Goal: Task Accomplishment & Management: Complete application form

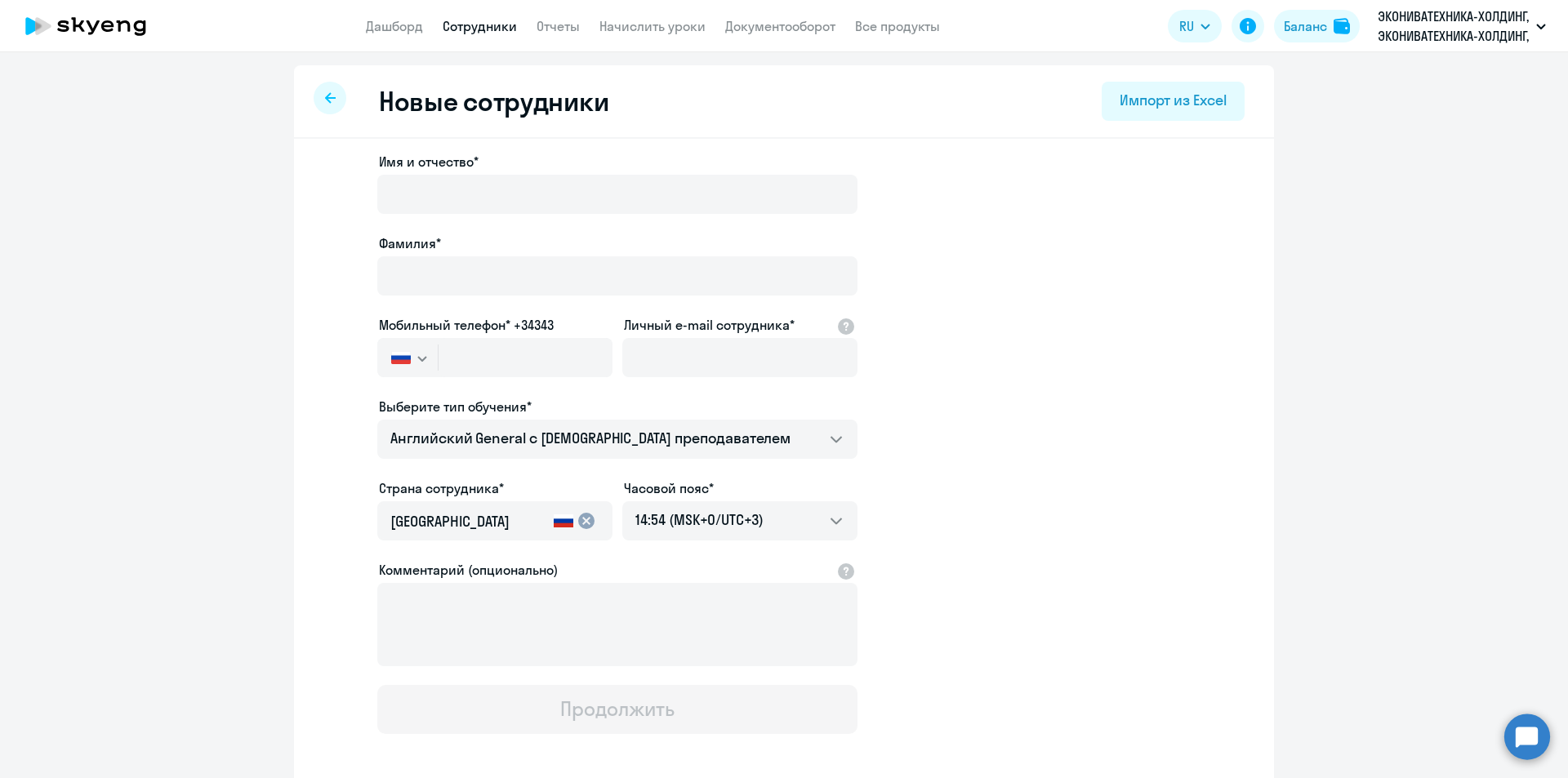
select select "english_adult_not_native_speaker"
select select "3"
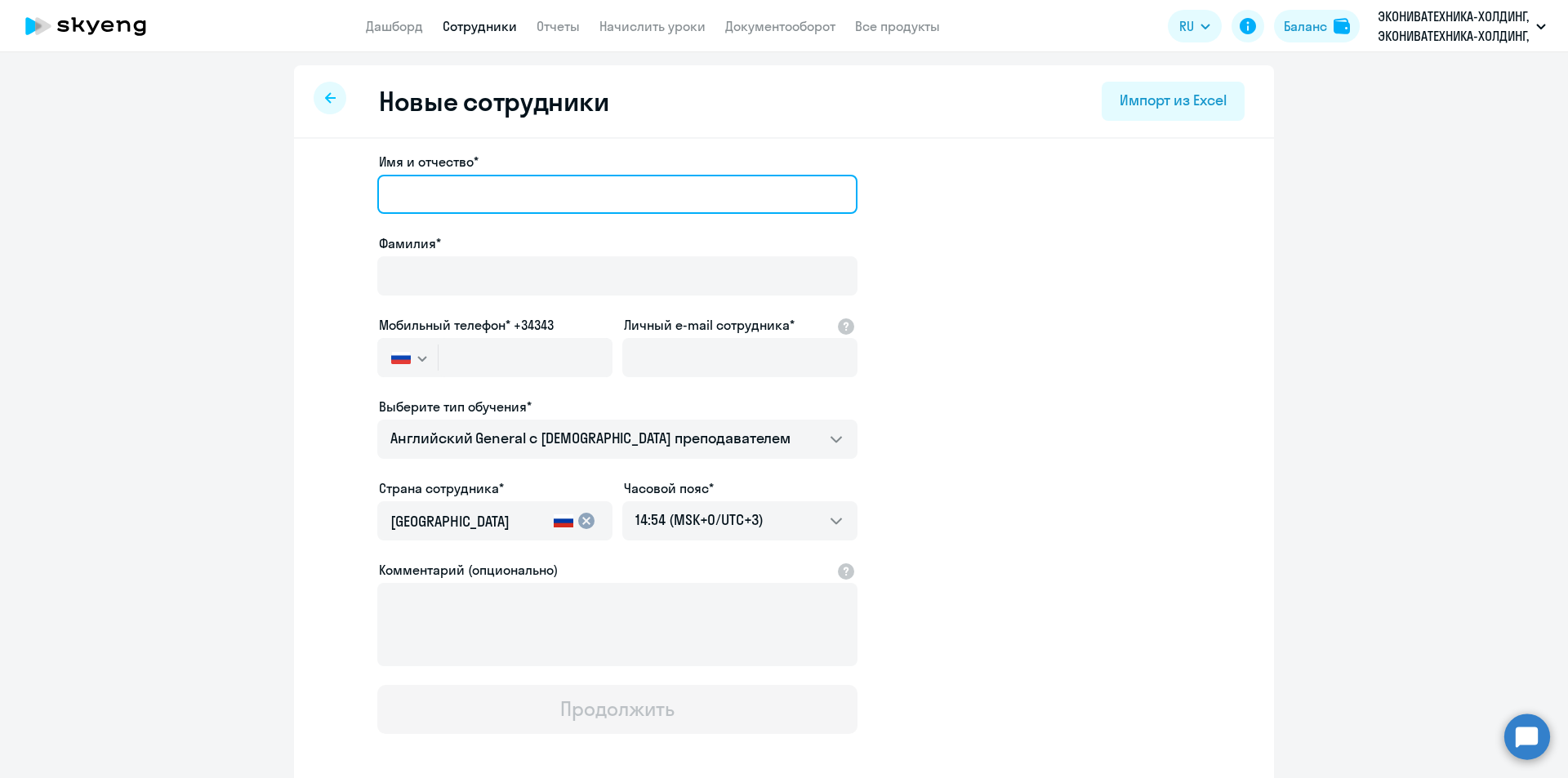
click at [520, 197] on input "Имя и отчество*" at bounding box center [617, 194] width 480 height 39
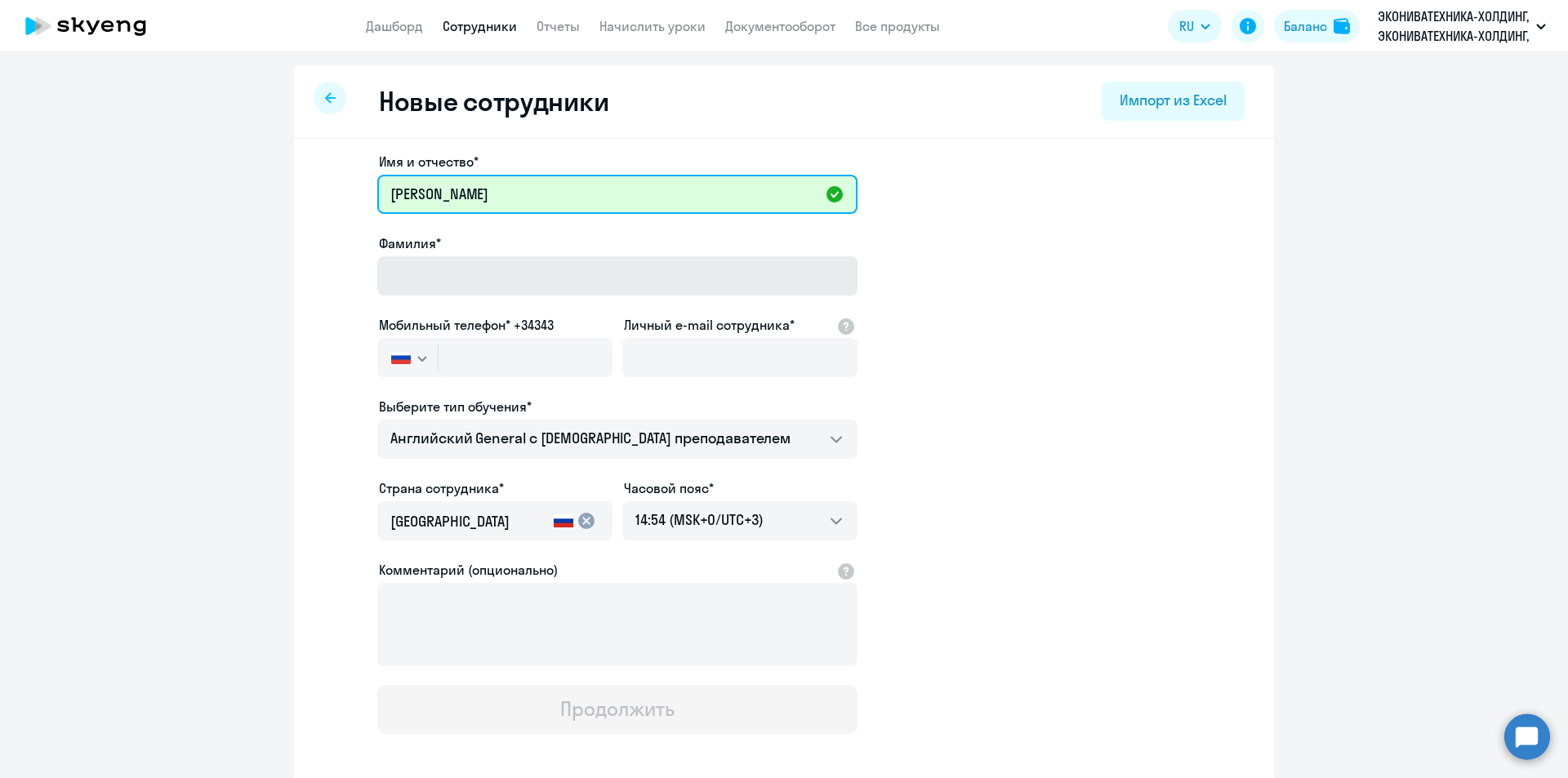
type input "[PERSON_NAME]"
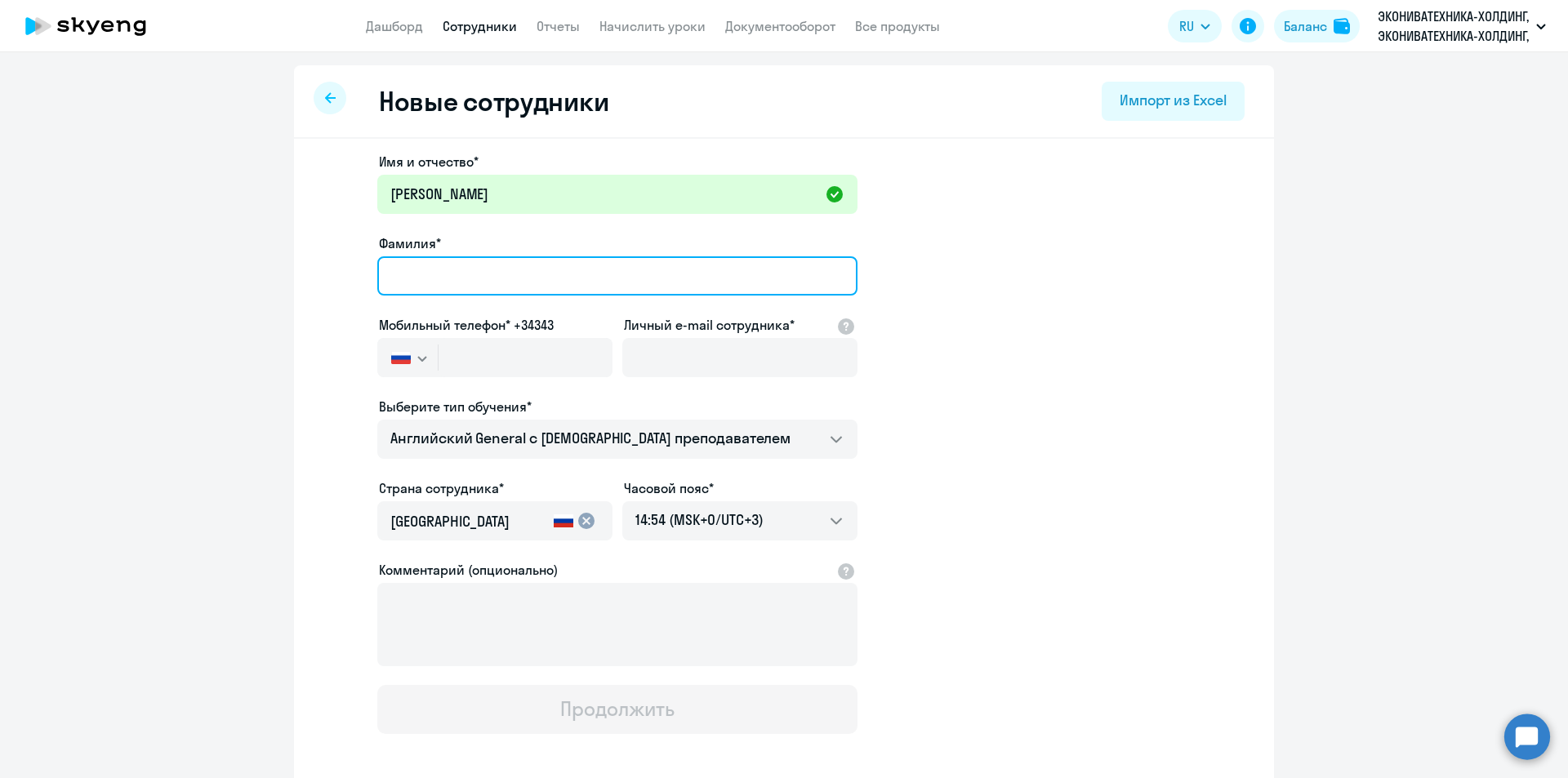
click at [615, 259] on input "Фамилия*" at bounding box center [617, 275] width 480 height 39
type input "[PERSON_NAME]"
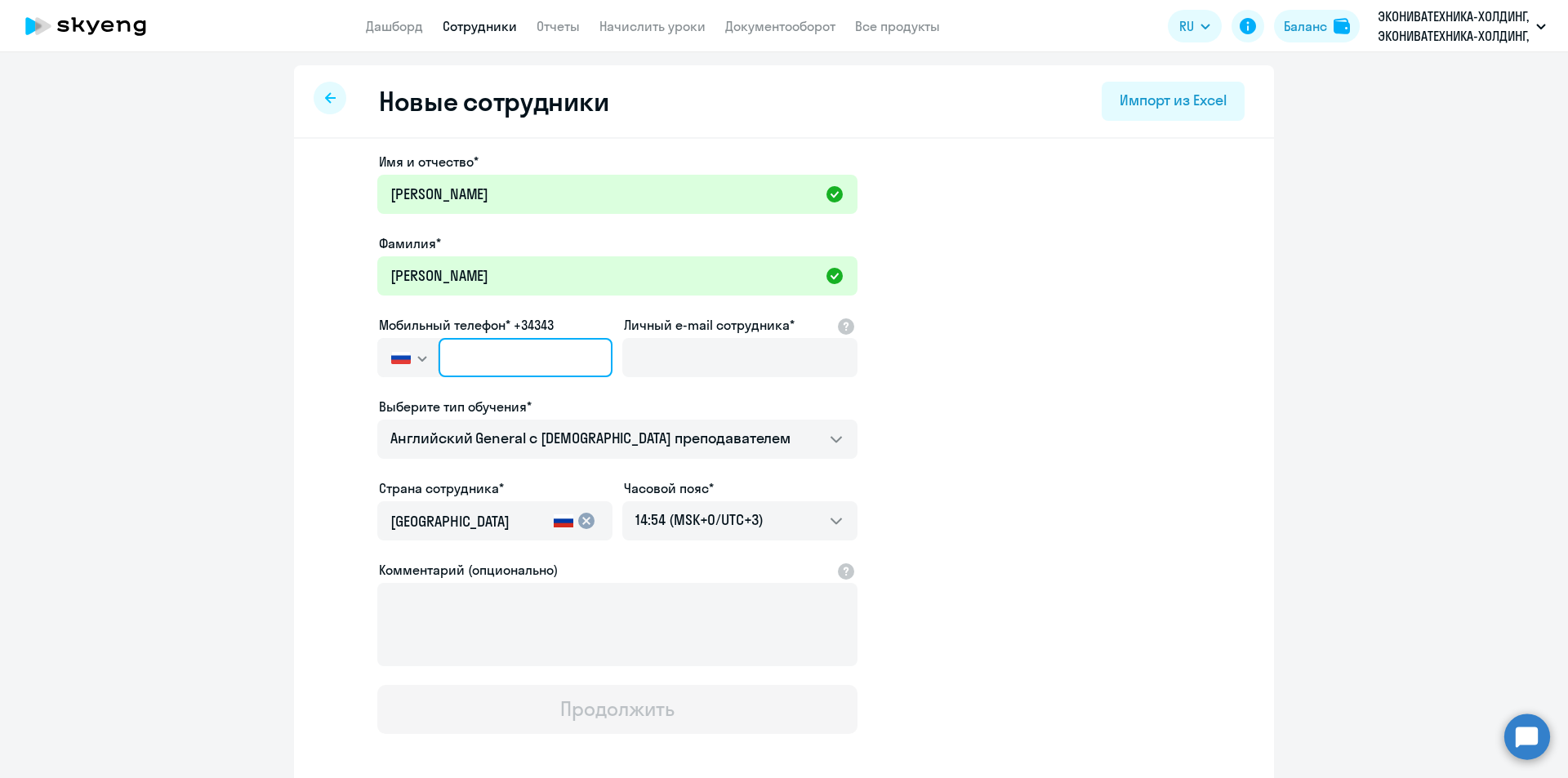
click at [456, 361] on input "text" at bounding box center [525, 357] width 174 height 39
paste input "[PHONE_NUMBER]"
type input "[PHONE_NUMBER]"
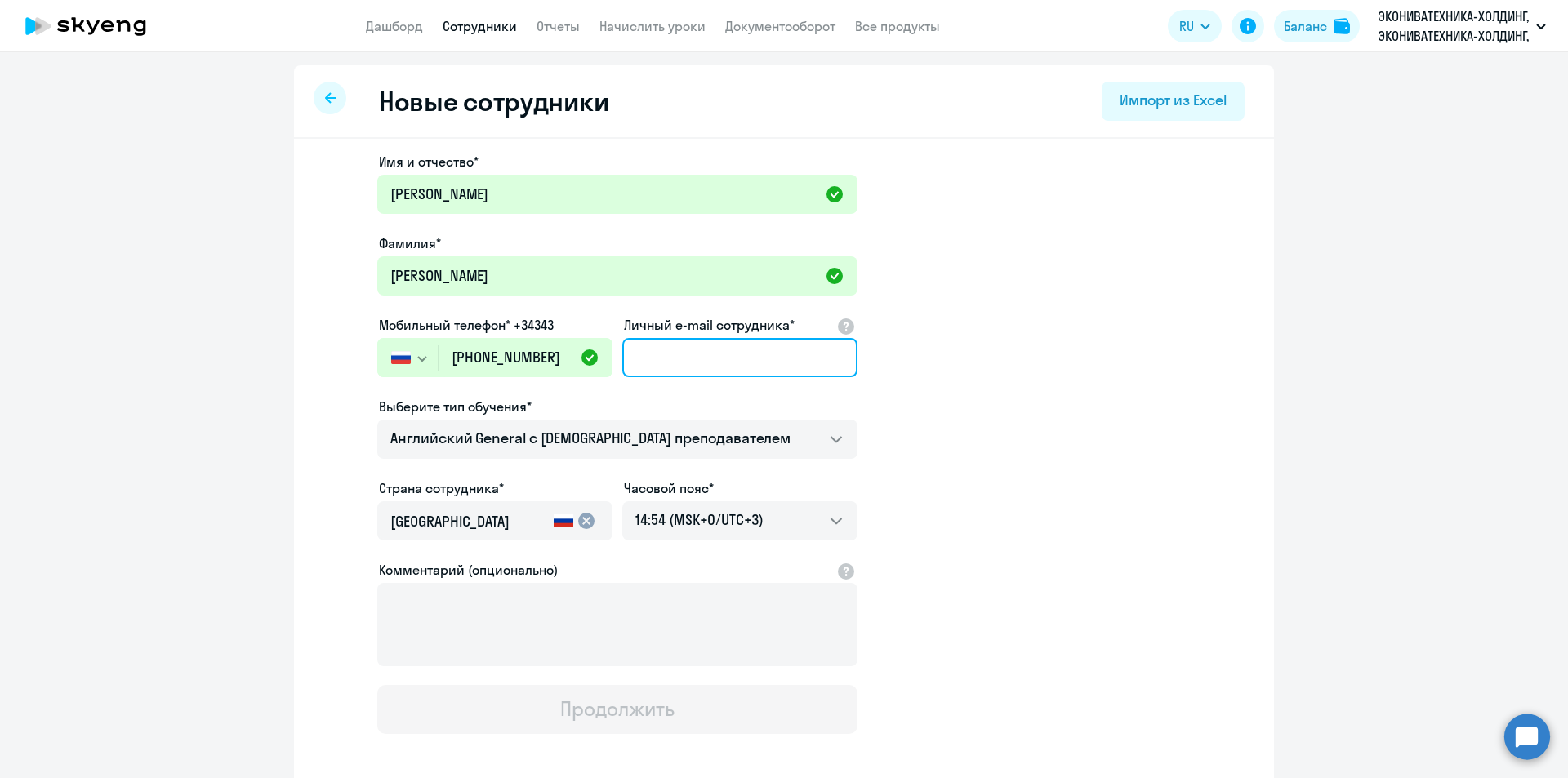
click at [759, 347] on input "Личный e-mail сотрудника*" at bounding box center [739, 357] width 235 height 39
paste input "[EMAIL_ADDRESS][DOMAIN_NAME]"
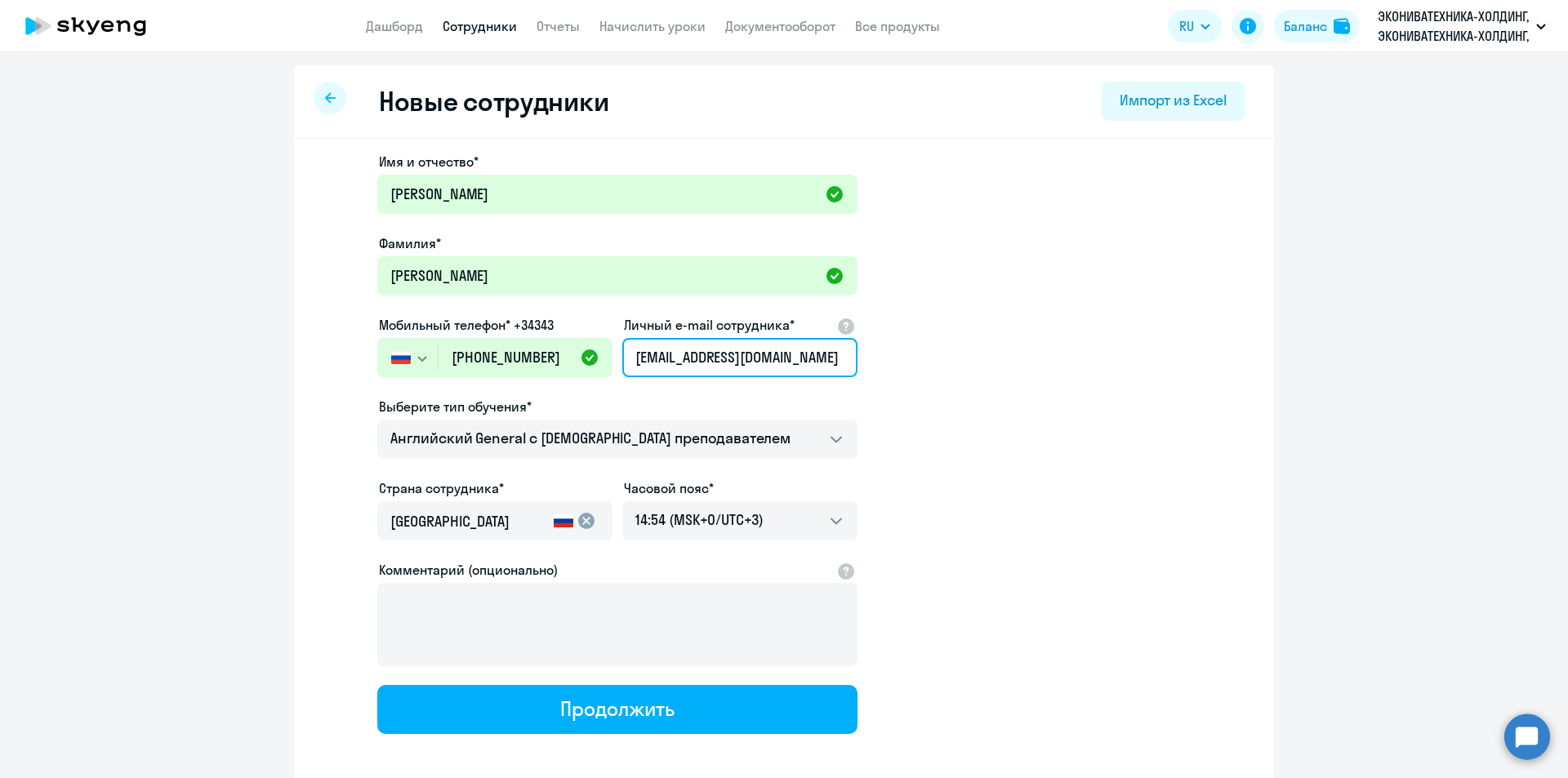
scroll to position [0, 28]
type input "[EMAIL_ADDRESS][DOMAIN_NAME]"
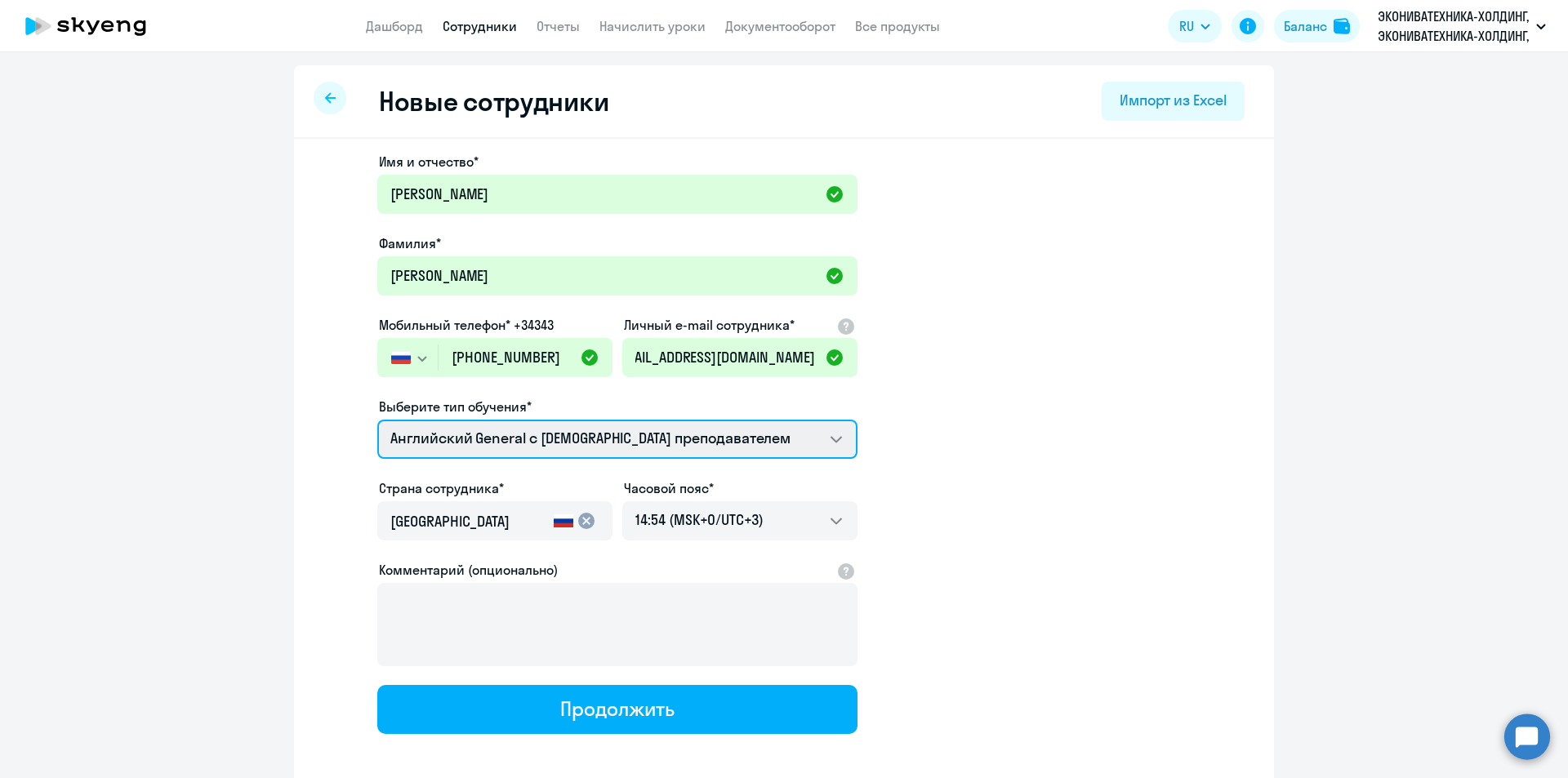
click at [639, 437] on select "Talks 15 минутные разговоры на английском Премиум английский с русскоговорящим …" at bounding box center [617, 439] width 480 height 39
click at [653, 446] on select "Talks 15 минутные разговоры на английском Премиум английский с русскоговорящим …" at bounding box center [617, 439] width 480 height 39
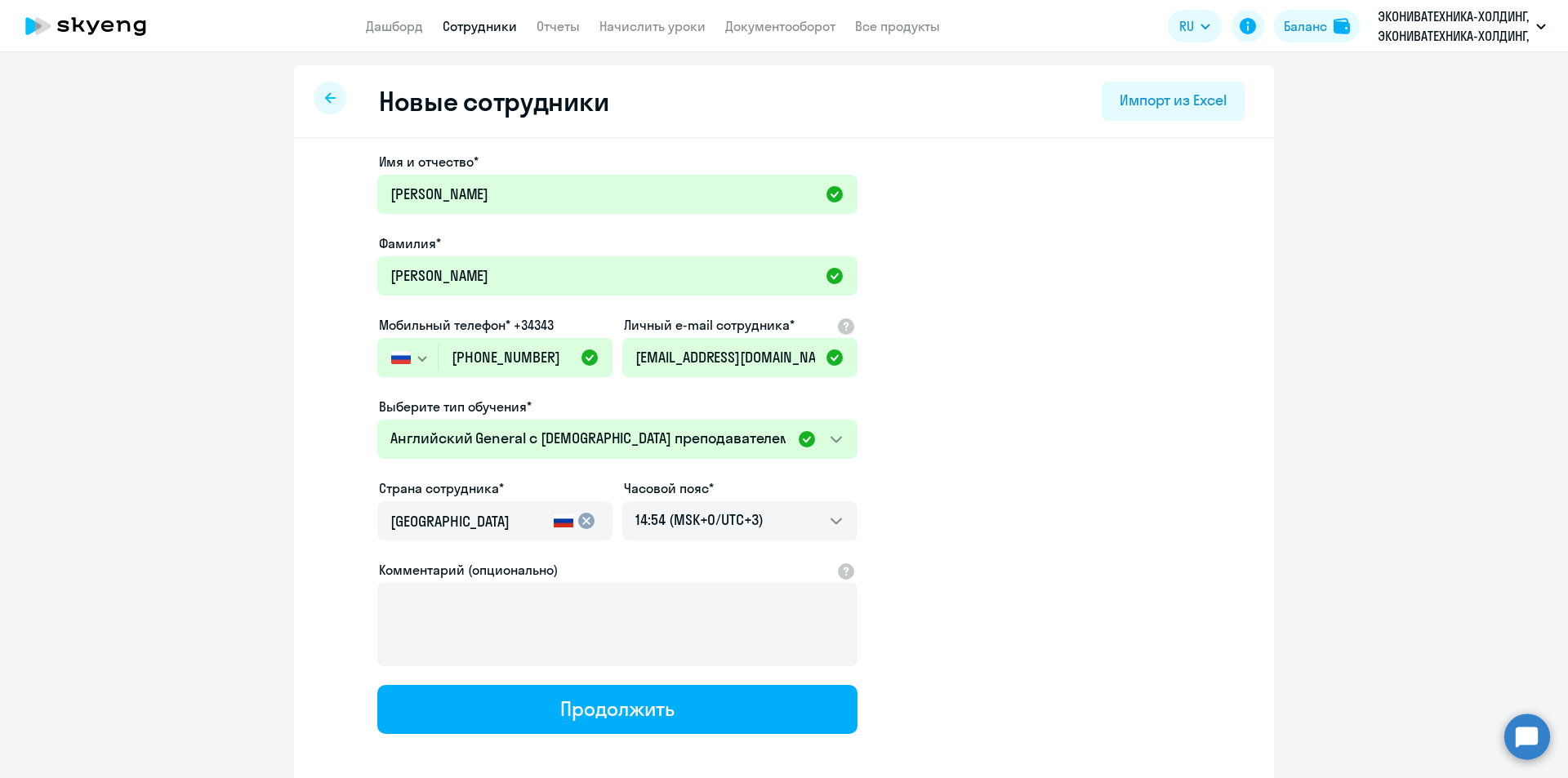
click at [1019, 517] on app-new-student-form "Имя и отчество* Евгения Фамилия* Величко Мобильный телефон* +34343 Россия +7 Ка…" at bounding box center [784, 443] width 927 height 582
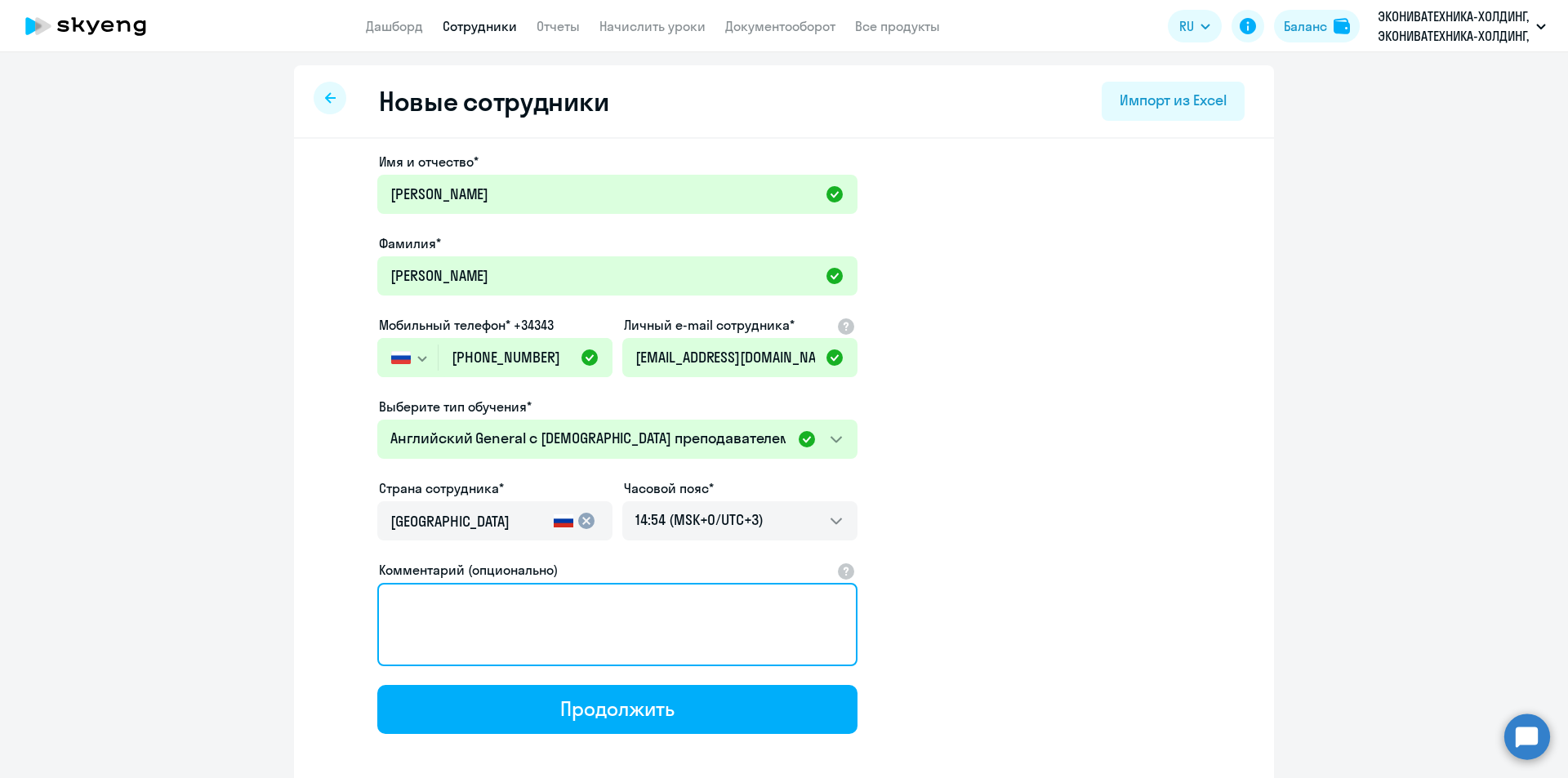
click at [695, 643] on textarea "Комментарий (опционально)" at bounding box center [617, 624] width 480 height 83
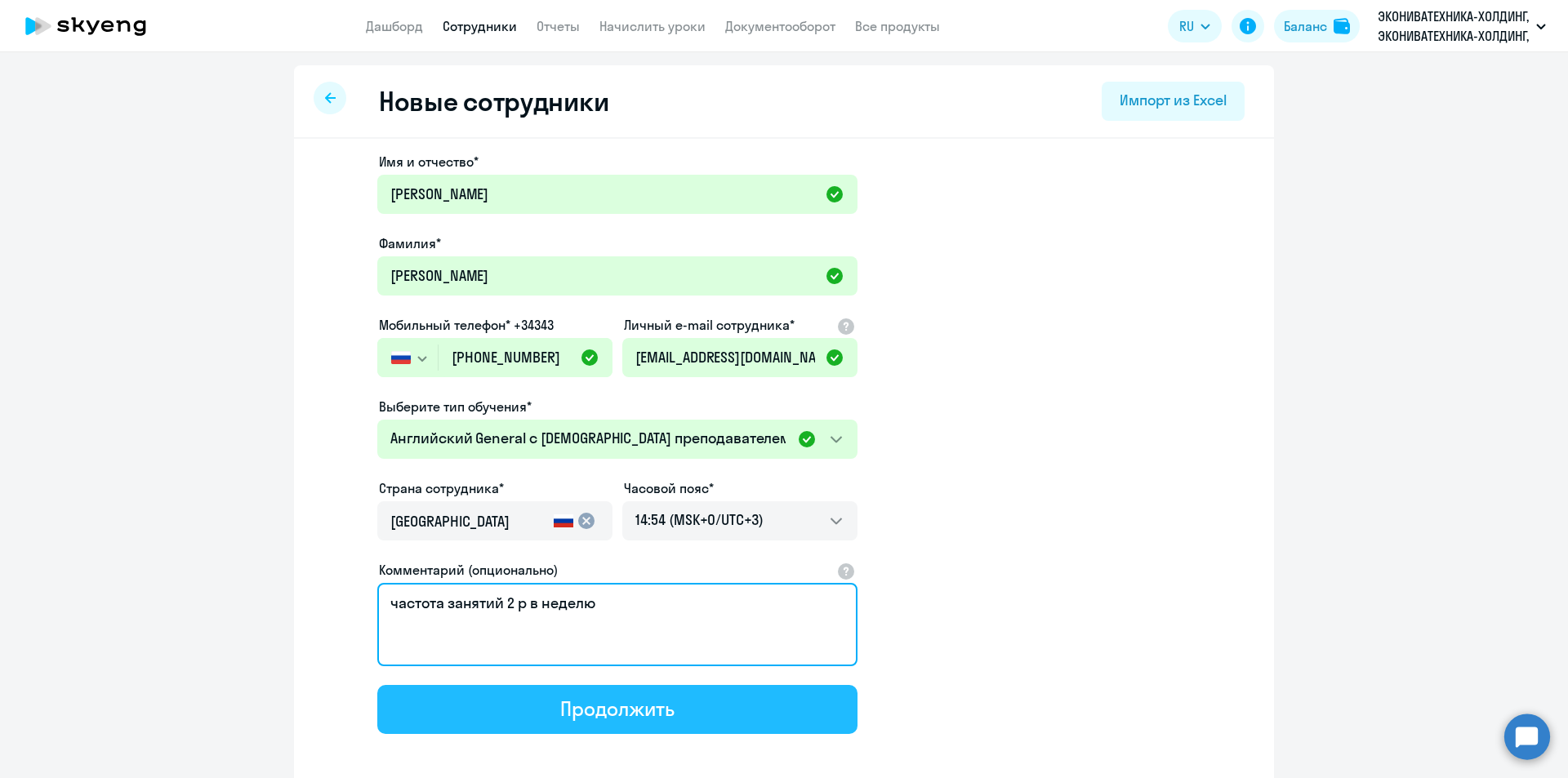
type textarea "частота занятий 2 р в неделю"
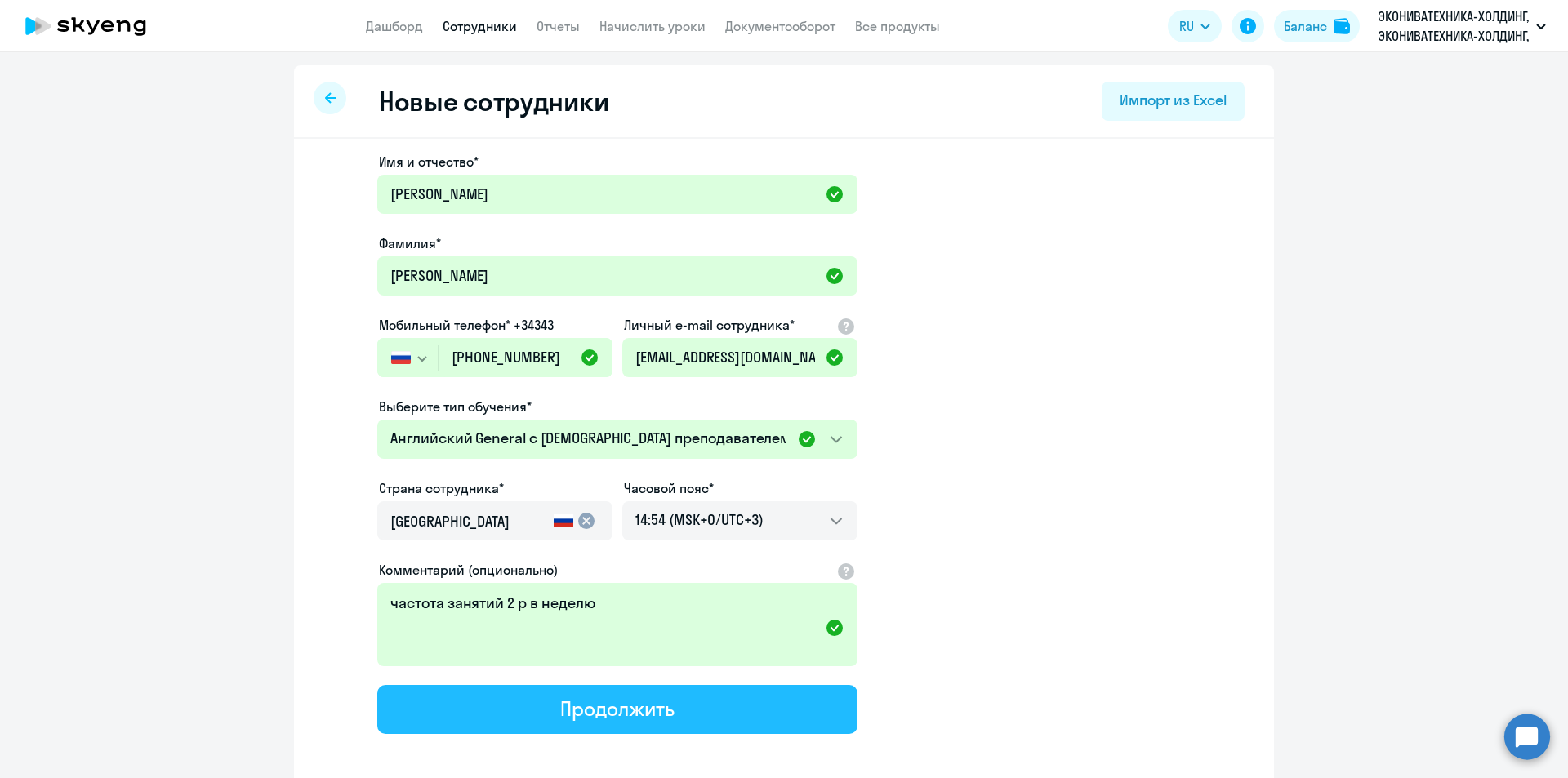
click at [679, 703] on button "Продолжить" at bounding box center [617, 709] width 480 height 49
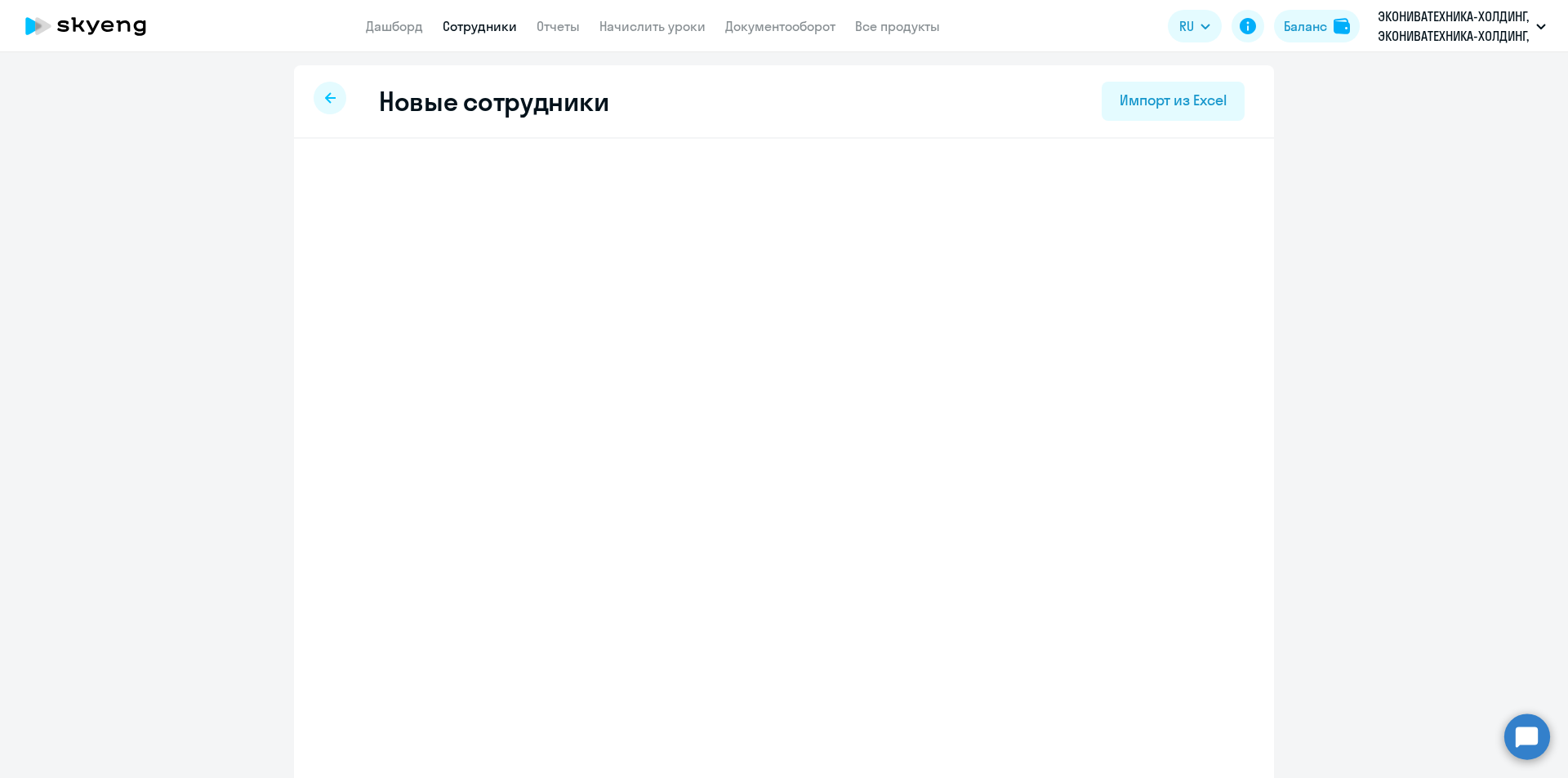
select select "english_adult_not_native_speaker"
select select "3"
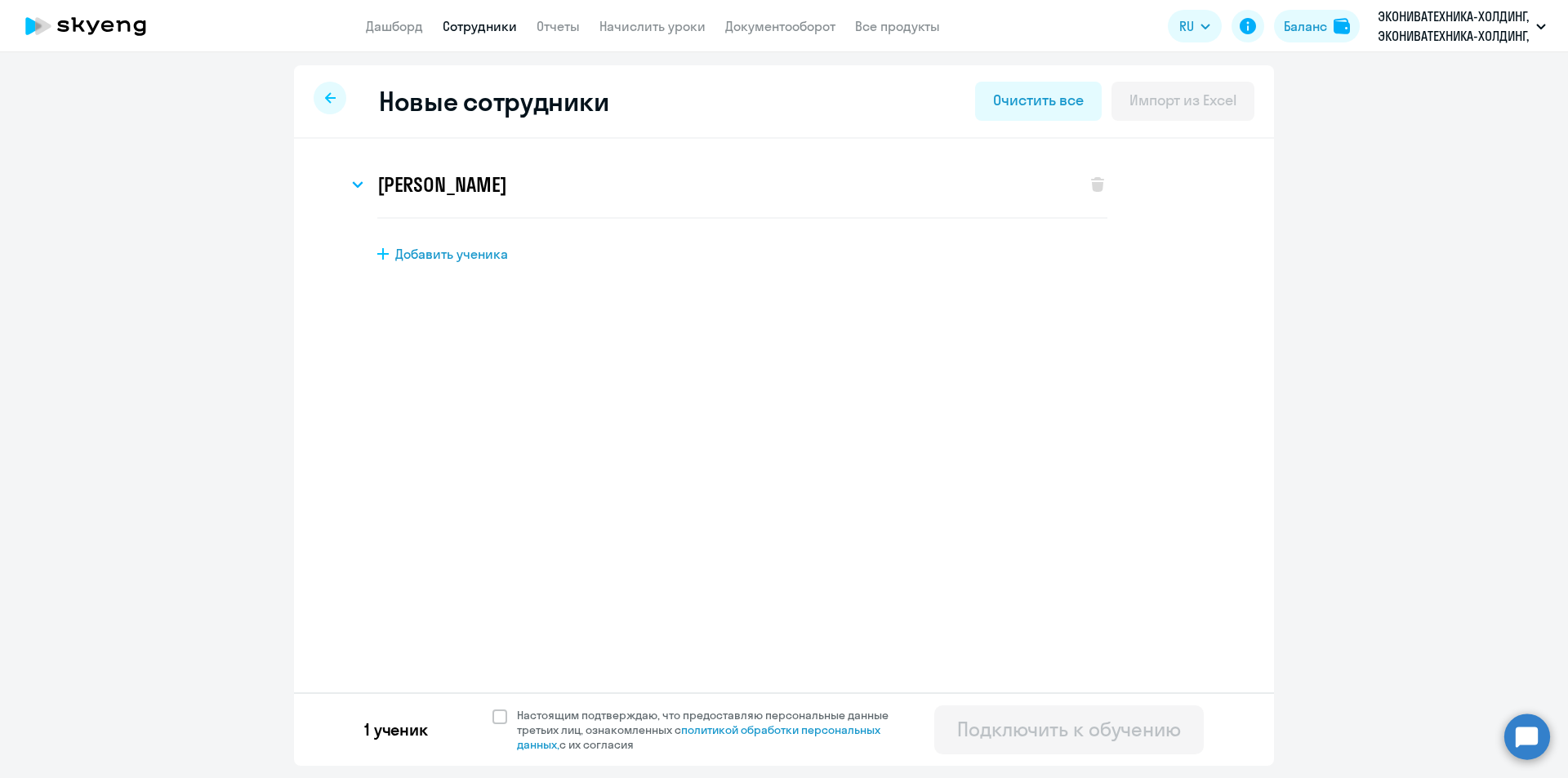
click at [482, 253] on span "Добавить ученика" at bounding box center [452, 253] width 112 height 18
select select "english_adult_not_native_speaker"
select select "3"
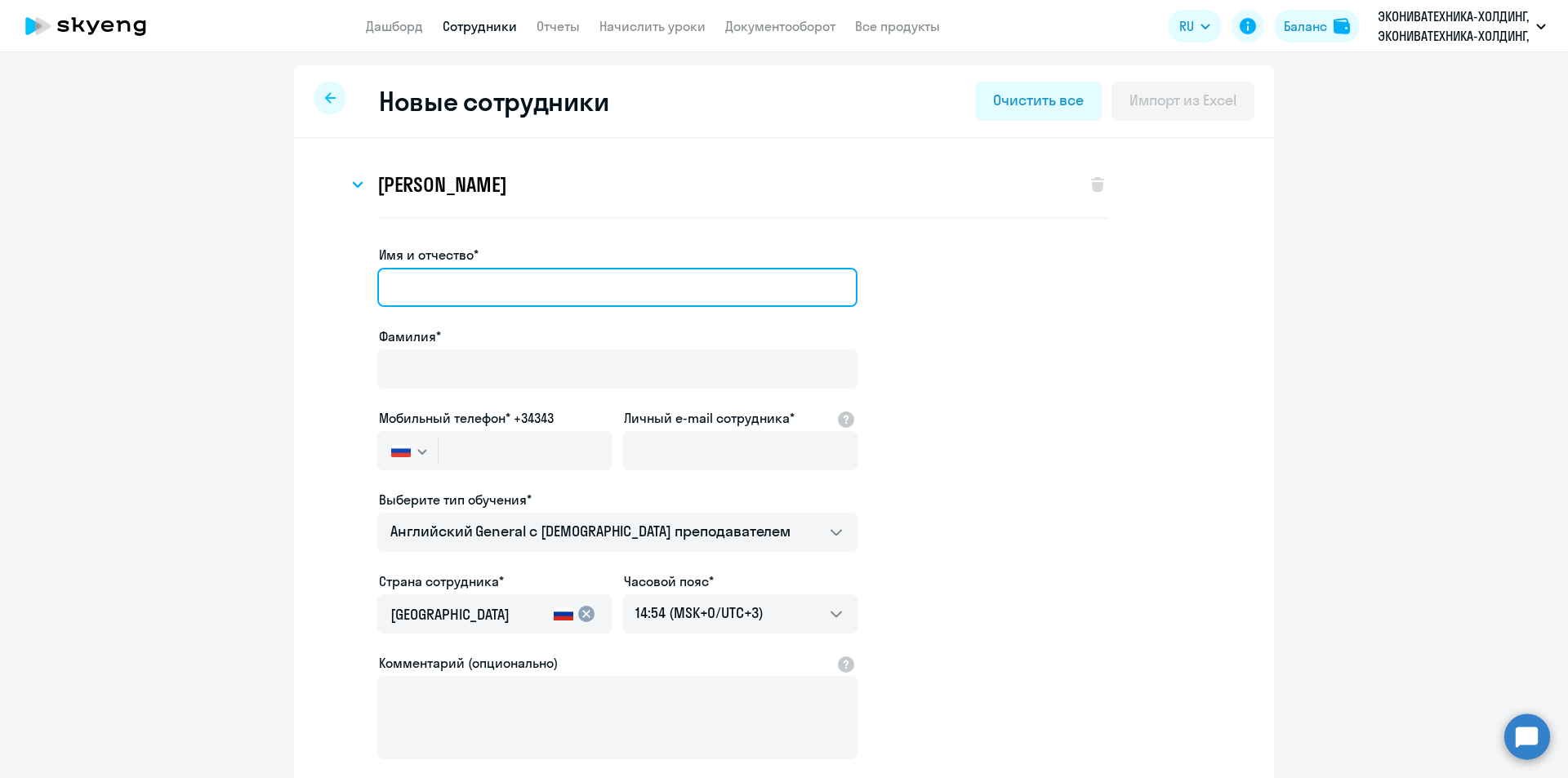
click at [480, 278] on input "Имя и отчество*" at bounding box center [617, 287] width 480 height 39
type input "Ирина"
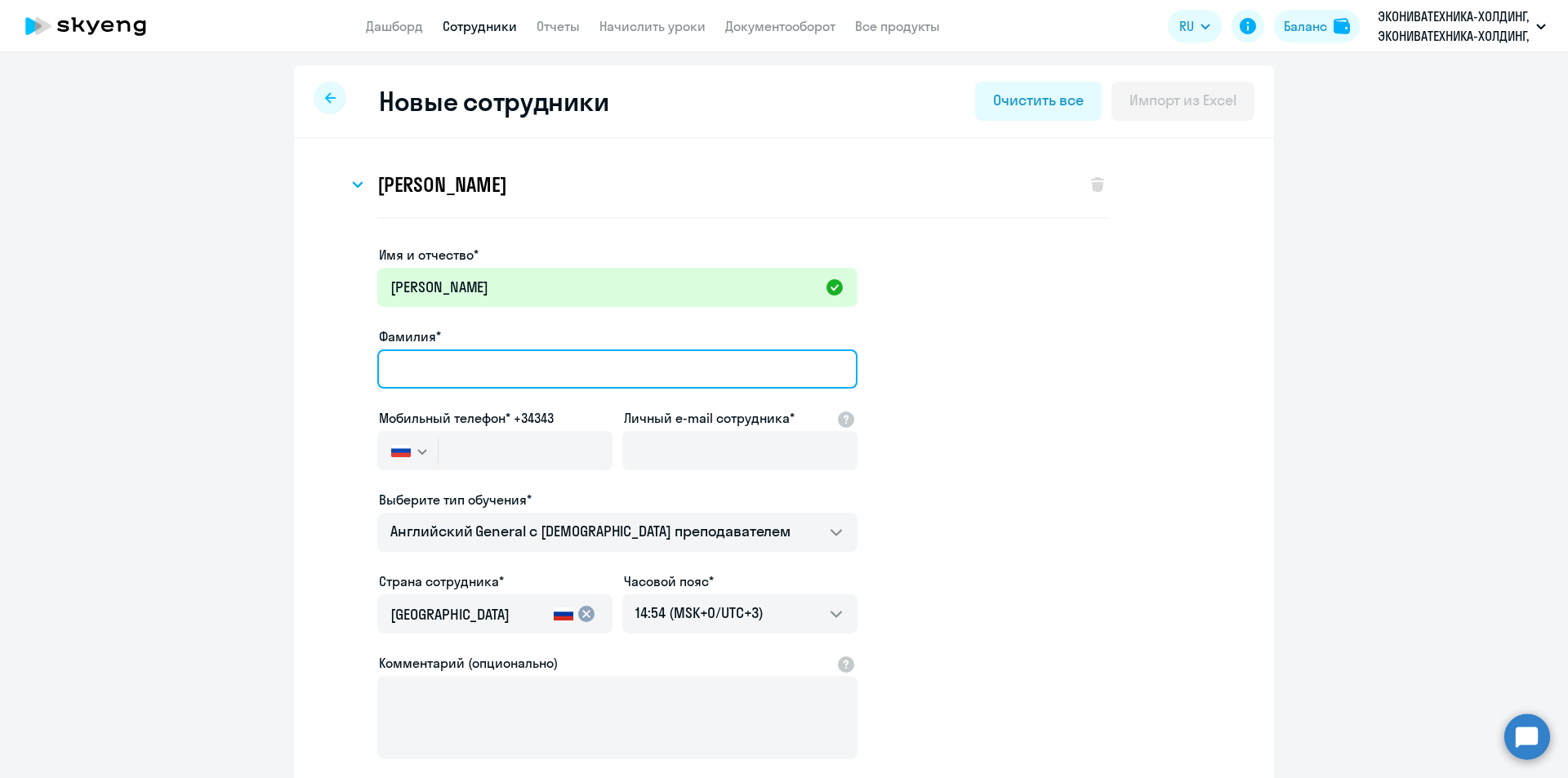
click at [573, 361] on input "Фамилия*" at bounding box center [617, 369] width 480 height 39
type input "Волочек"
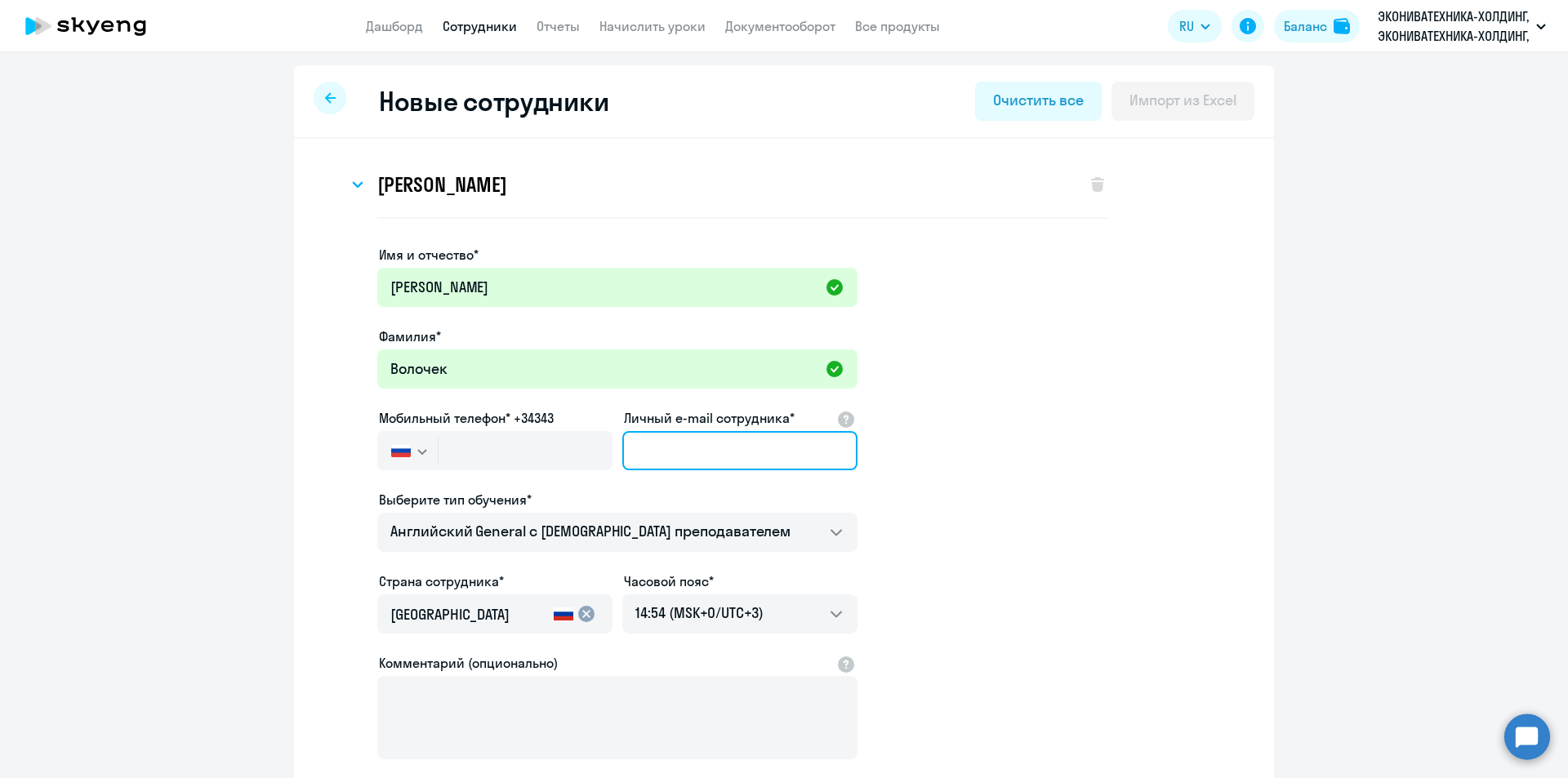
click at [656, 449] on input "Личный e-mail сотрудника*" at bounding box center [739, 451] width 235 height 39
paste input "Irina.Volochek@ekoniva.com"
type input "Irina.Volochek@ekoniva.com"
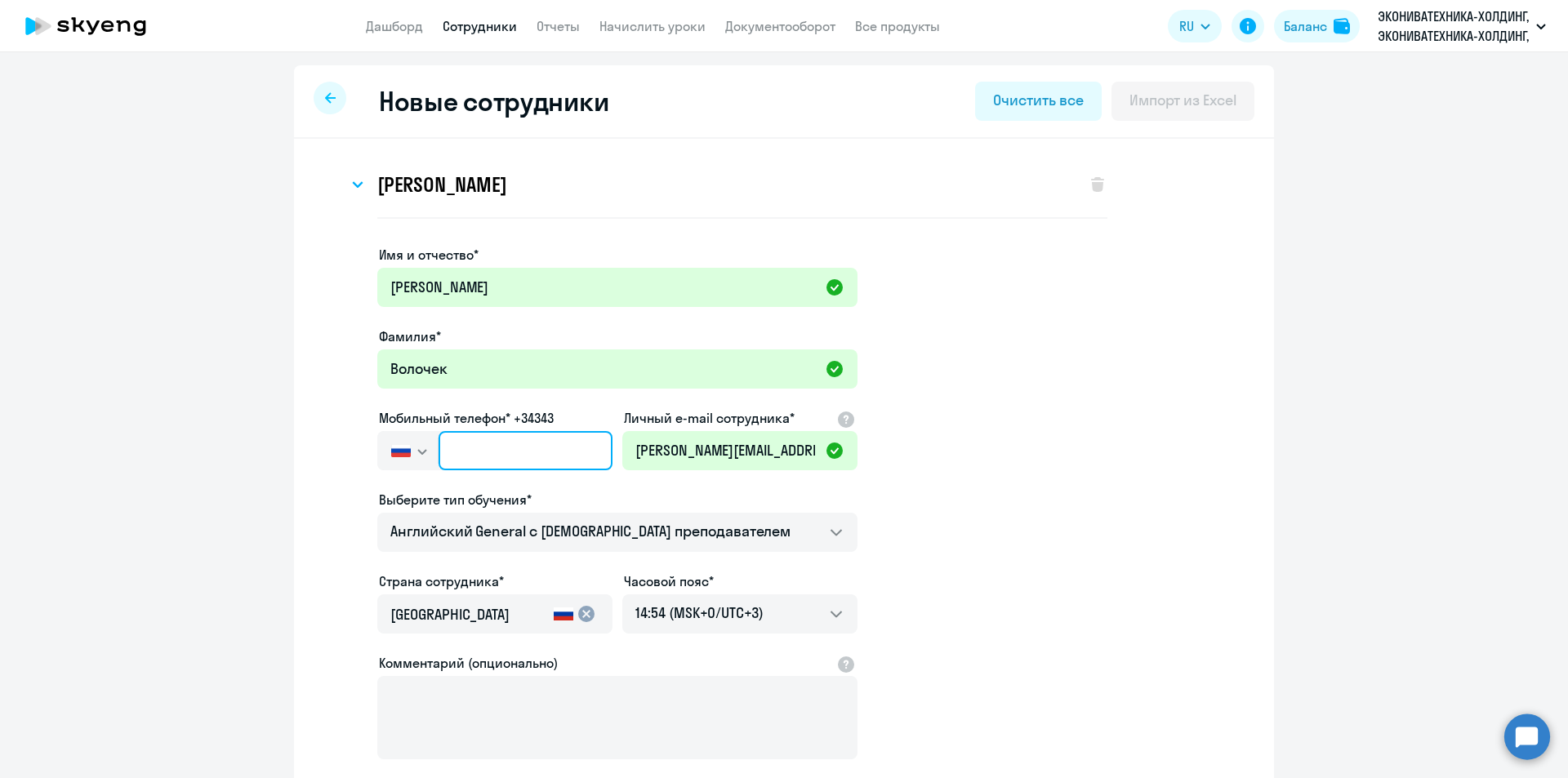
click at [517, 446] on input "text" at bounding box center [525, 451] width 174 height 39
paste input "+7 952 108-01-47"
type input "+7 952 108-01-47"
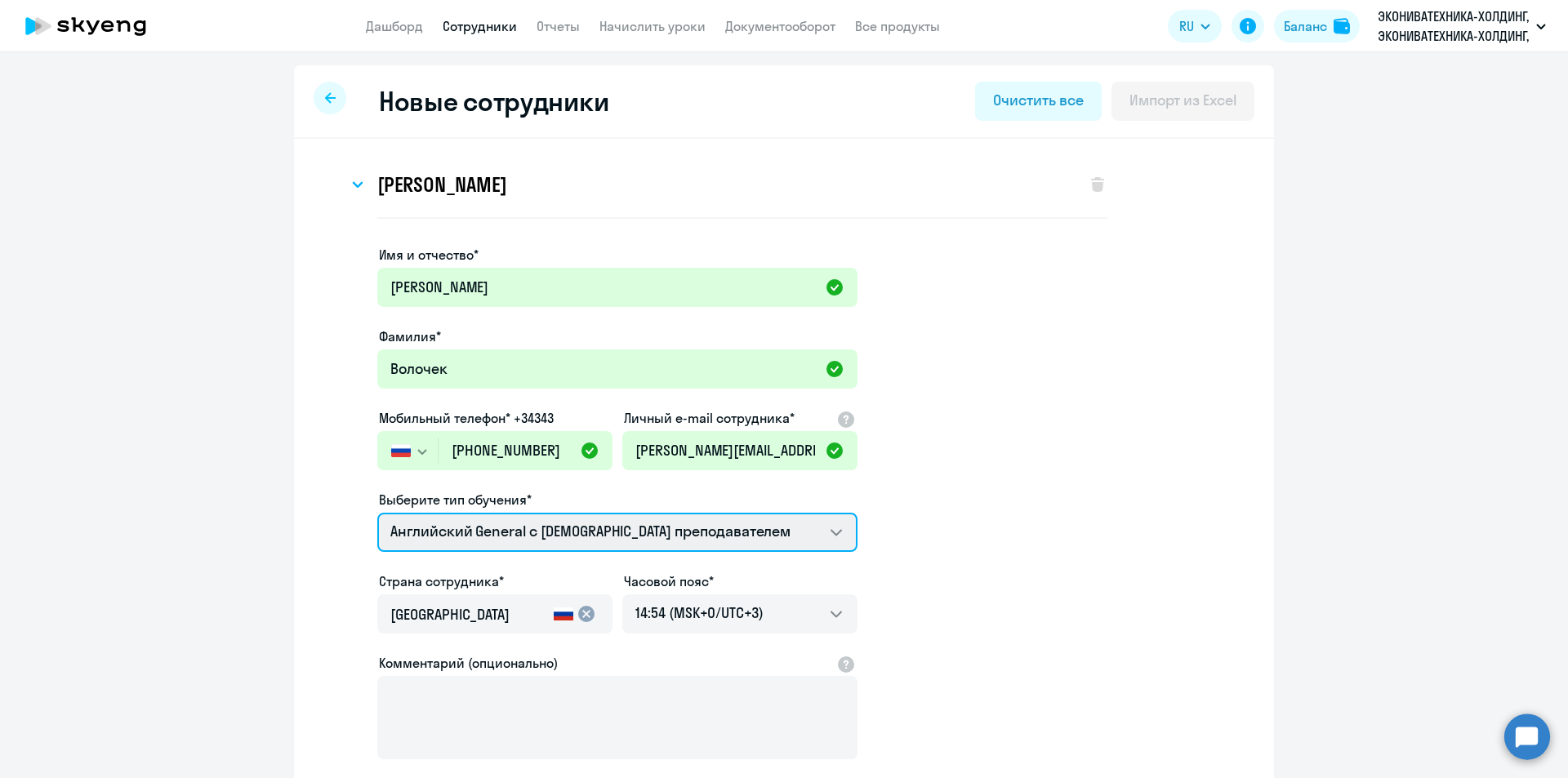
click at [722, 533] on select "Talks 15 минутные разговоры на английском Премиум английский с русскоговорящим …" at bounding box center [617, 532] width 480 height 39
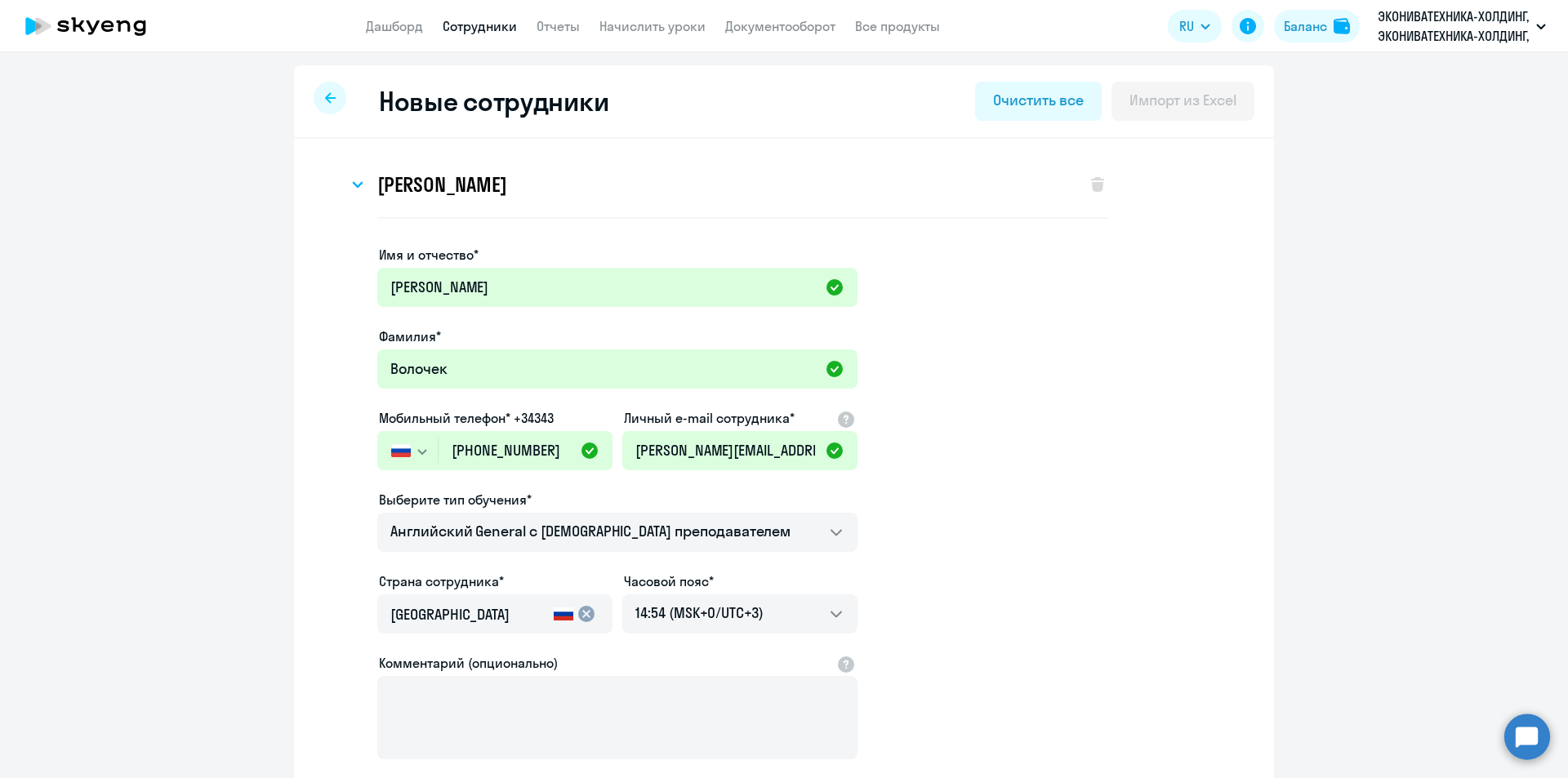
click at [1021, 404] on app-new-student-form "Имя и отчество* Ирина Фамилия* Волочек Мобильный телефон* +34343 Россия +7 Каза…" at bounding box center [784, 536] width 927 height 582
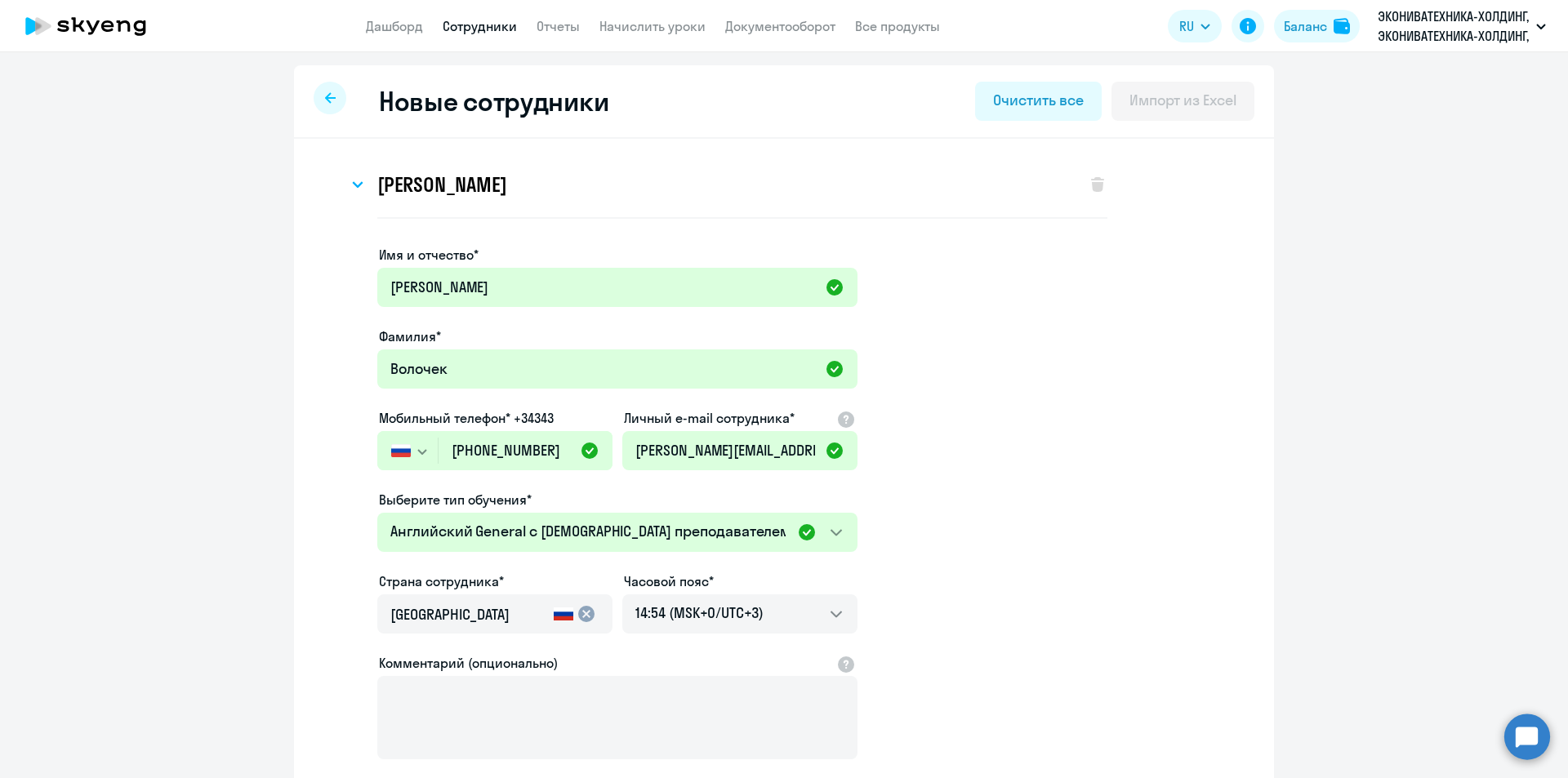
click at [973, 322] on app-new-student-form "Имя и отчество* Ирина Фамилия* Волочек Мобильный телефон* +34343 Россия +7 Каза…" at bounding box center [784, 536] width 927 height 582
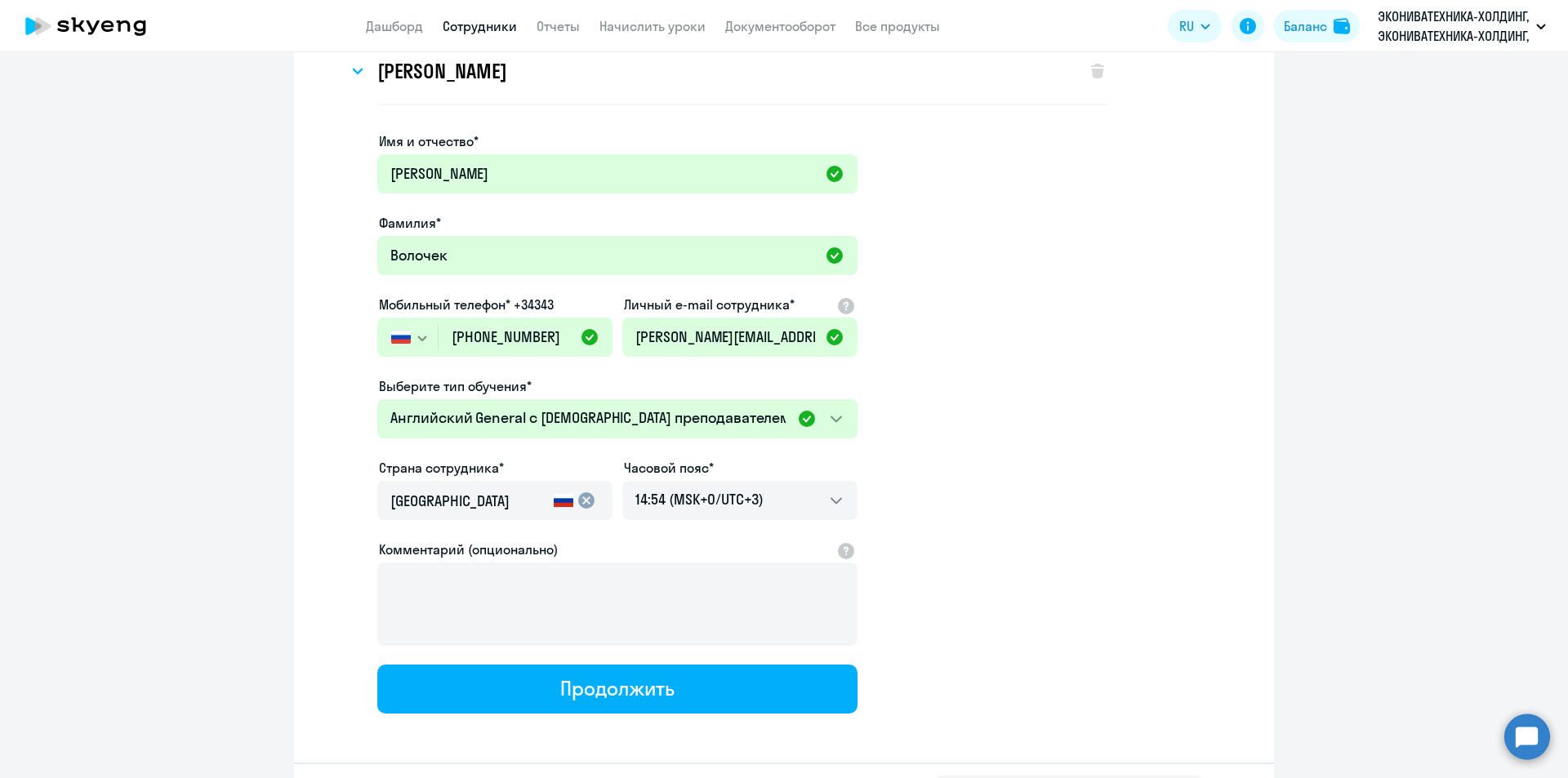
scroll to position [171, 0]
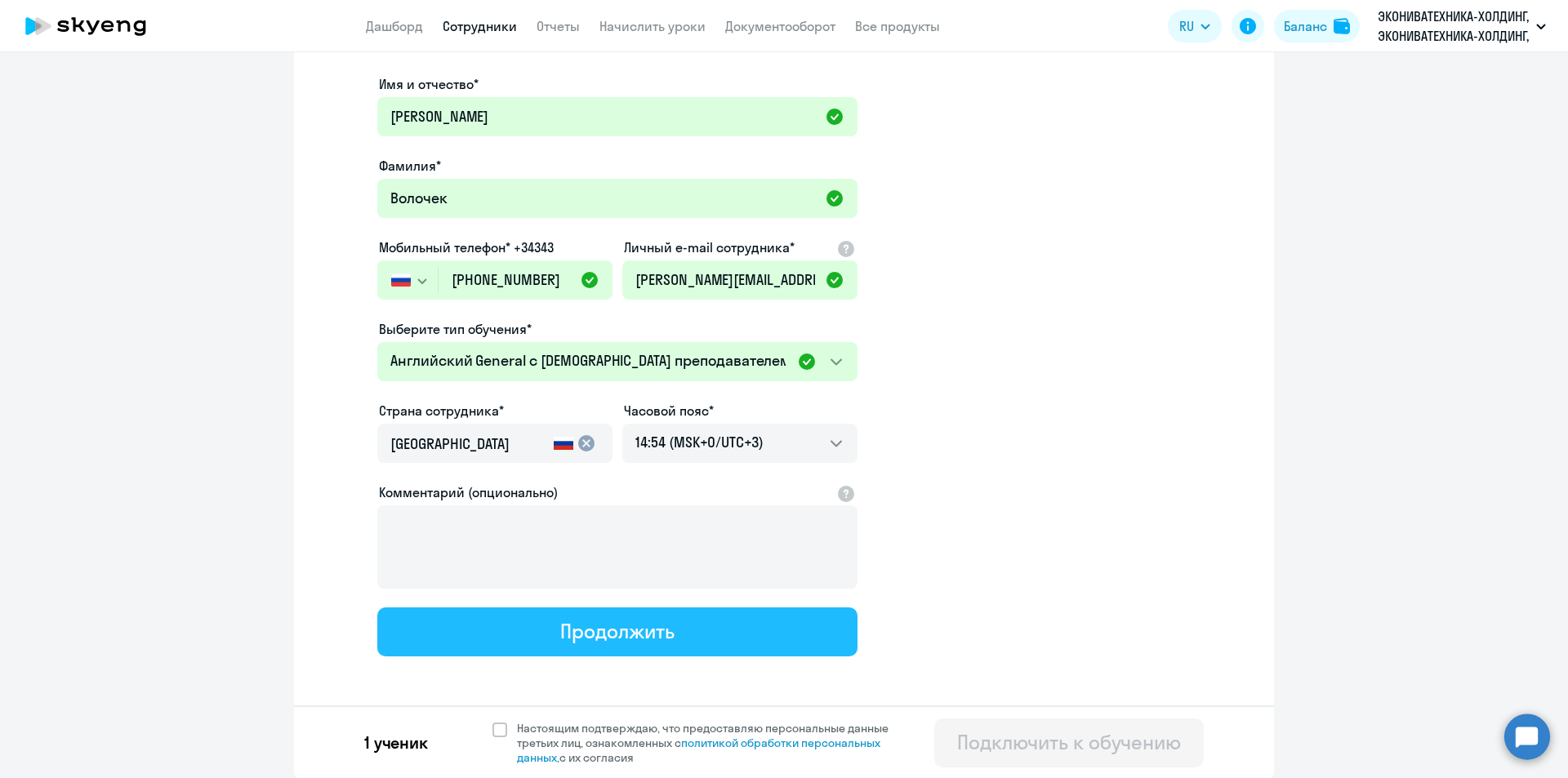
click at [742, 627] on button "Продолжить" at bounding box center [617, 632] width 480 height 49
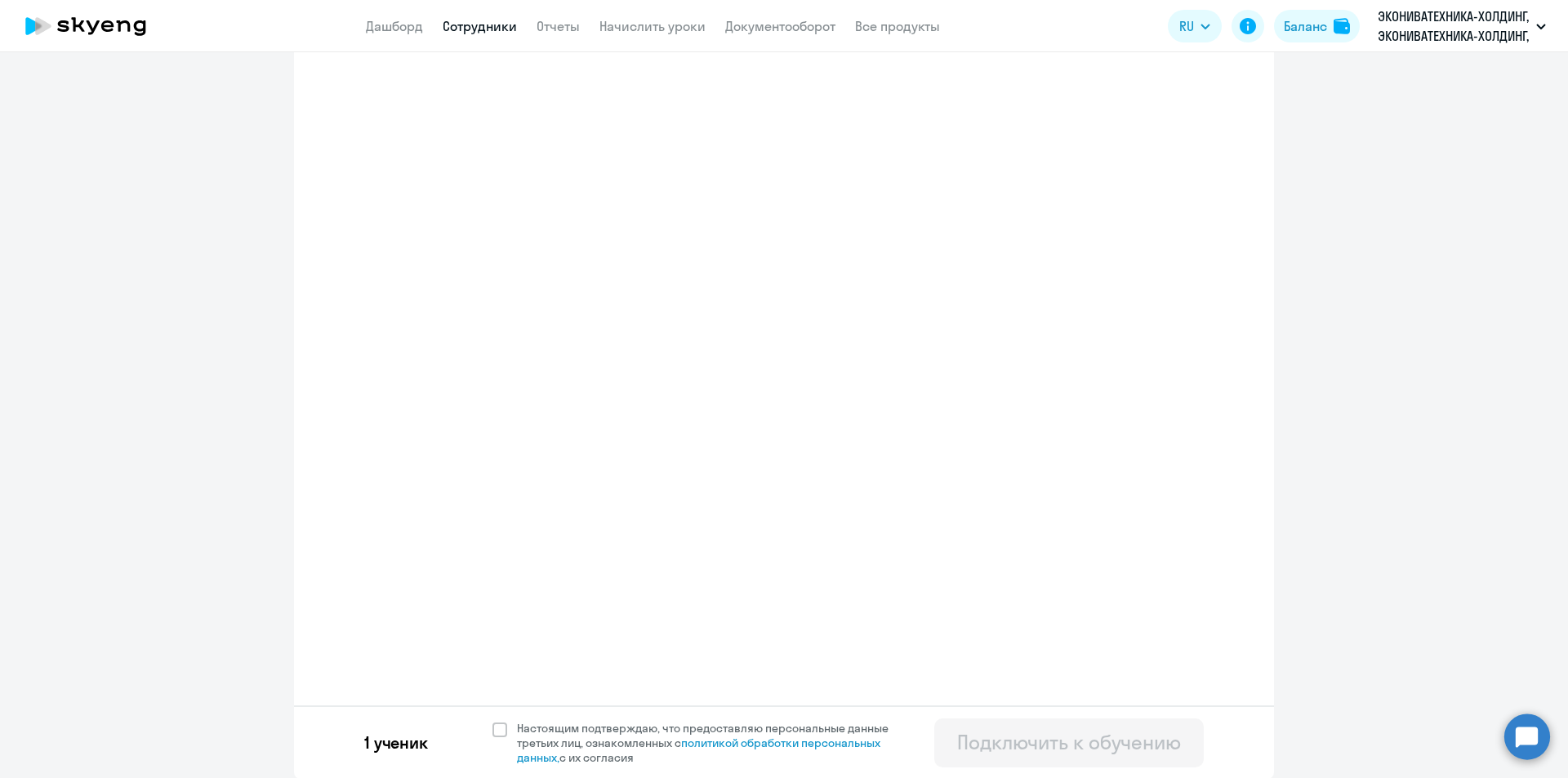
select select "english_adult_not_native_speaker"
select select "3"
select select "english_adult_not_native_speaker"
select select "3"
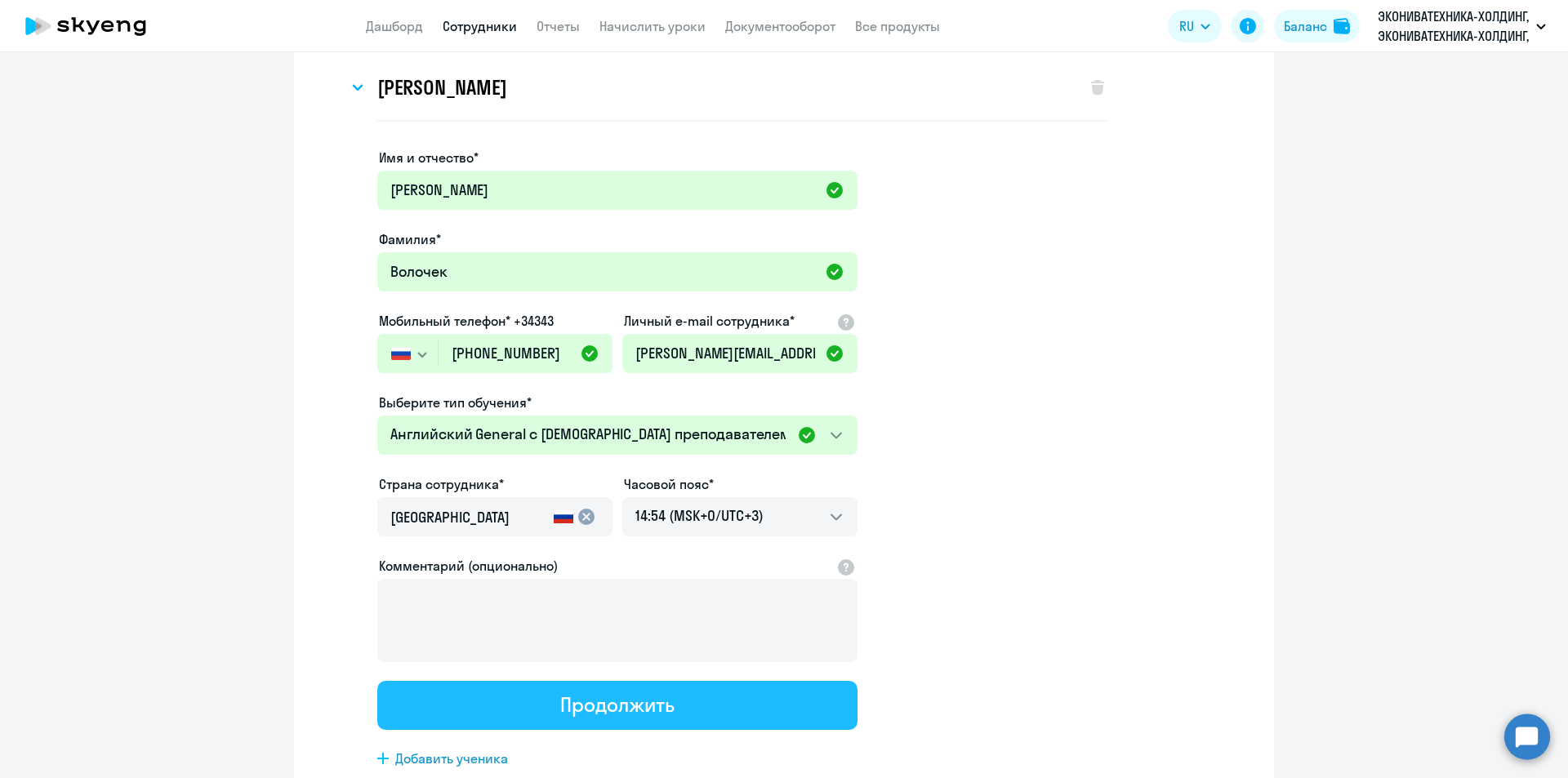
scroll to position [0, 0]
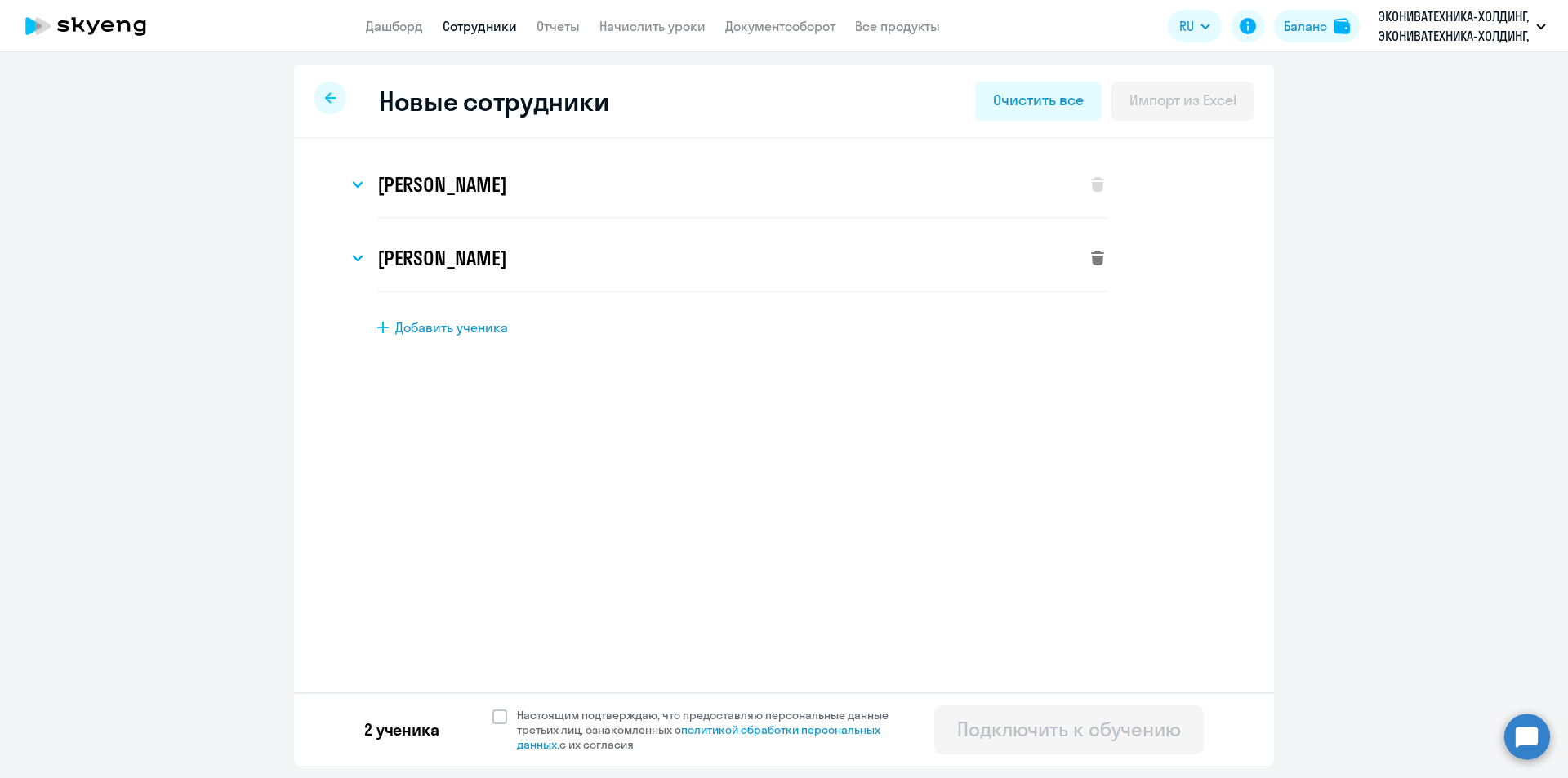
click at [1092, 257] on icon at bounding box center [1097, 258] width 13 height 14
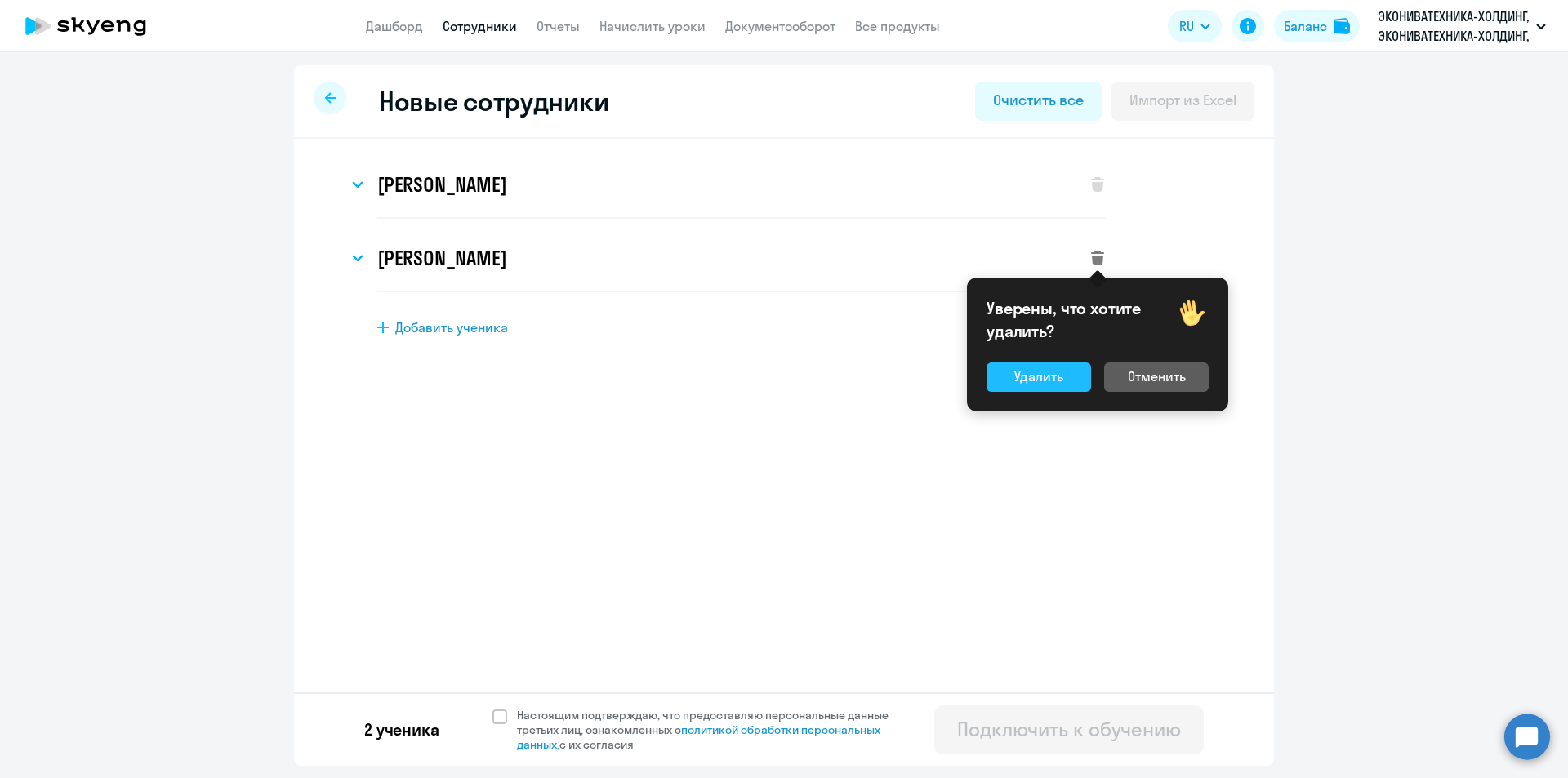
click at [1036, 377] on div "Удалить" at bounding box center [1039, 376] width 49 height 20
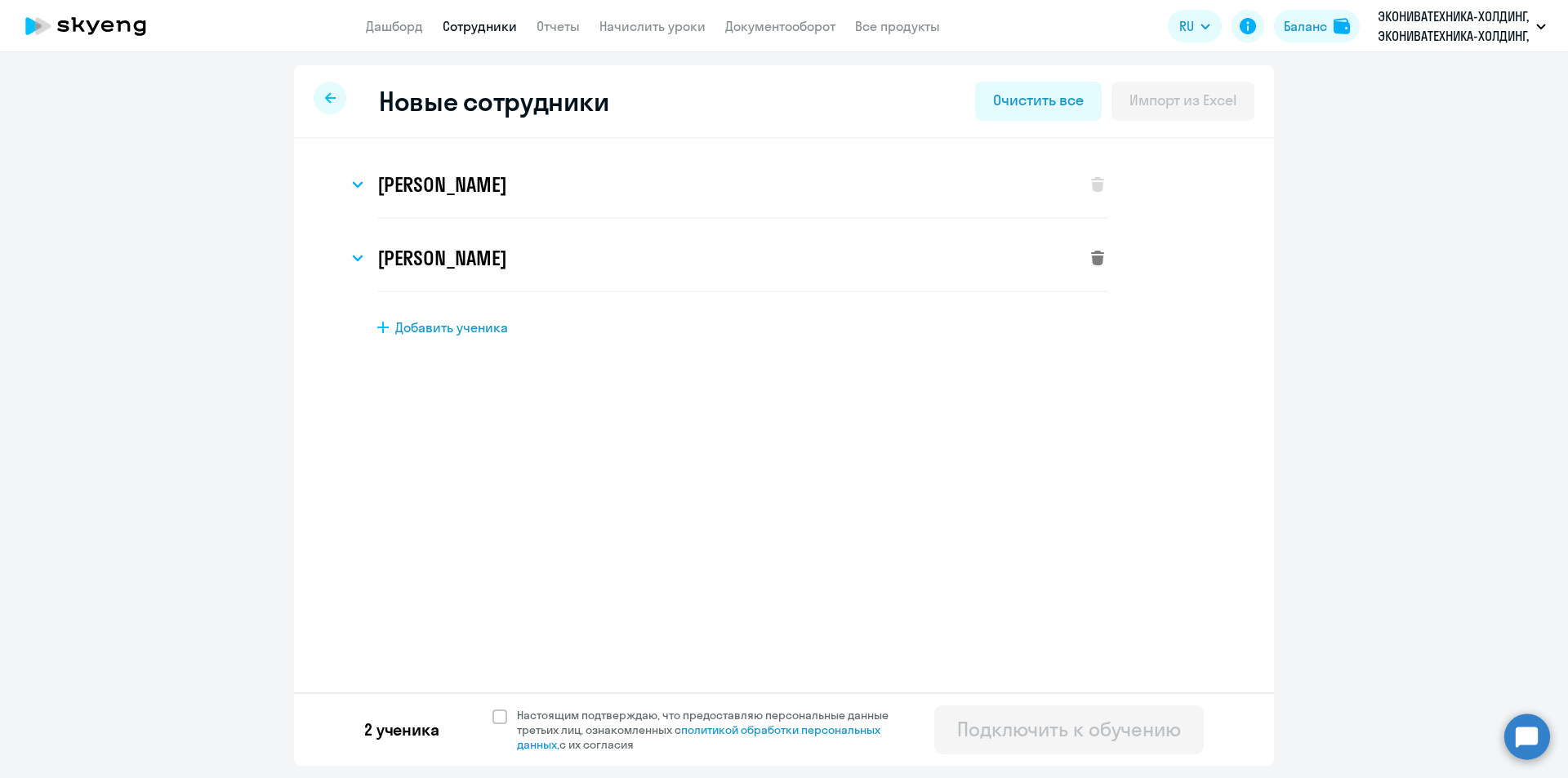
select select "english_adult_not_native_speaker"
select select "3"
drag, startPoint x: 498, startPoint y: 717, endPoint x: 513, endPoint y: 715, distance: 15.1
click at [498, 716] on span at bounding box center [499, 716] width 14 height 14
click at [493, 707] on input "Настоящим подтверждаю, что предоставляю персональные данные третьих лиц, ознако…" at bounding box center [492, 707] width 1 height 1
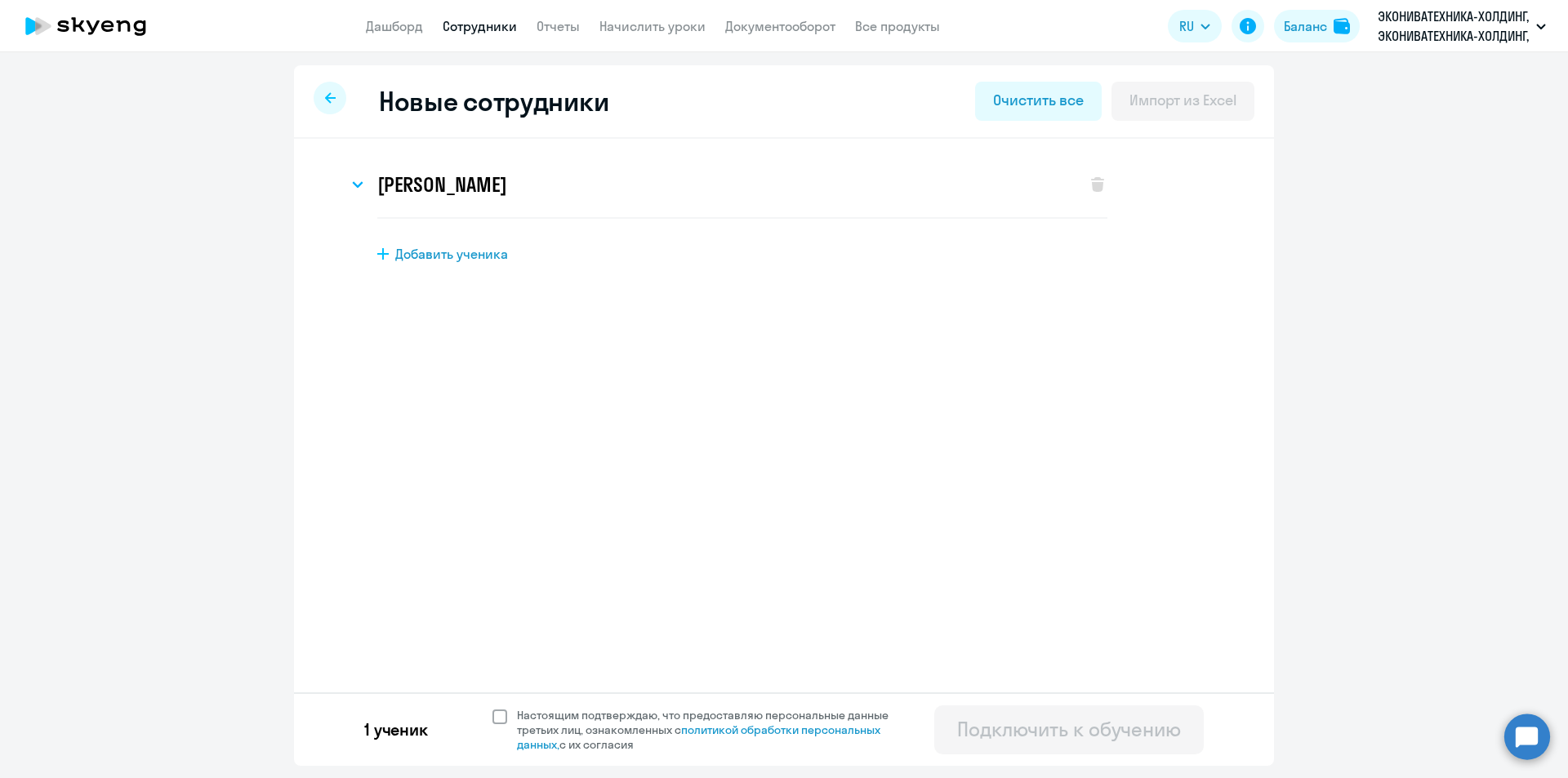
checkbox input "true"
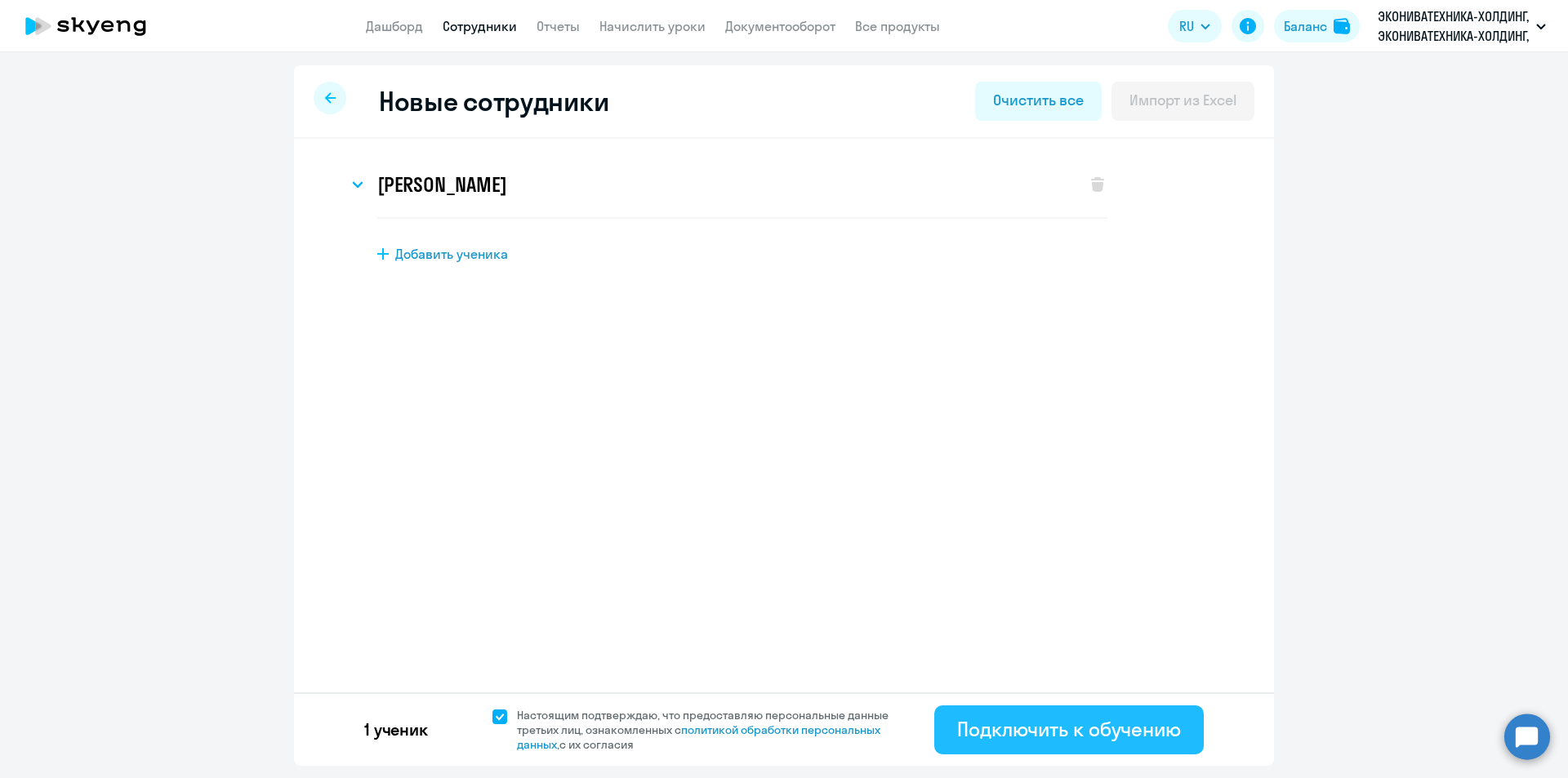
click at [994, 718] on div "Подключить к обучению" at bounding box center [1069, 729] width 224 height 26
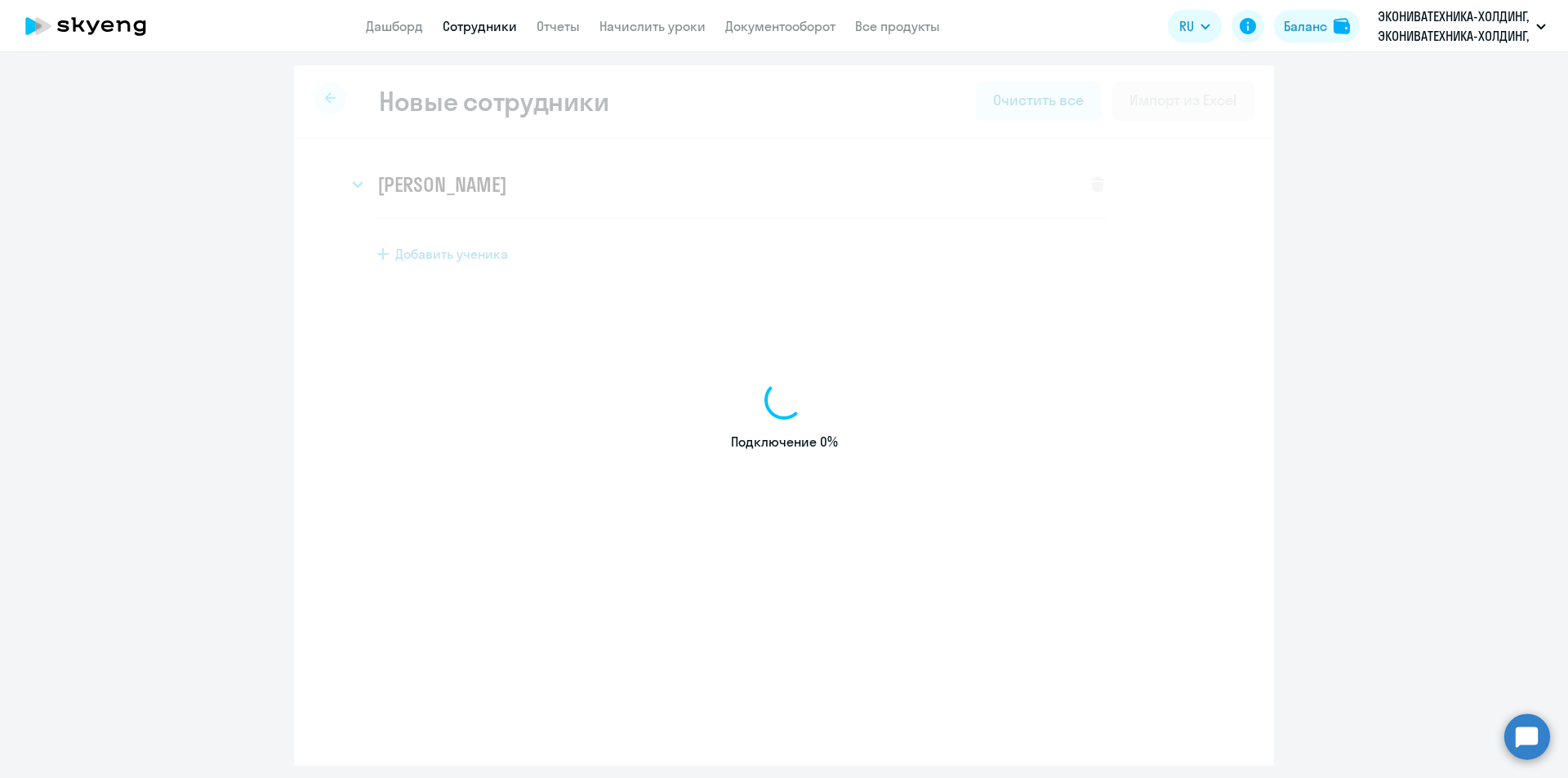
select select "english_adult_not_native_speaker"
select select "3"
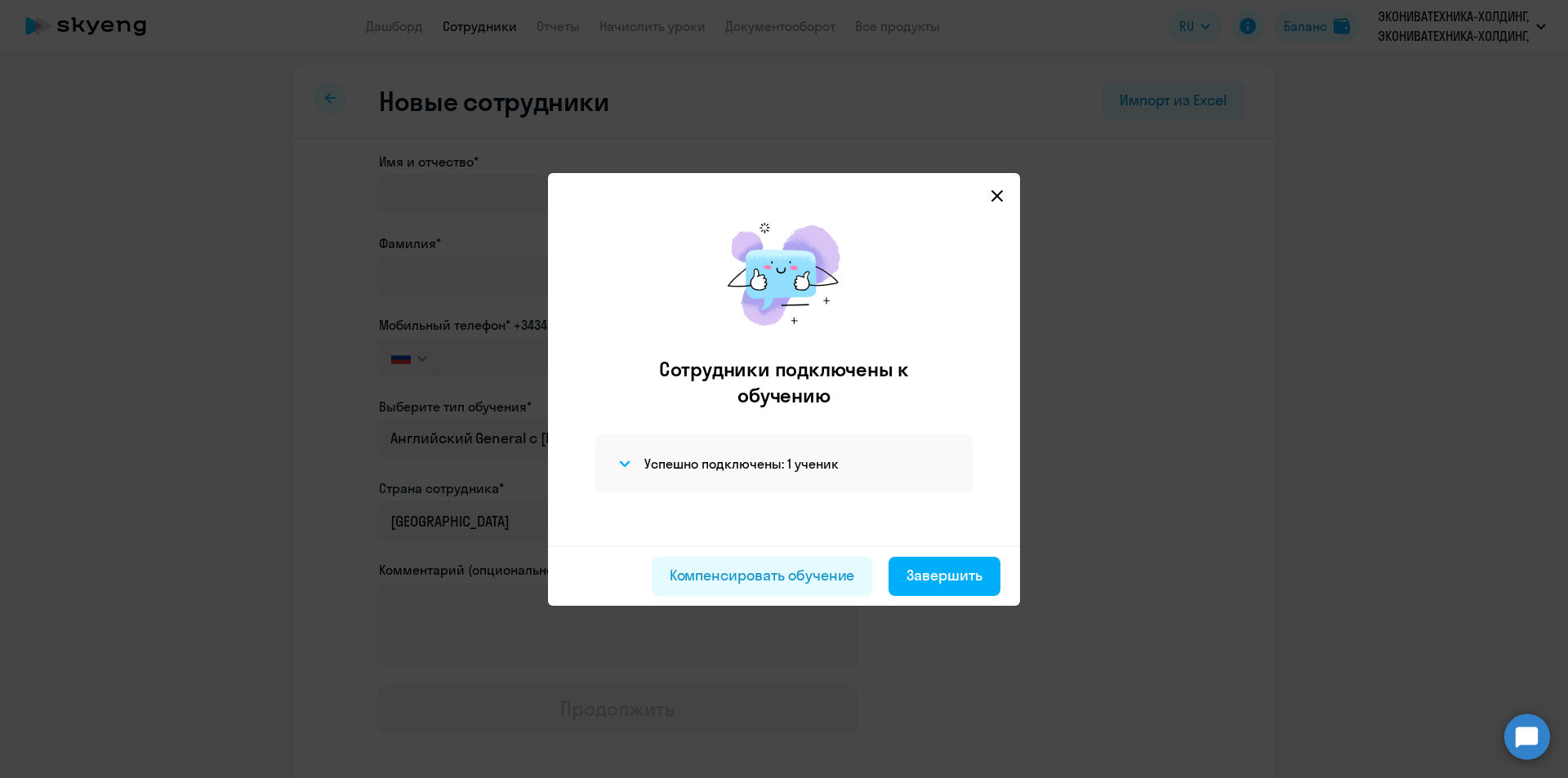
click at [993, 196] on icon at bounding box center [996, 196] width 13 height 13
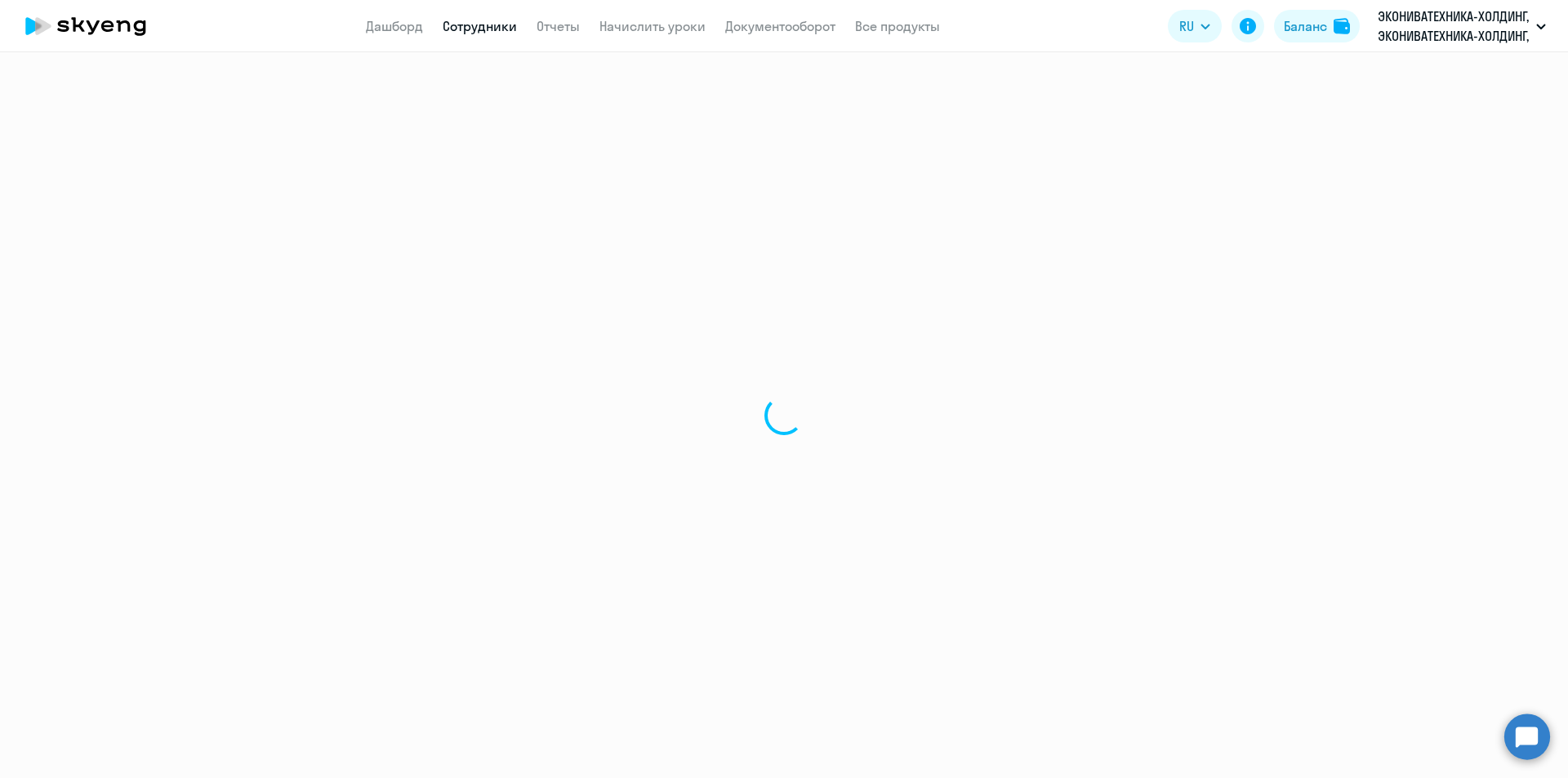
select select "30"
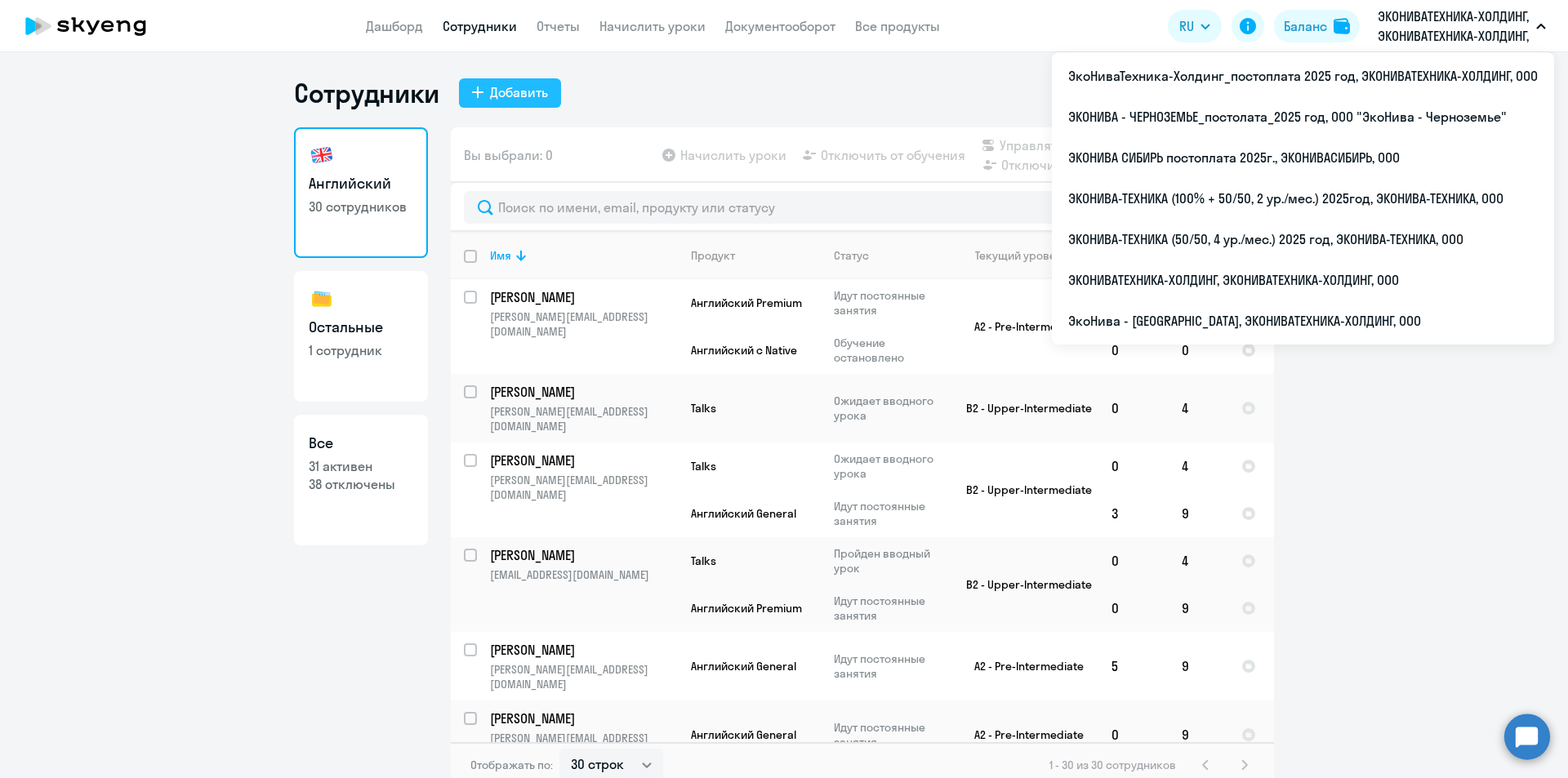
click at [464, 91] on button "Добавить" at bounding box center [510, 93] width 102 height 30
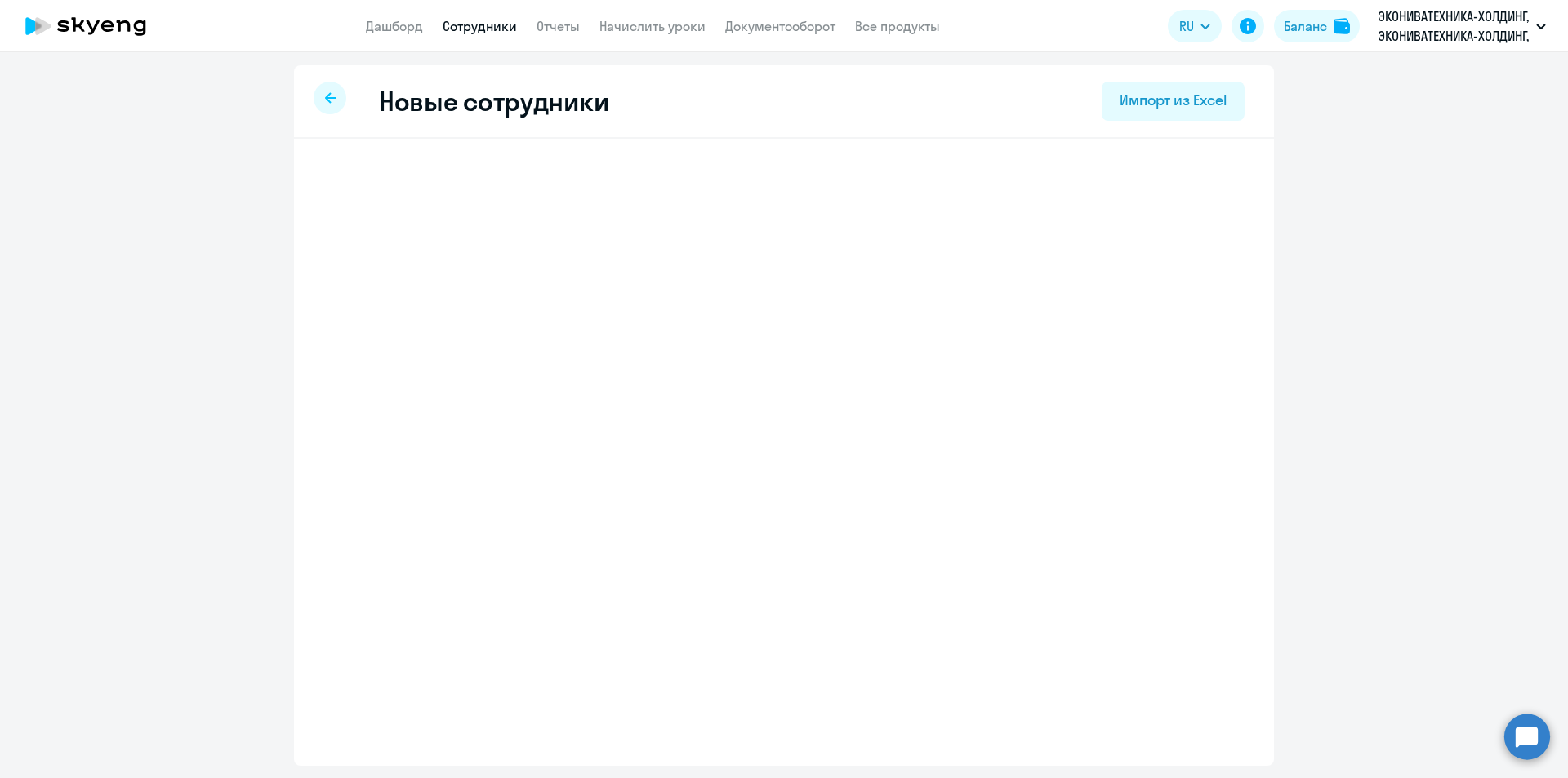
select select "english_adult_not_native_speaker"
select select "3"
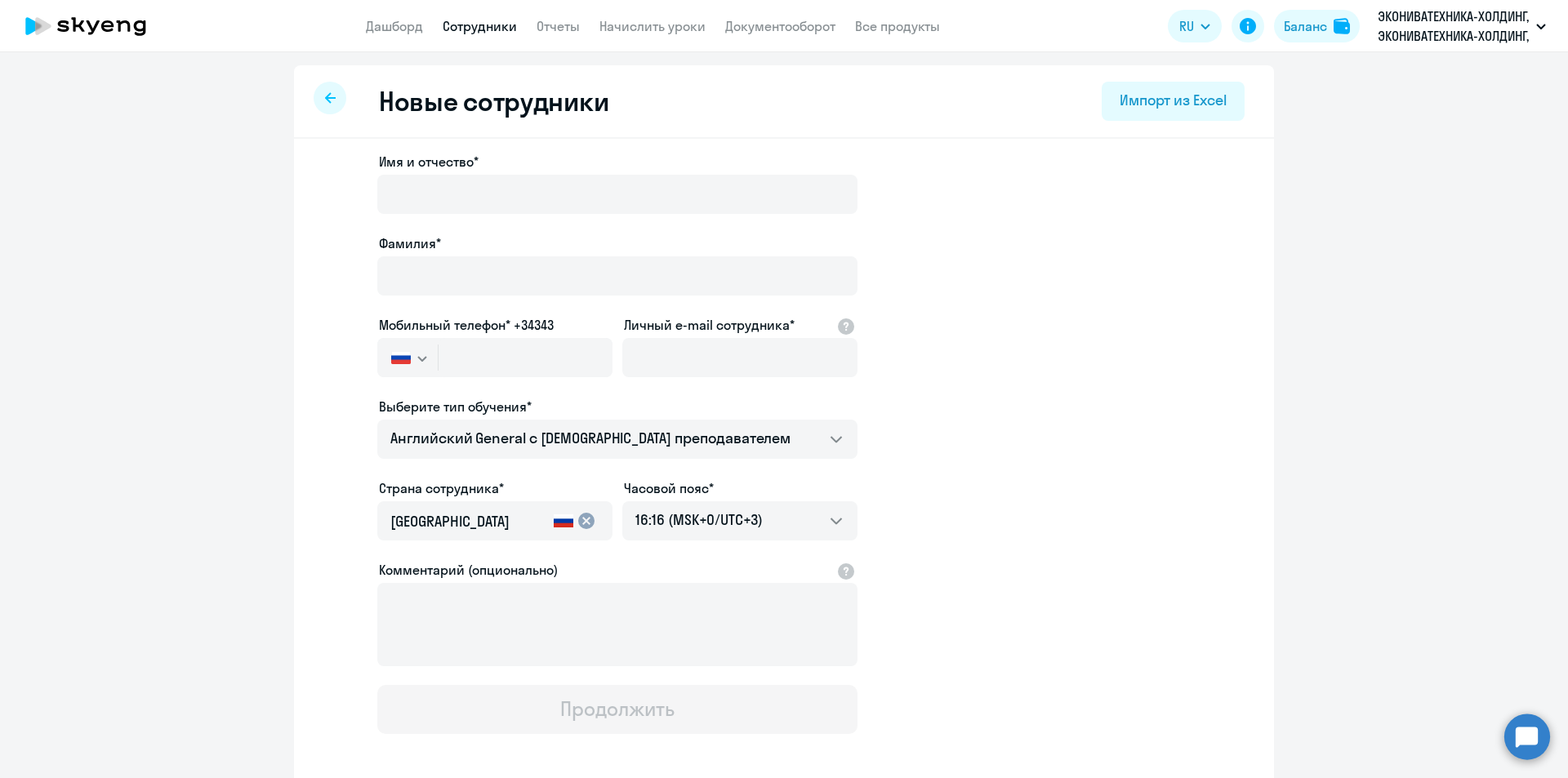
select select "30"
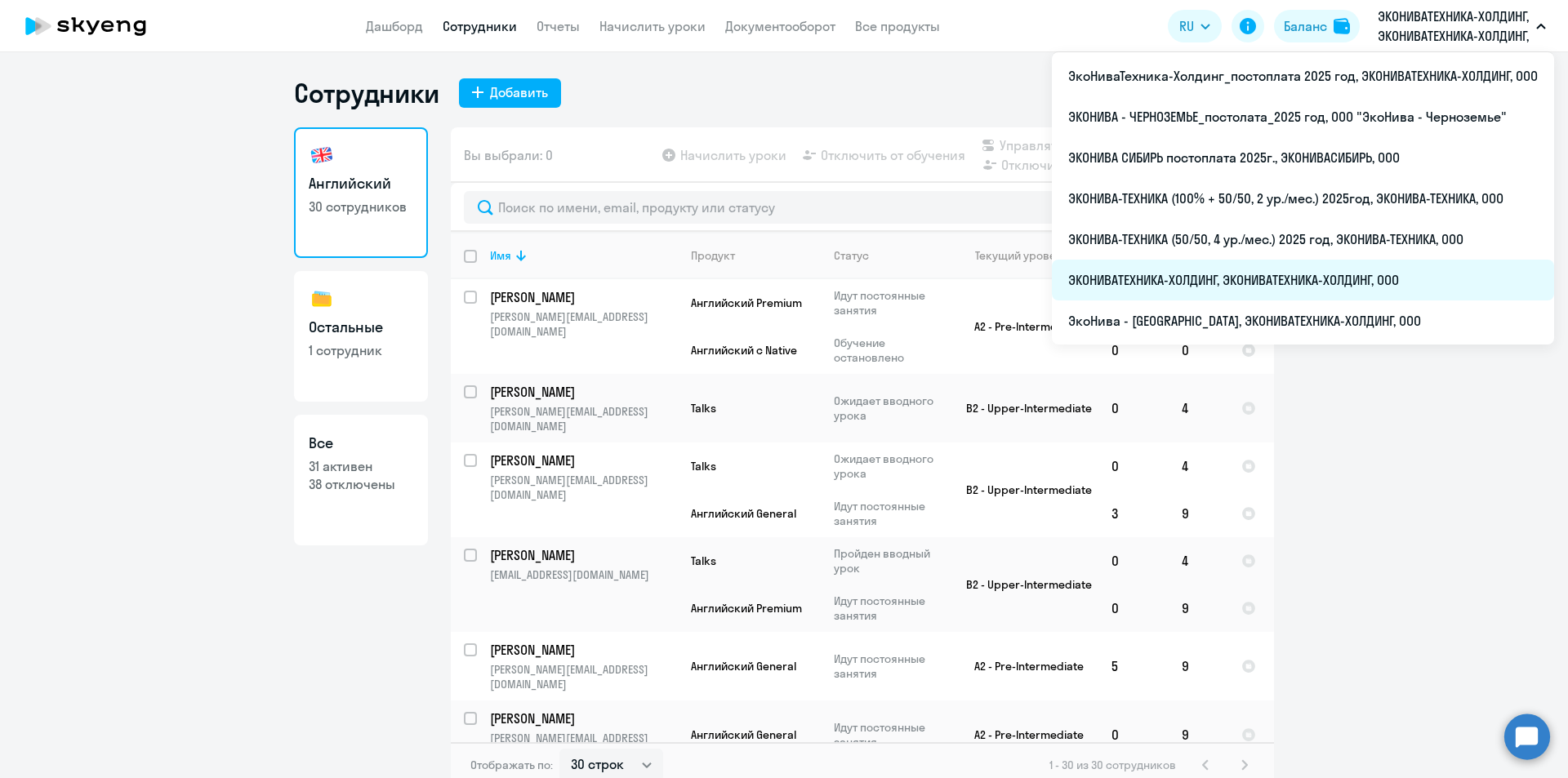
click at [1188, 279] on li "ЭКОНИВАТЕХНИКА-ХОЛДИНГ, ЭКОНИВАТЕХНИКА-ХОЛДИНГ, ООО" at bounding box center [1303, 280] width 502 height 41
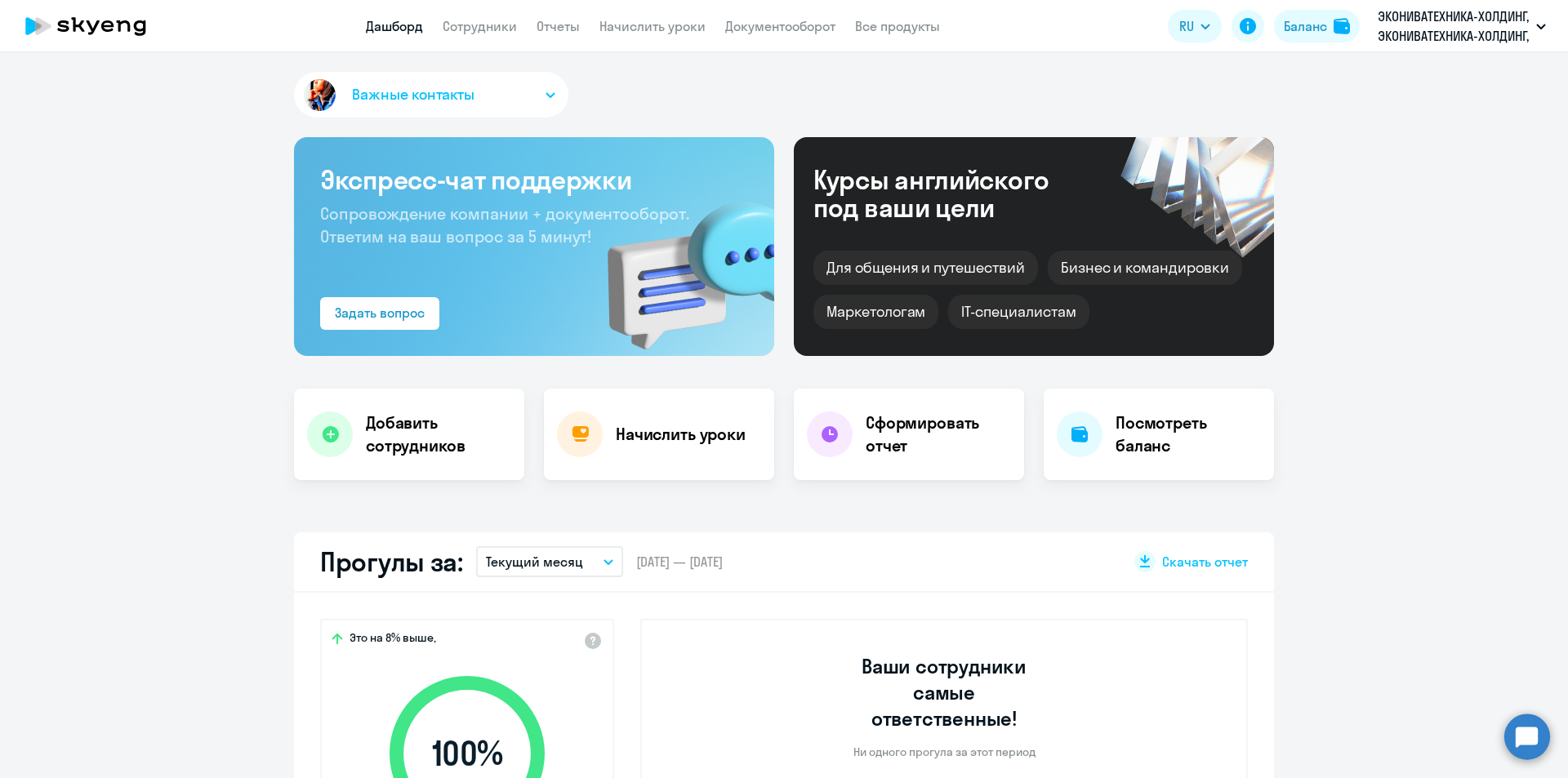
click at [1407, 13] on p "ЭКОНИВАТЕХНИКА-ХОЛДИНГ, ЭКОНИВАТЕХНИКА-ХОЛДИНГ, ООО" at bounding box center [1453, 26] width 152 height 39
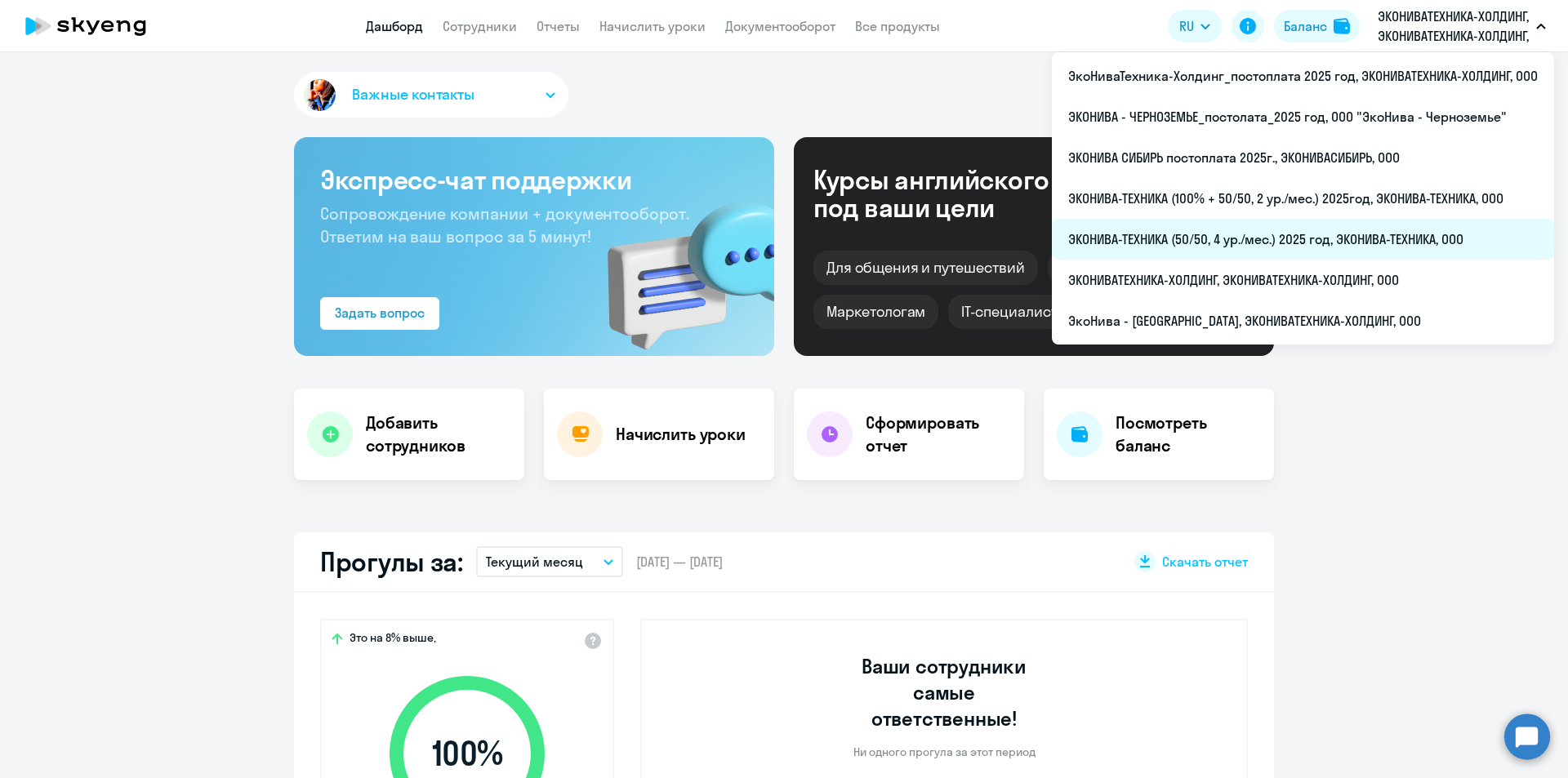
select select "30"
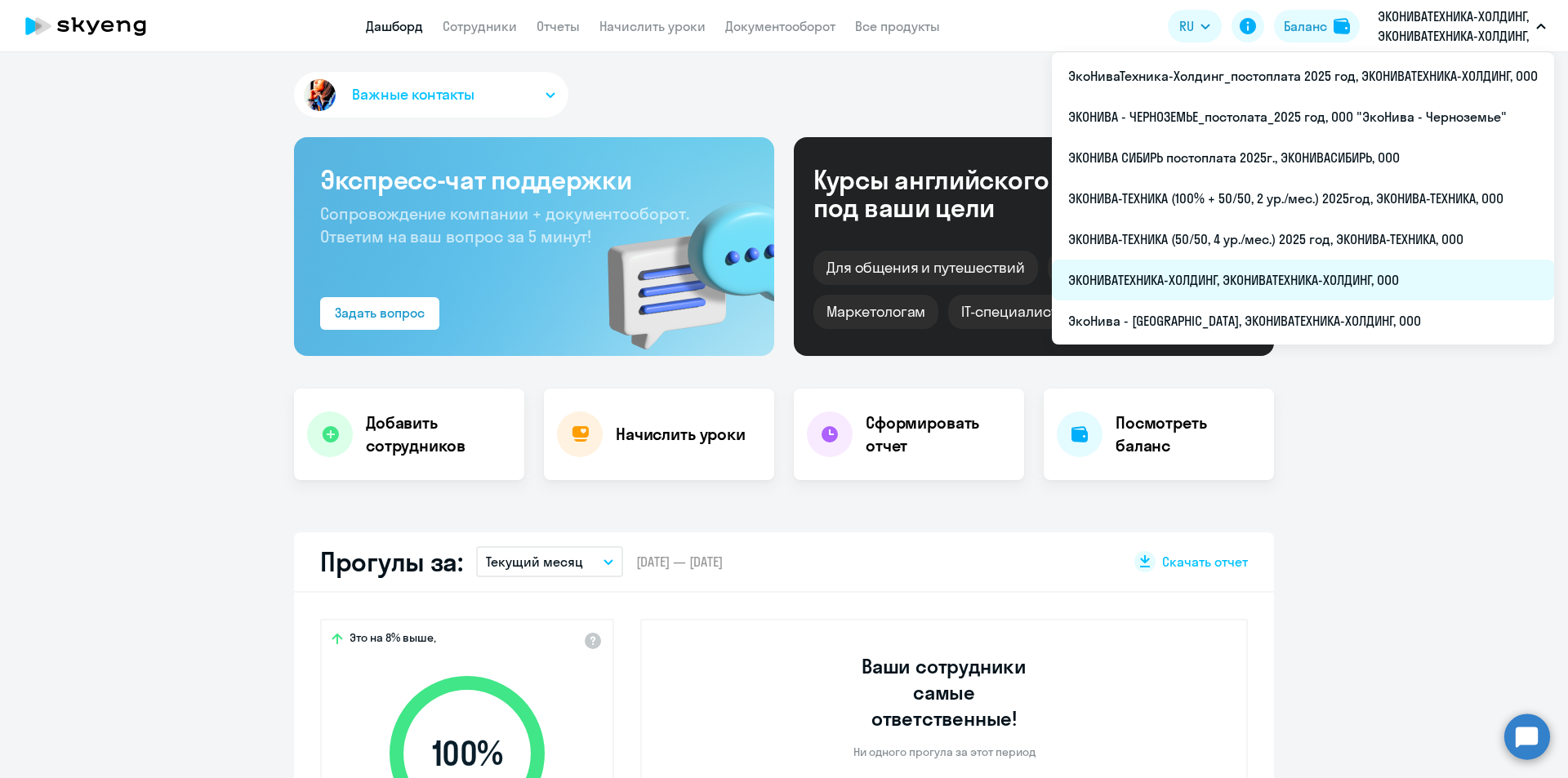
click at [1290, 272] on li "ЭКОНИВАТЕХНИКА-ХОЛДИНГ, ЭКОНИВАТЕХНИКА-ХОЛДИНГ, ООО" at bounding box center [1303, 280] width 502 height 41
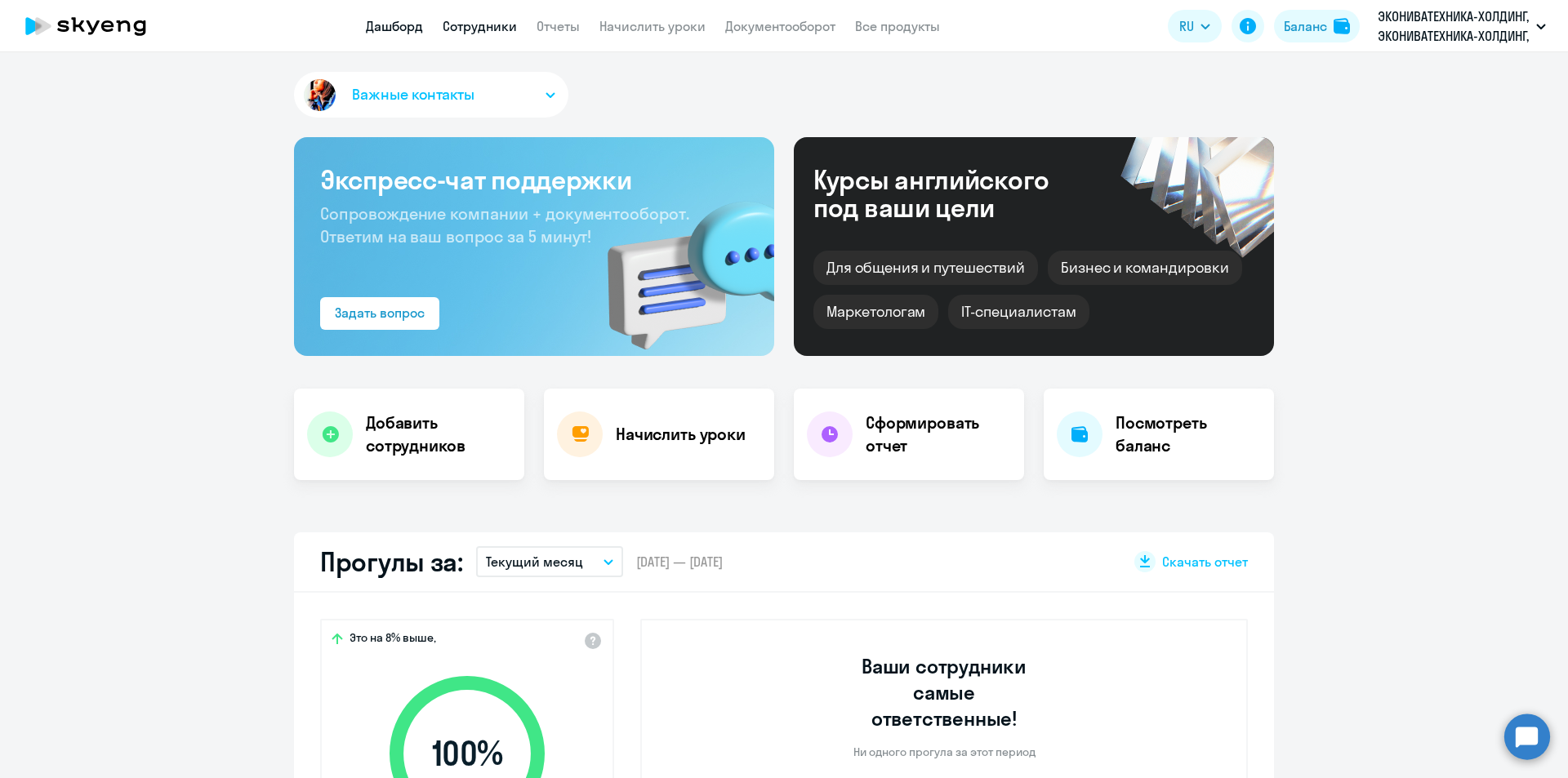
select select "30"
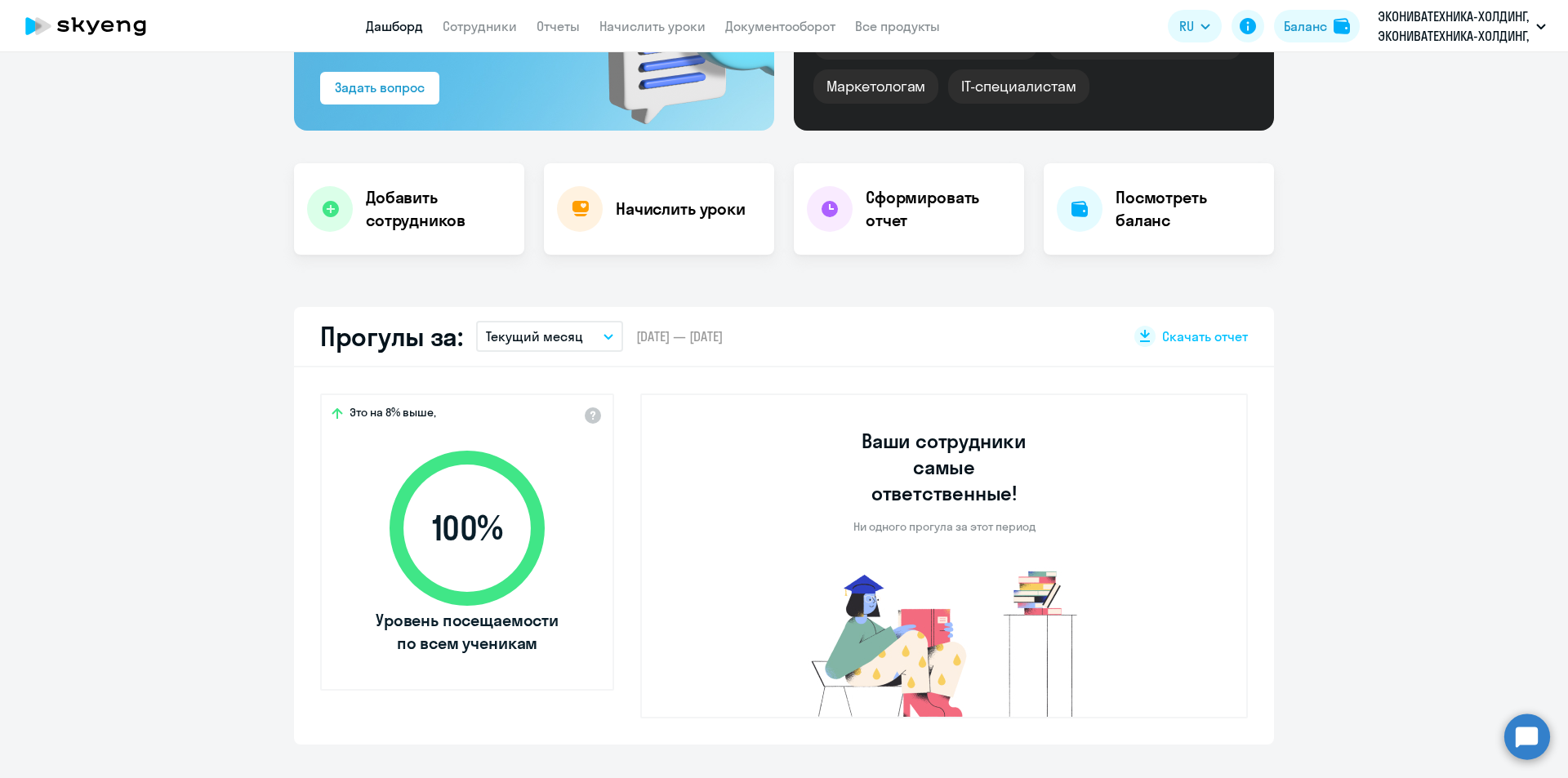
scroll to position [77, 0]
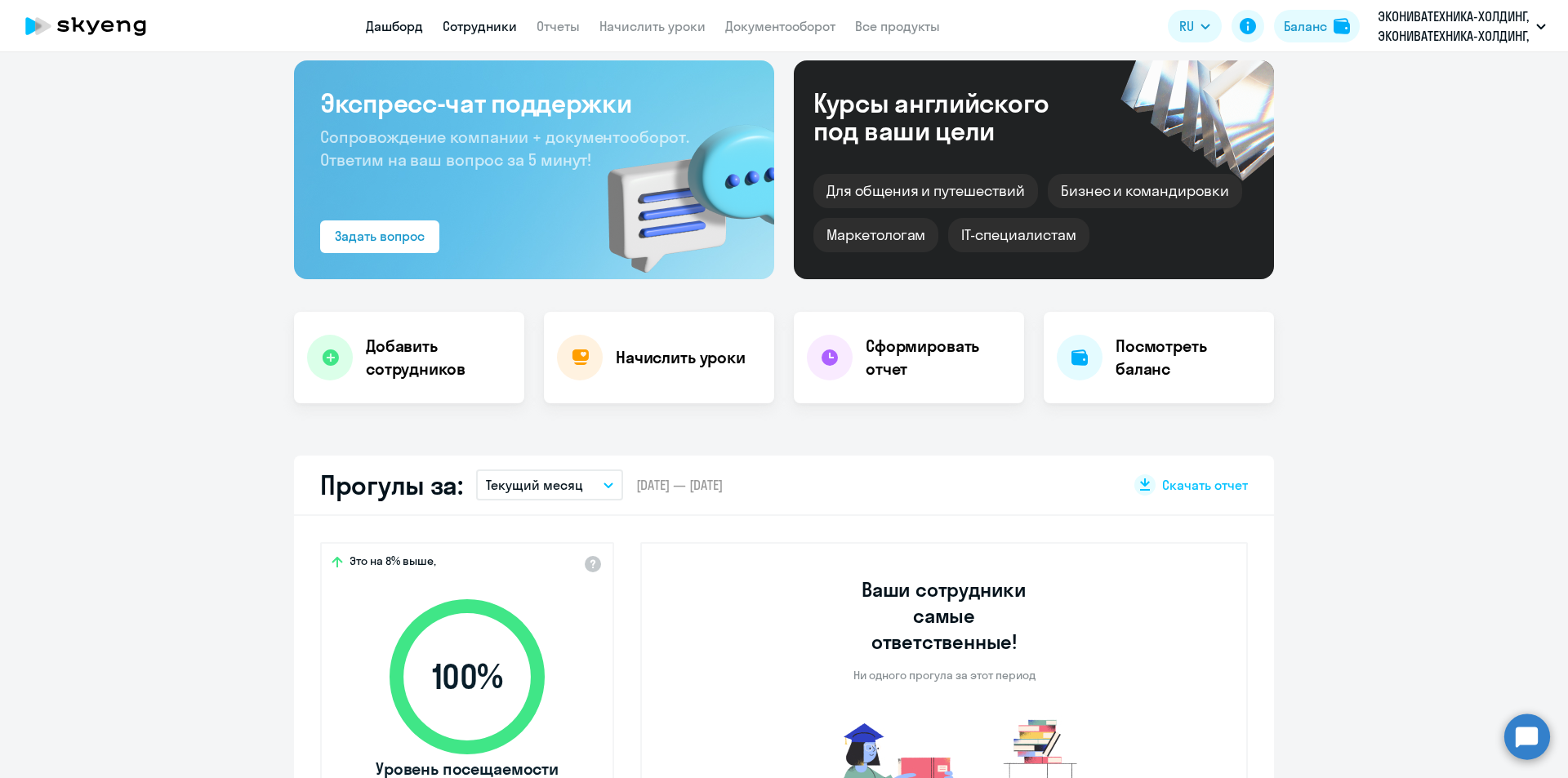
click at [443, 31] on link "Сотрудники" at bounding box center [479, 26] width 74 height 16
select select "30"
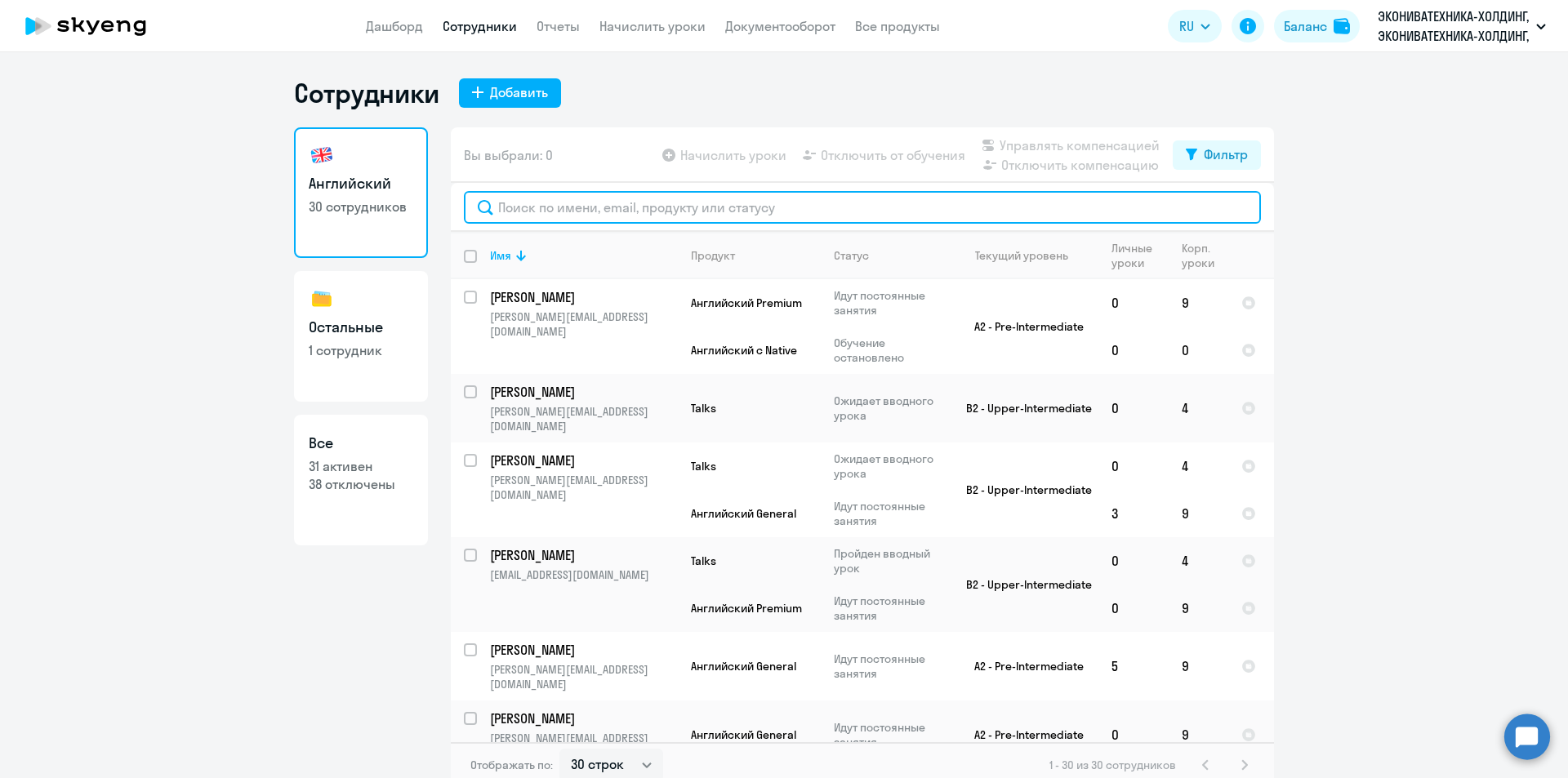
click at [543, 207] on input "text" at bounding box center [862, 207] width 797 height 32
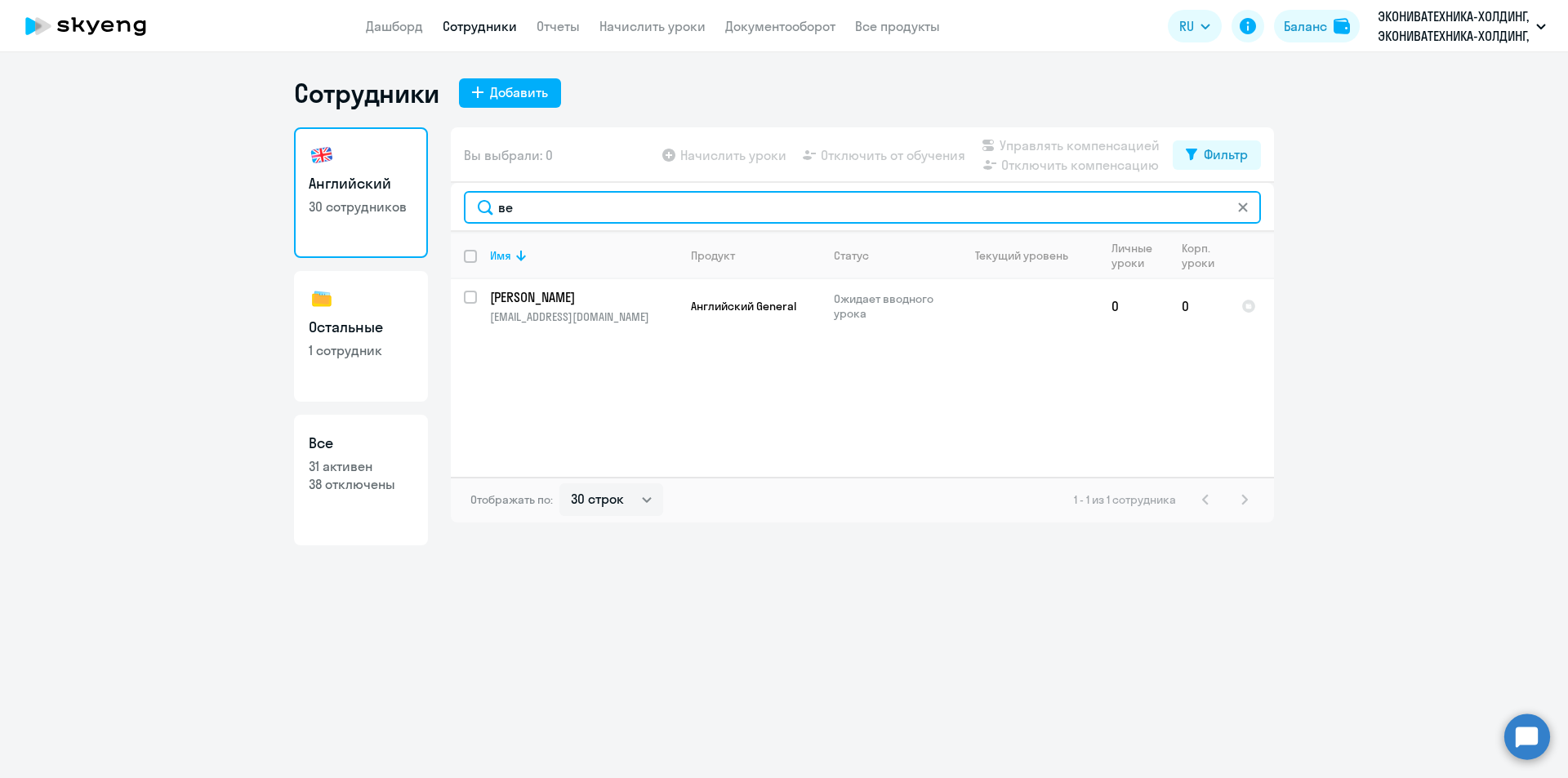
type input "в"
type input "воло"
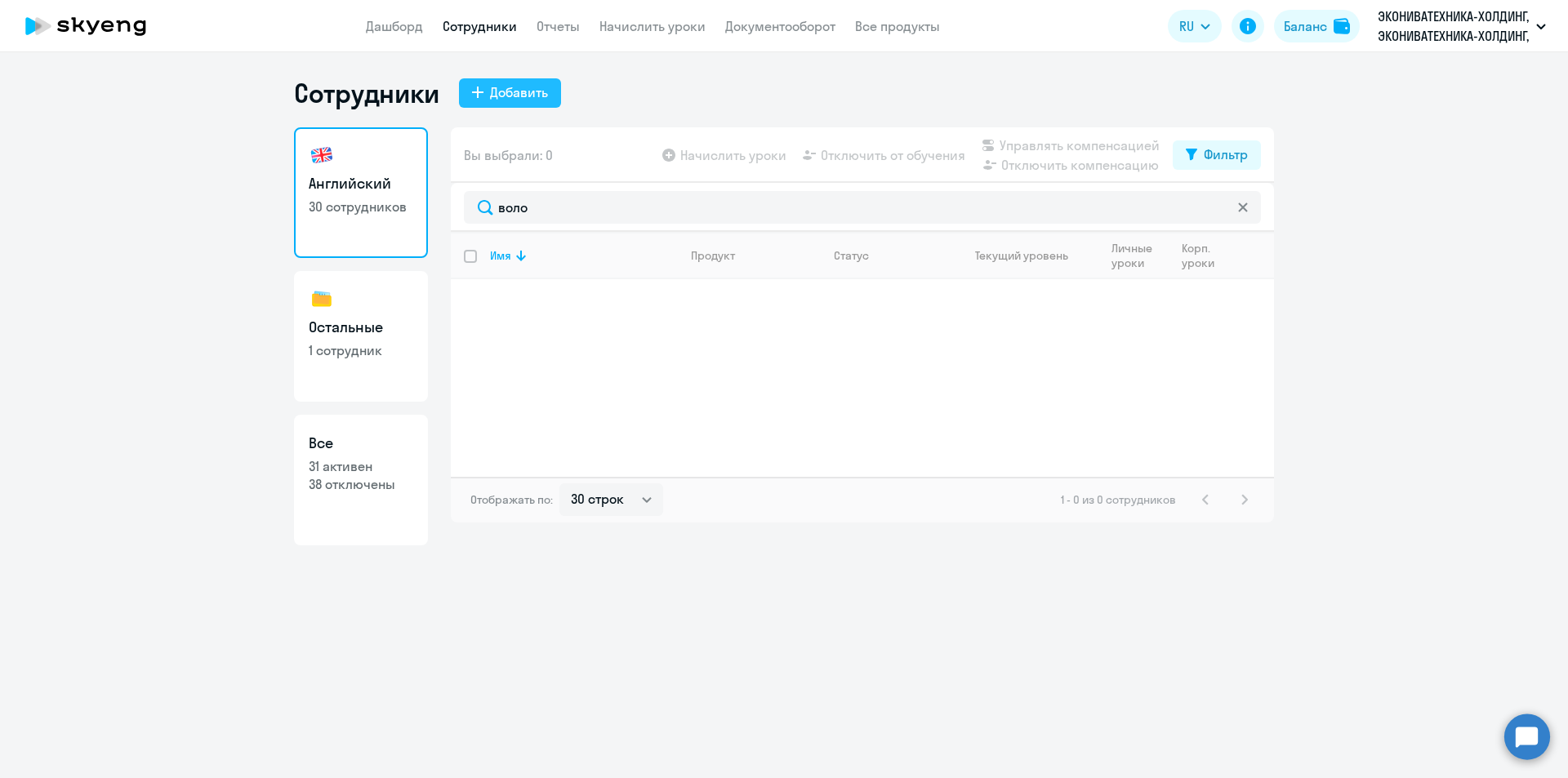
click at [484, 100] on button "Добавить" at bounding box center [510, 93] width 102 height 30
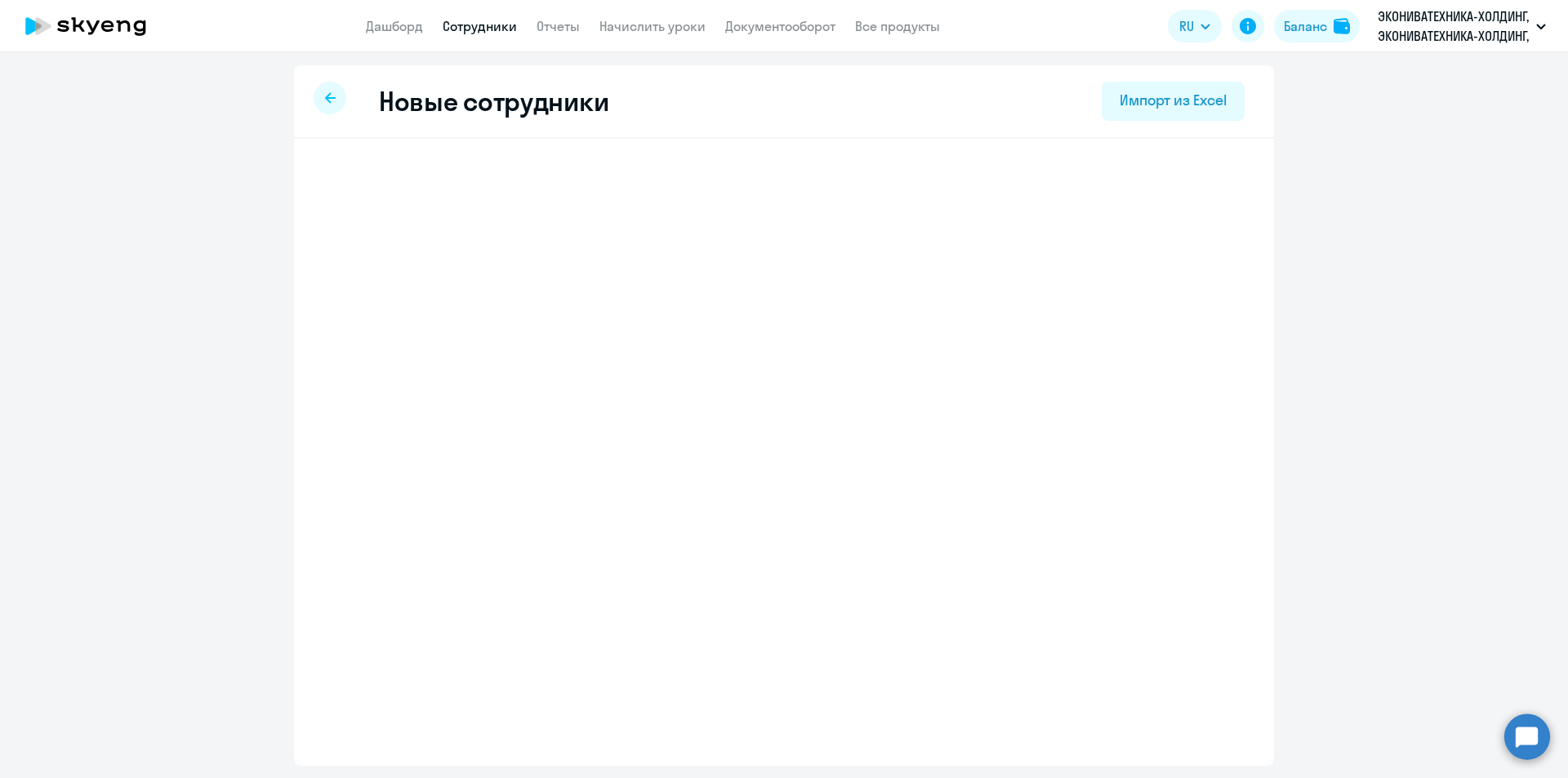
select select "english_adult_not_native_speaker"
select select "3"
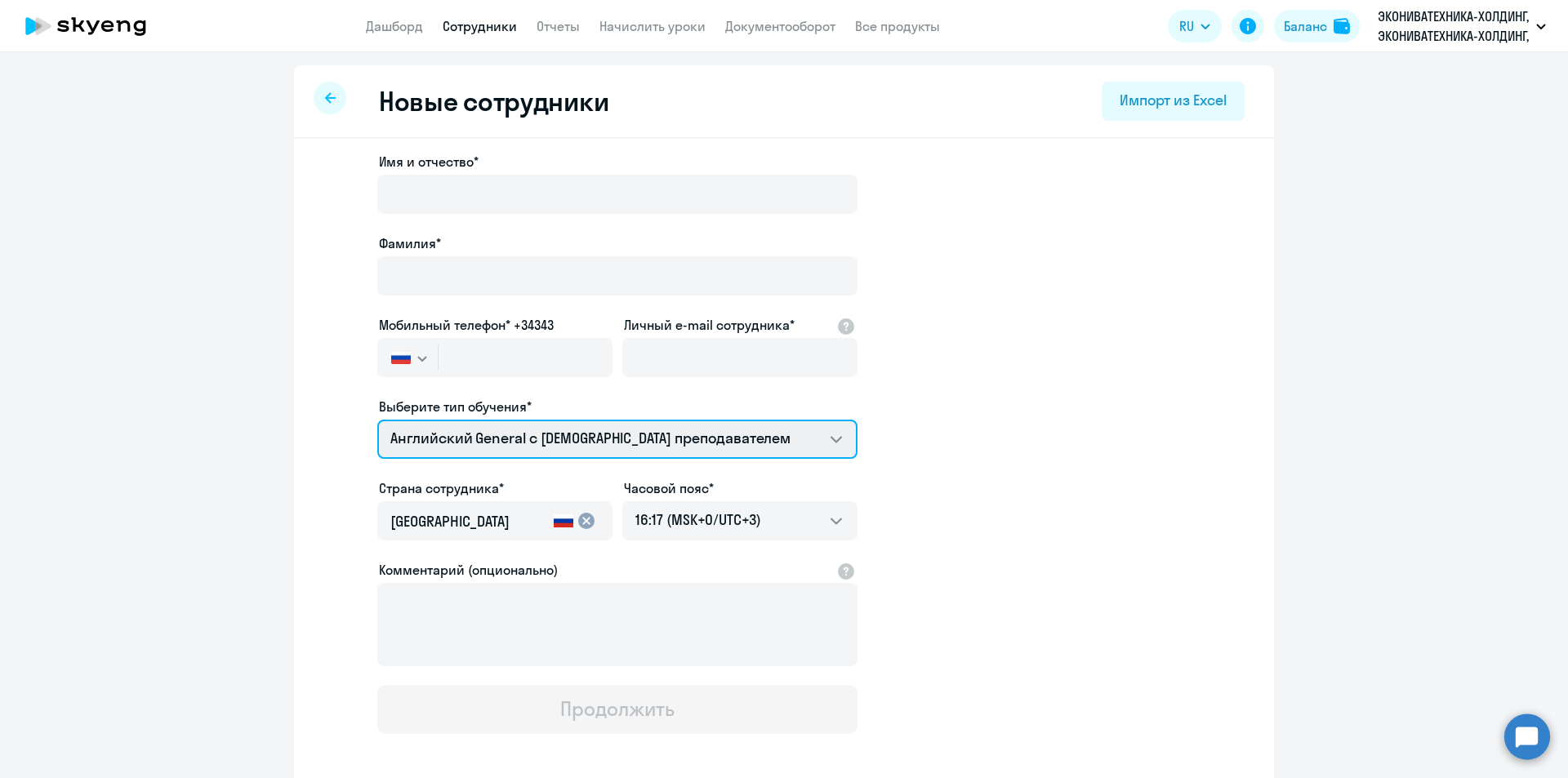
click at [545, 442] on select "Talks 15 минутные разговоры на английском Премиум английский с русскоговорящим …" at bounding box center [617, 439] width 480 height 39
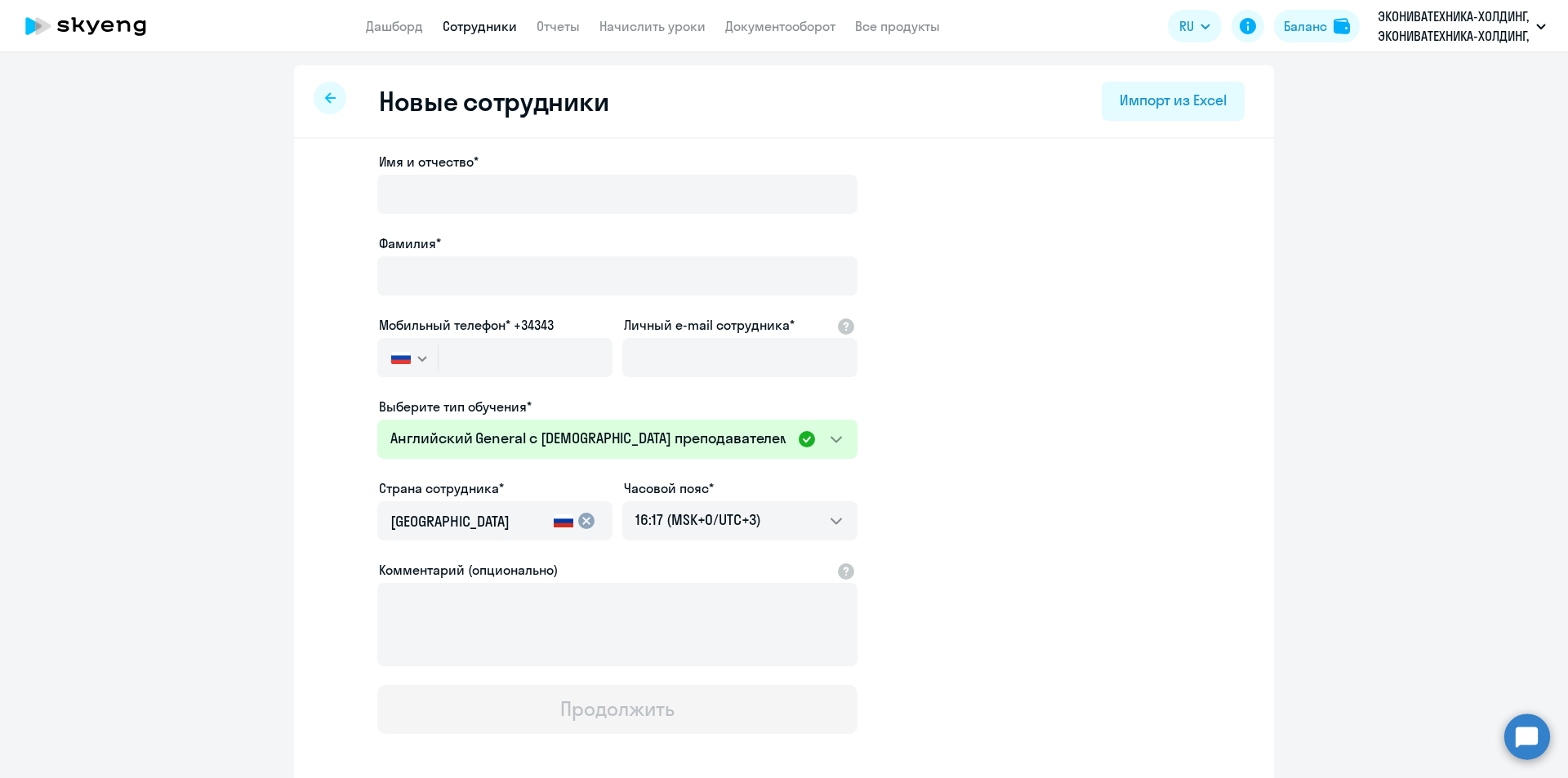
click at [1012, 432] on app-new-student-form "Имя и отчество* Фамилия* Мобильный телефон* +34343 Россия +7 Казахстан +7 Украи…" at bounding box center [784, 443] width 927 height 582
select select "30"
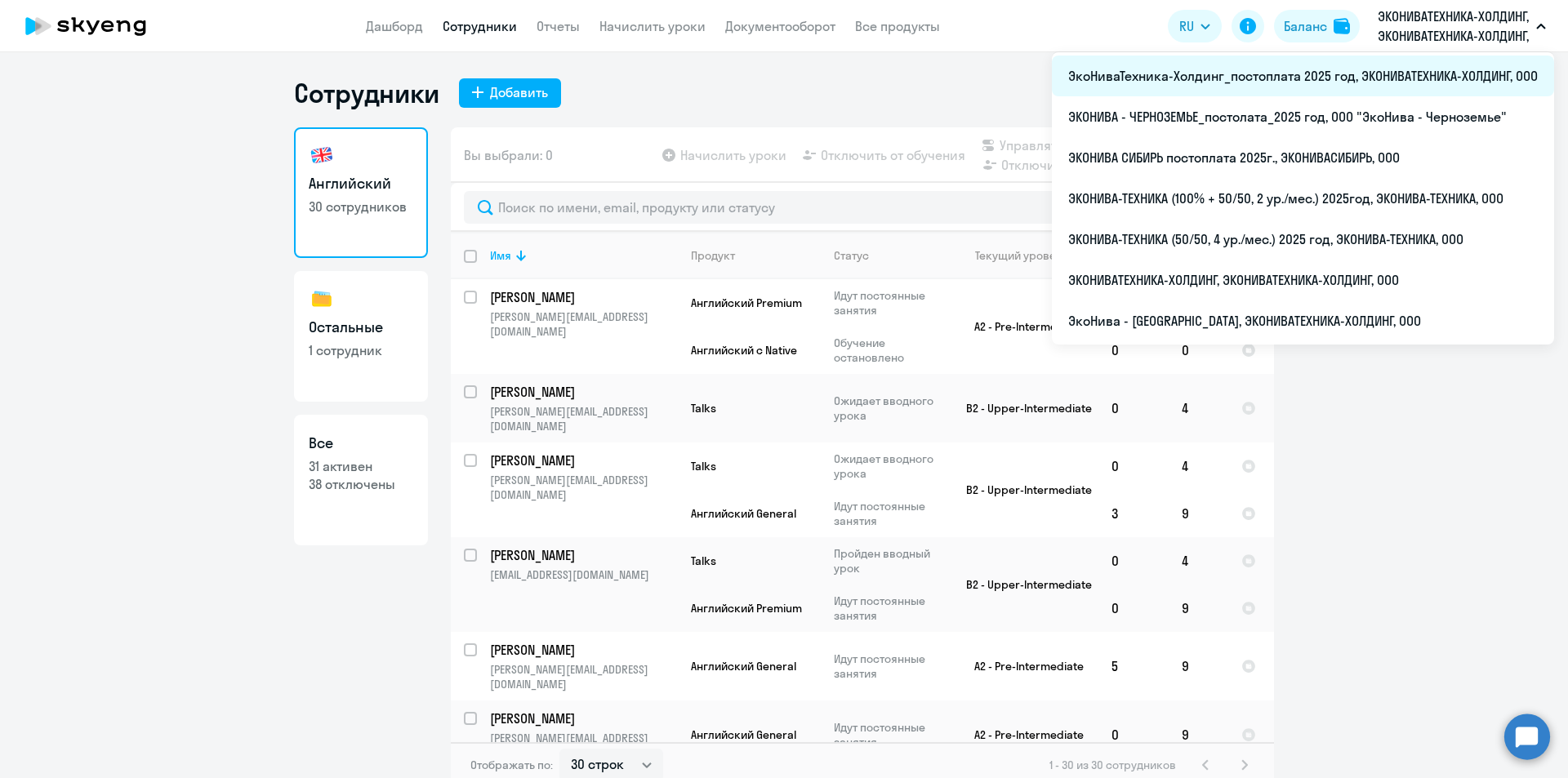
click at [1407, 70] on li "ЭкоНиваТехника-Холдинг_постоплата 2025 год, ЭКОНИВАТЕХНИКА-ХОЛДИНГ, ООО" at bounding box center [1303, 76] width 502 height 41
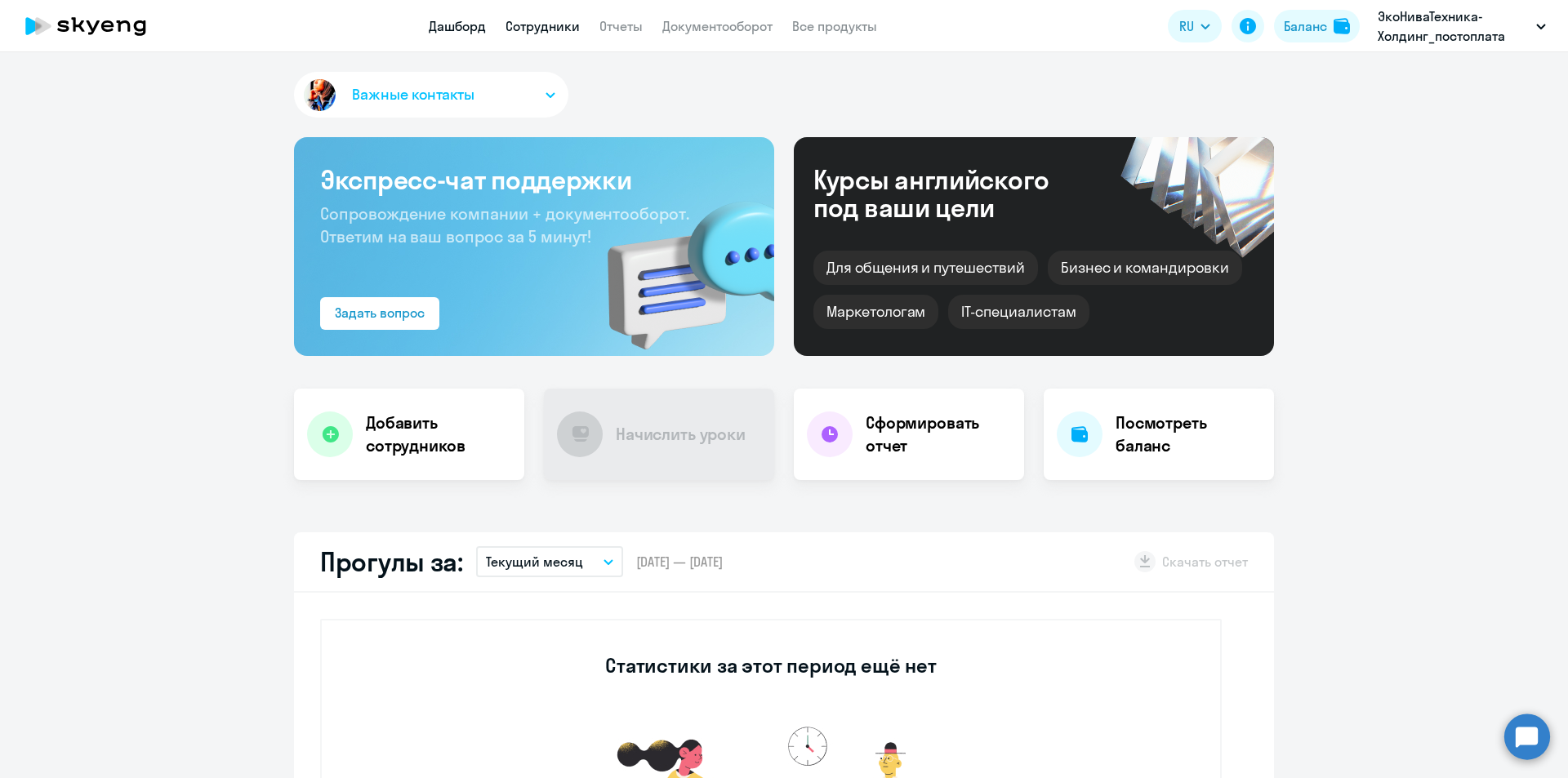
click at [545, 27] on link "Сотрудники" at bounding box center [542, 26] width 74 height 16
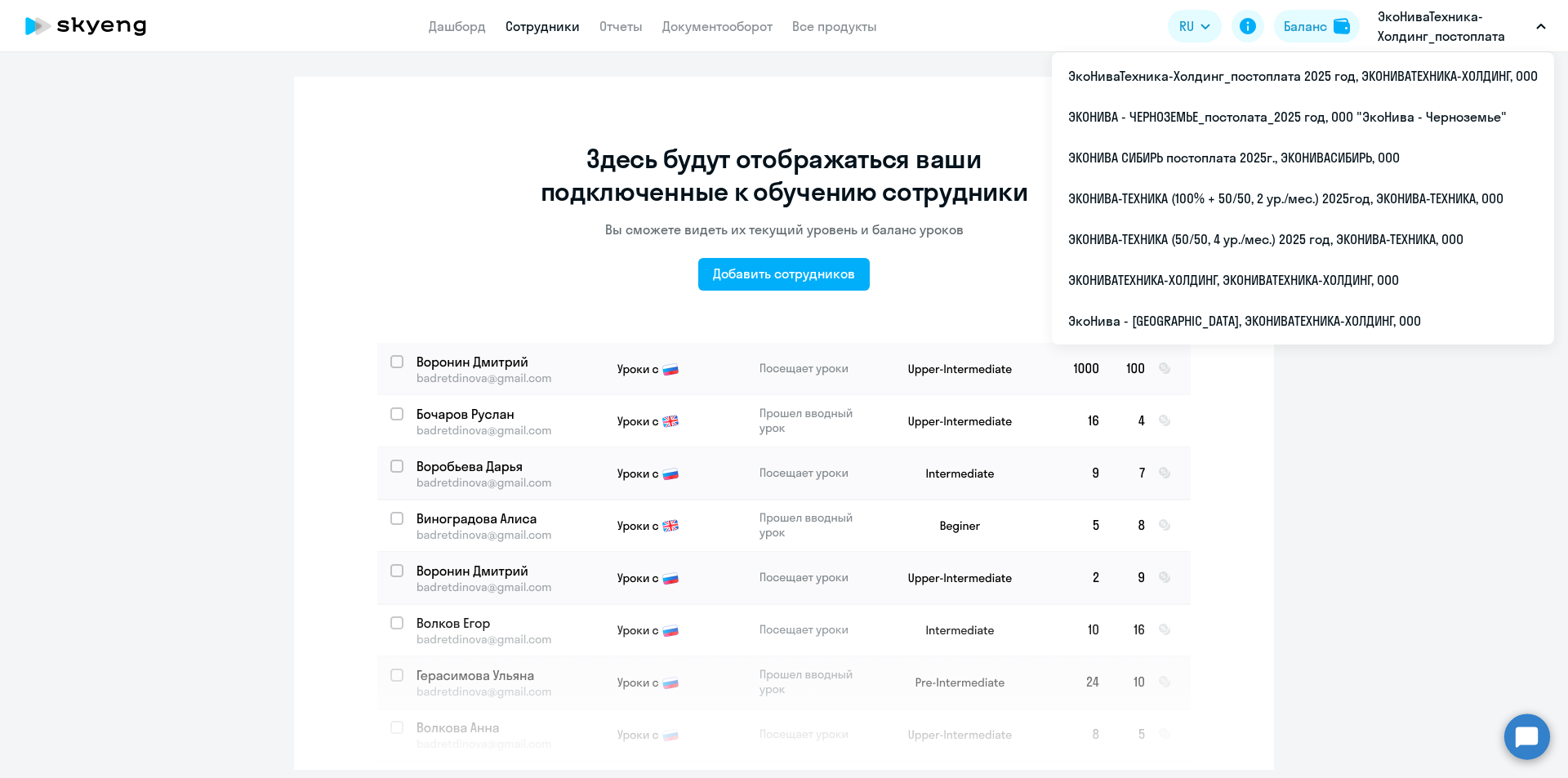
click at [1404, 18] on p "ЭкоНиваТехника-Холдинг_постоплата 2025 год, ЭКОНИВАТЕХНИКА-ХОЛДИНГ, ООО" at bounding box center [1453, 26] width 152 height 39
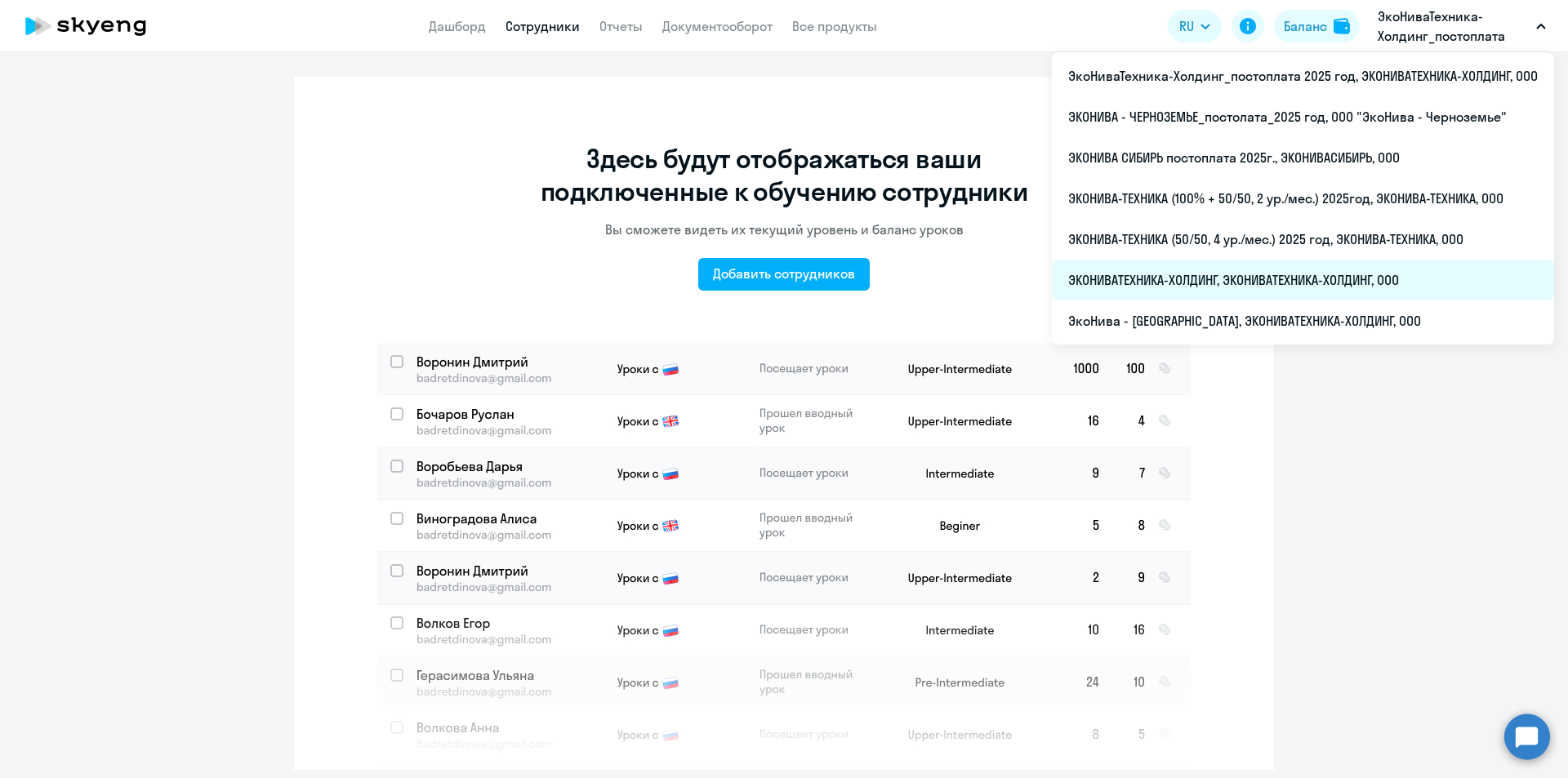
click at [1212, 288] on li "ЭКОНИВАТЕХНИКА-ХОЛДИНГ, ЭКОНИВАТЕХНИКА-ХОЛДИНГ, ООО" at bounding box center [1303, 280] width 502 height 41
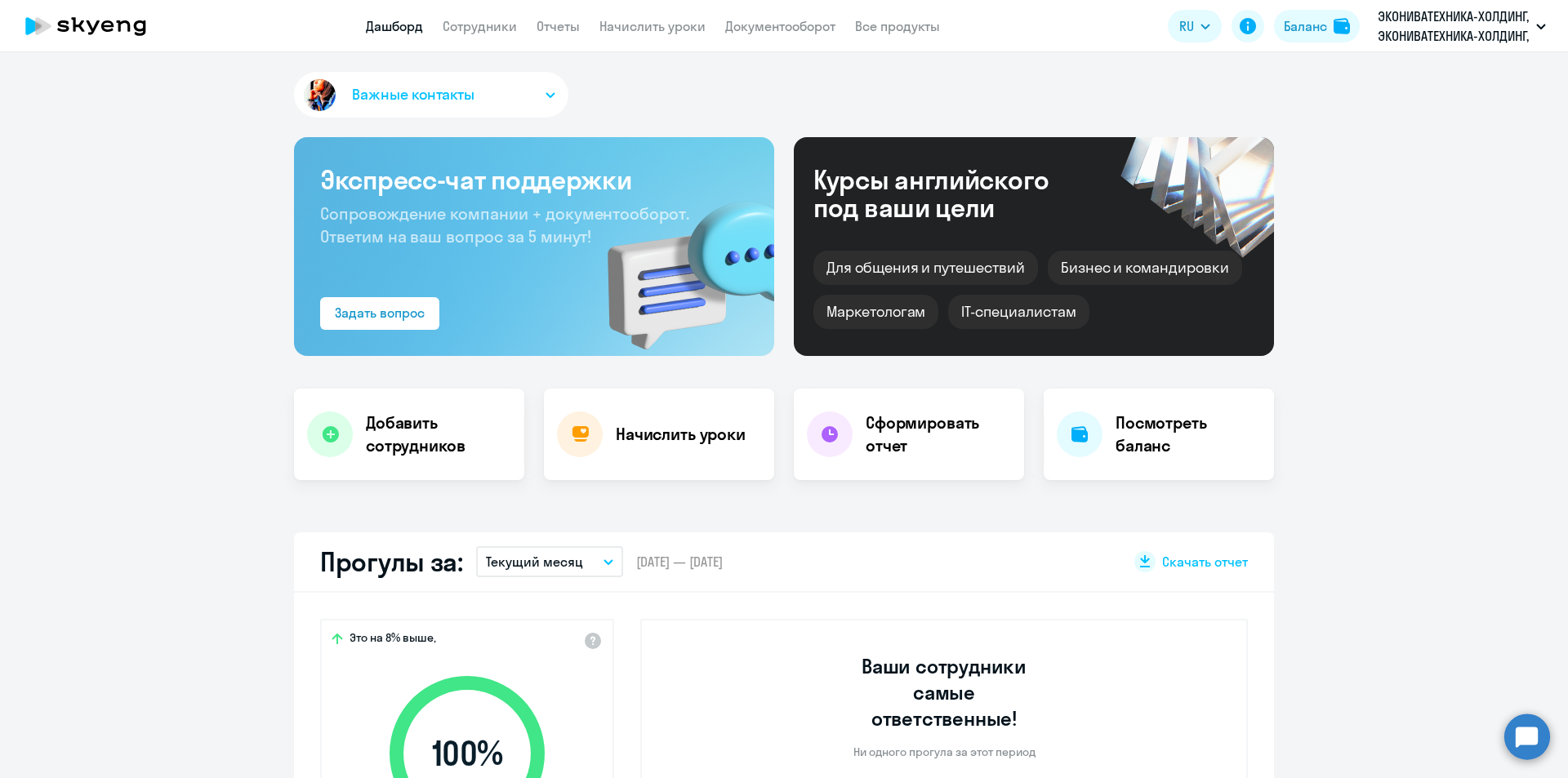
select select "30"
click at [507, 27] on link "Сотрудники" at bounding box center [479, 26] width 74 height 16
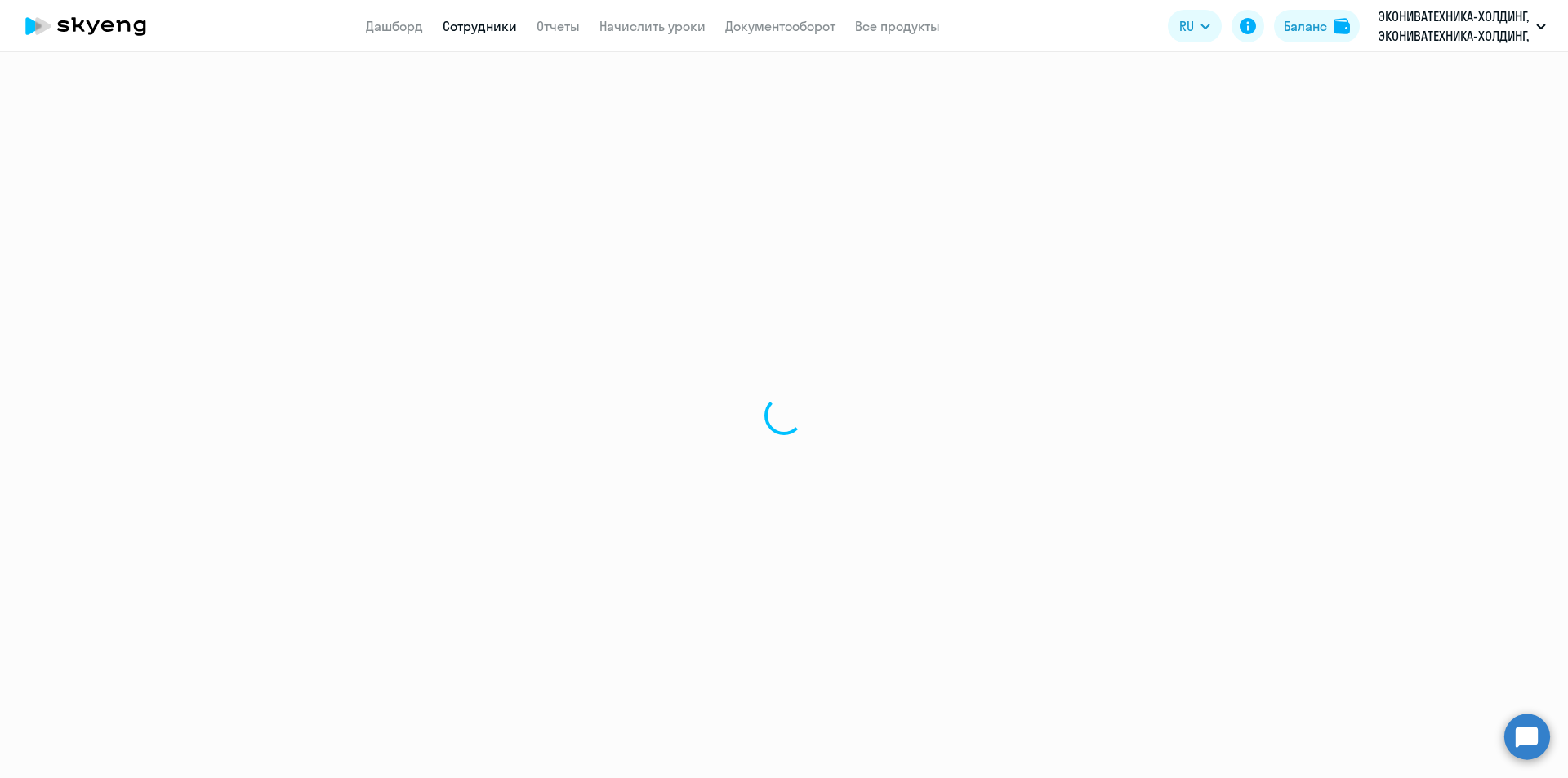
select select "30"
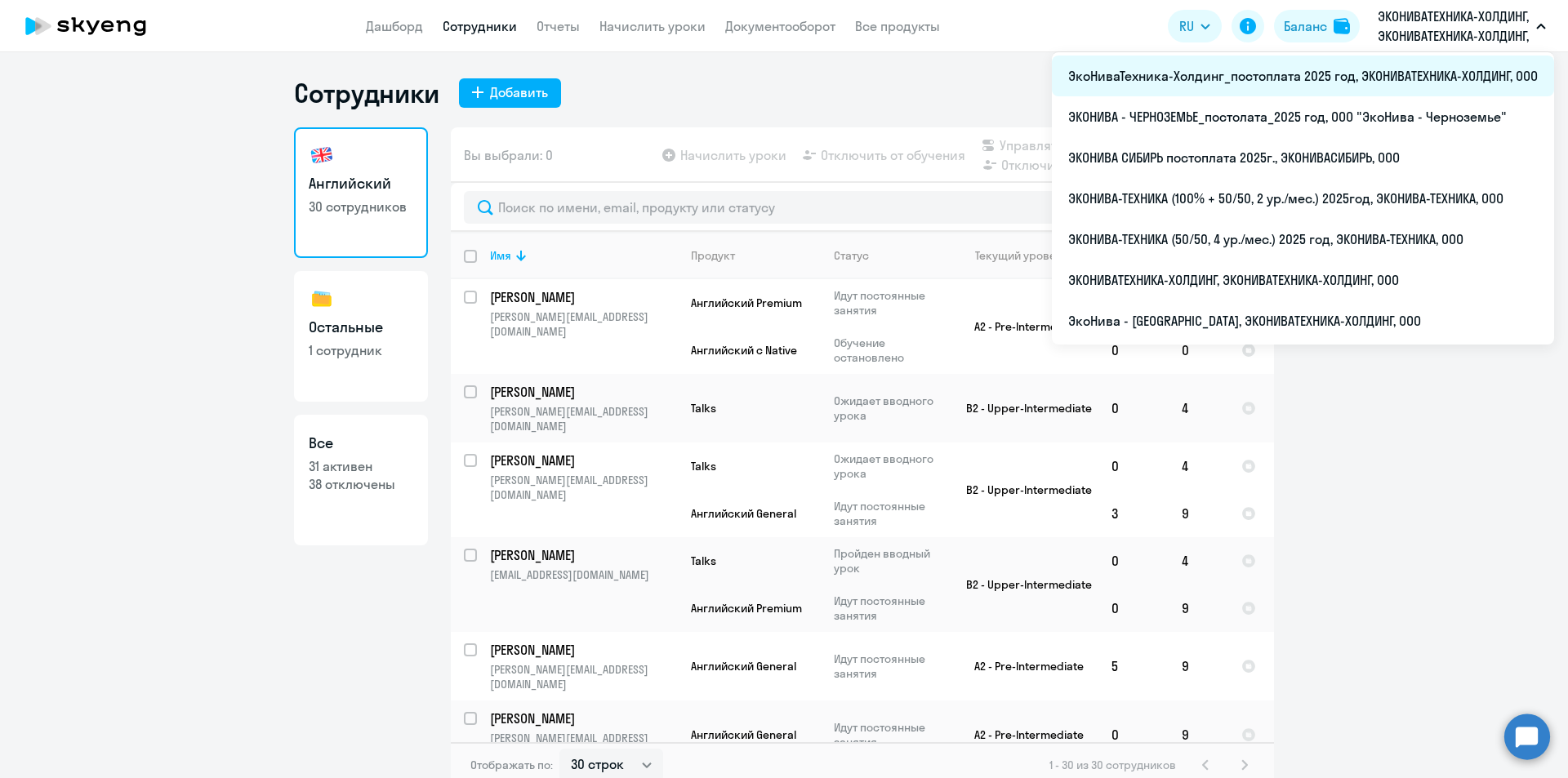
click at [1357, 82] on li "ЭкоНиваТехника-Холдинг_постоплата 2025 год, ЭКОНИВАТЕХНИКА-ХОЛДИНГ, ООО" at bounding box center [1303, 76] width 502 height 41
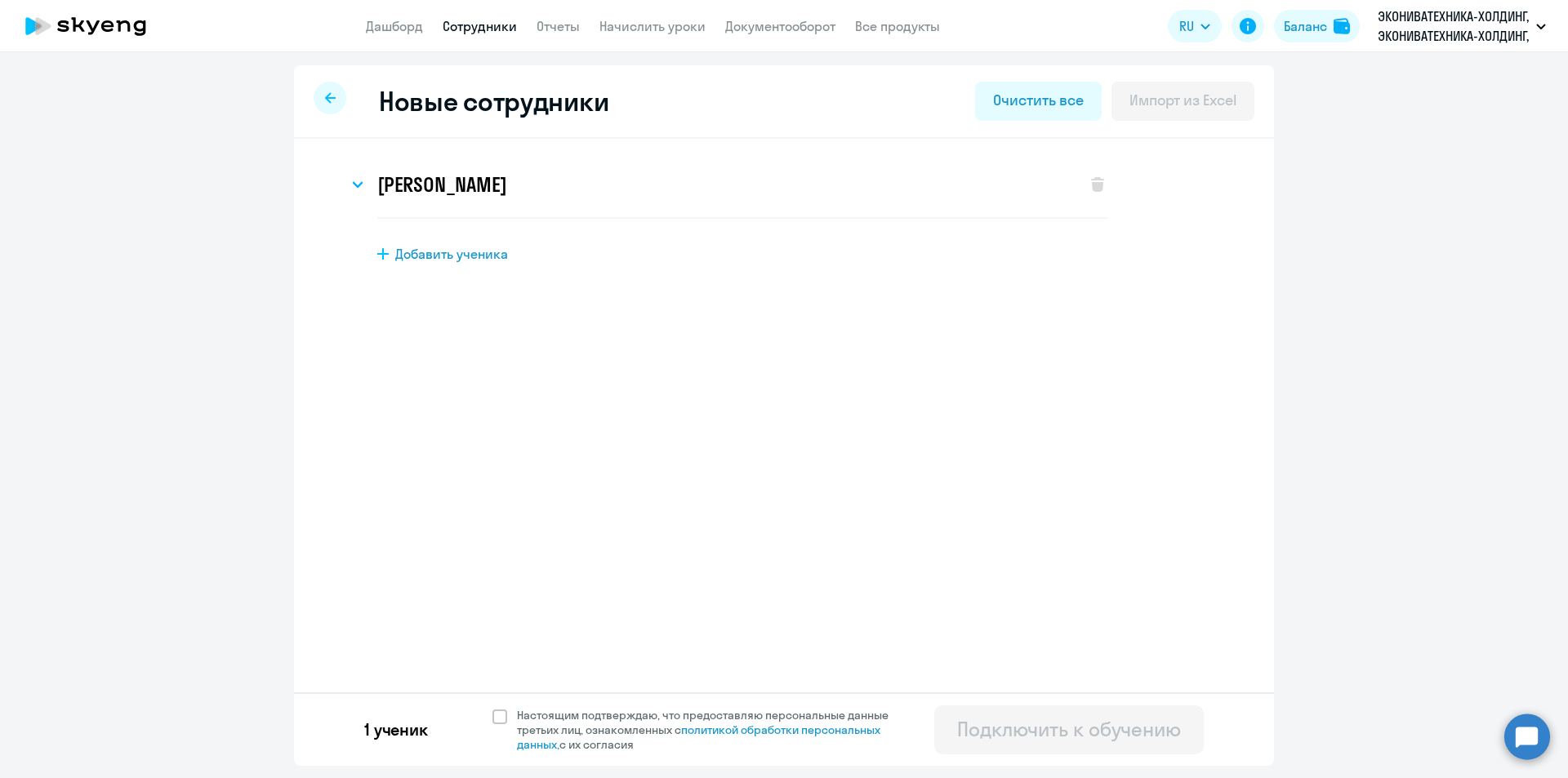
select select "english_adult_not_native_speaker"
select select "3"
click at [114, 27] on icon at bounding box center [85, 26] width 144 height 41
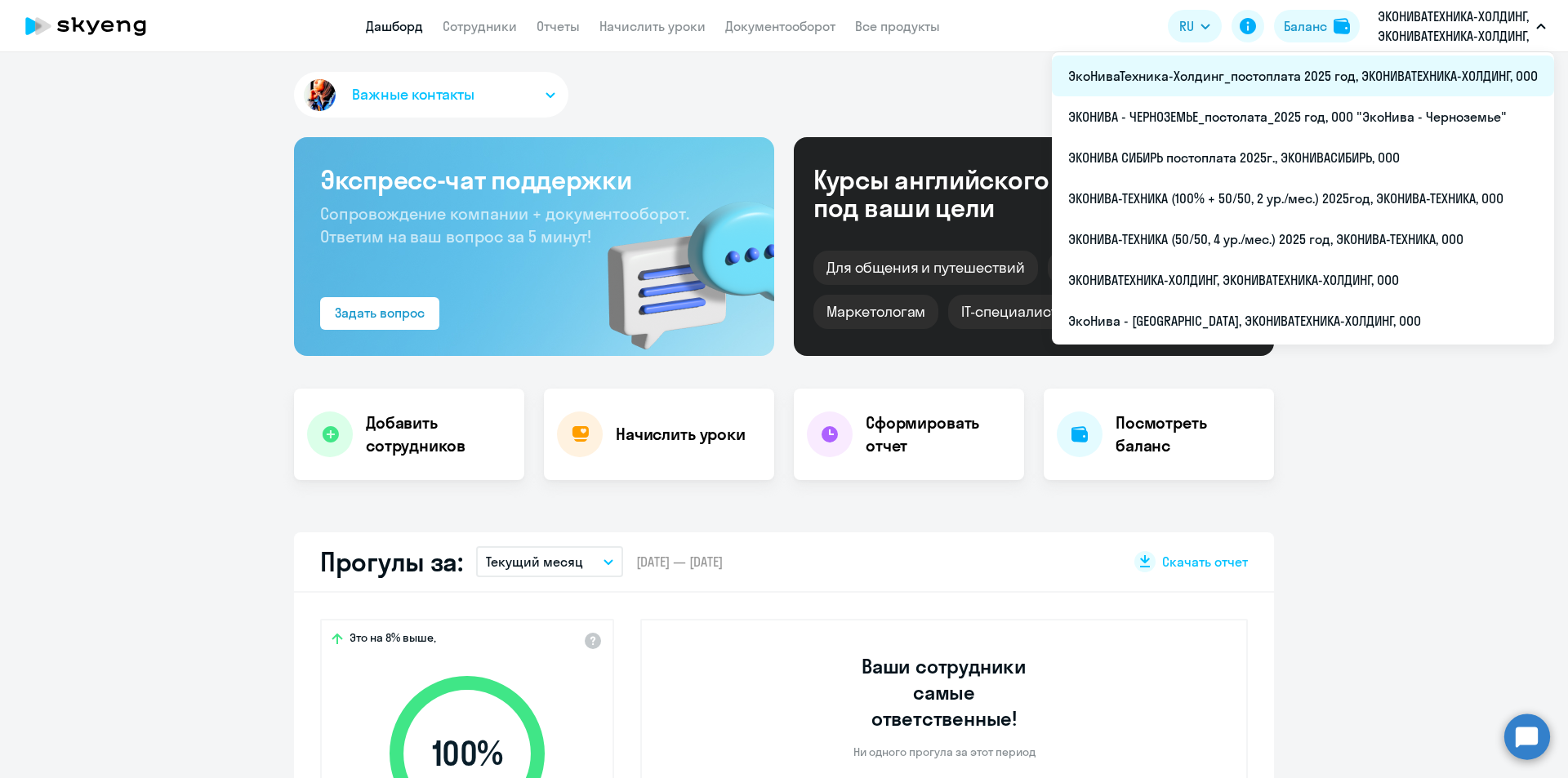
click at [1423, 77] on li "ЭкоНиваТехника-Холдинг_постоплата 2025 год, ЭКОНИВАТЕХНИКА-ХОЛДИНГ, ООО" at bounding box center [1303, 76] width 502 height 41
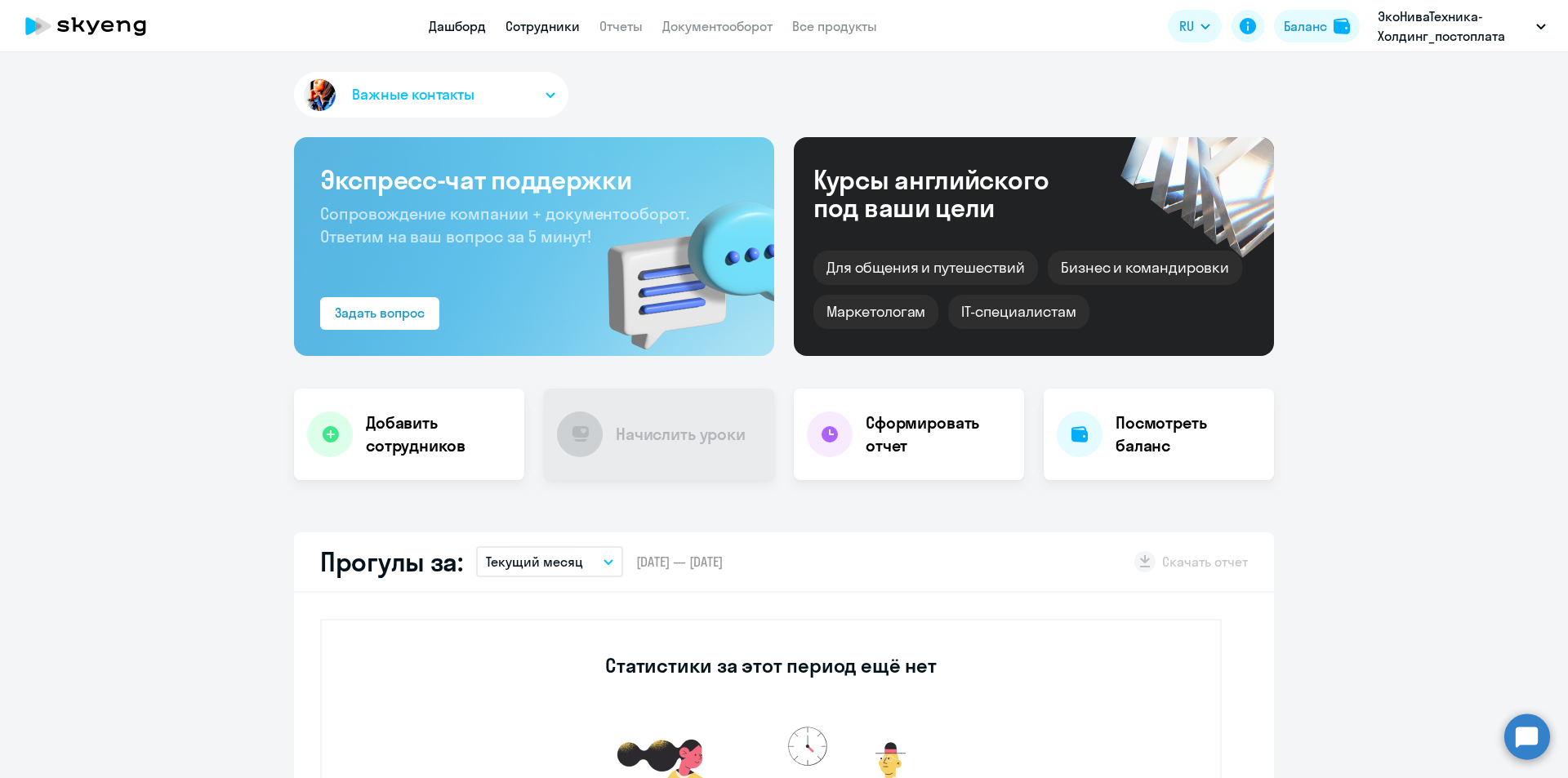
click at [523, 31] on link "Сотрудники" at bounding box center [542, 26] width 74 height 16
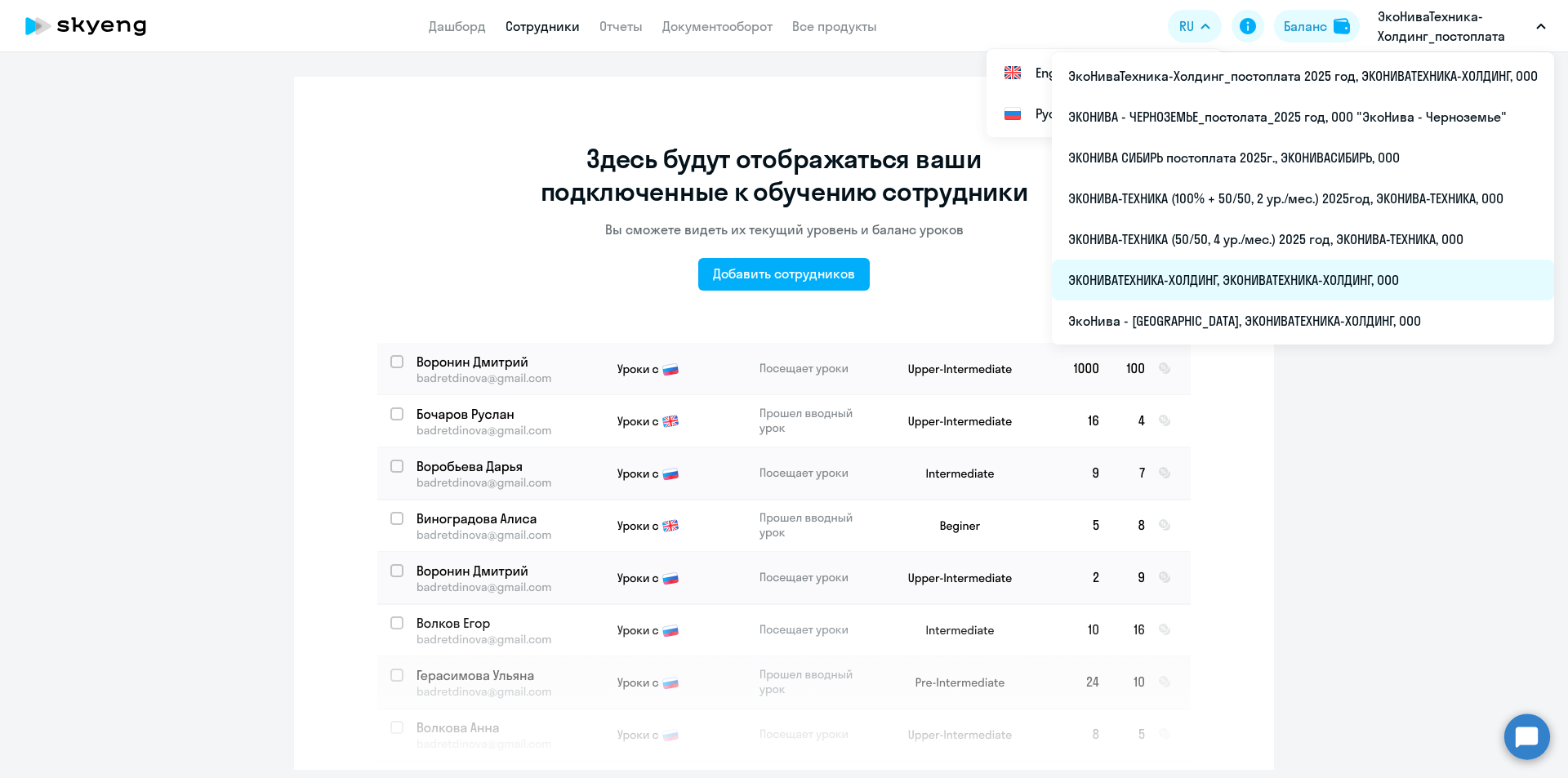
drag, startPoint x: 1410, startPoint y: 284, endPoint x: 1058, endPoint y: 292, distance: 352.1
click at [1058, 292] on li "ЭКОНИВАТЕХНИКА-ХОЛДИНГ, ЭКОНИВАТЕХНИКА-ХОЛДИНГ, ООО" at bounding box center [1303, 280] width 502 height 41
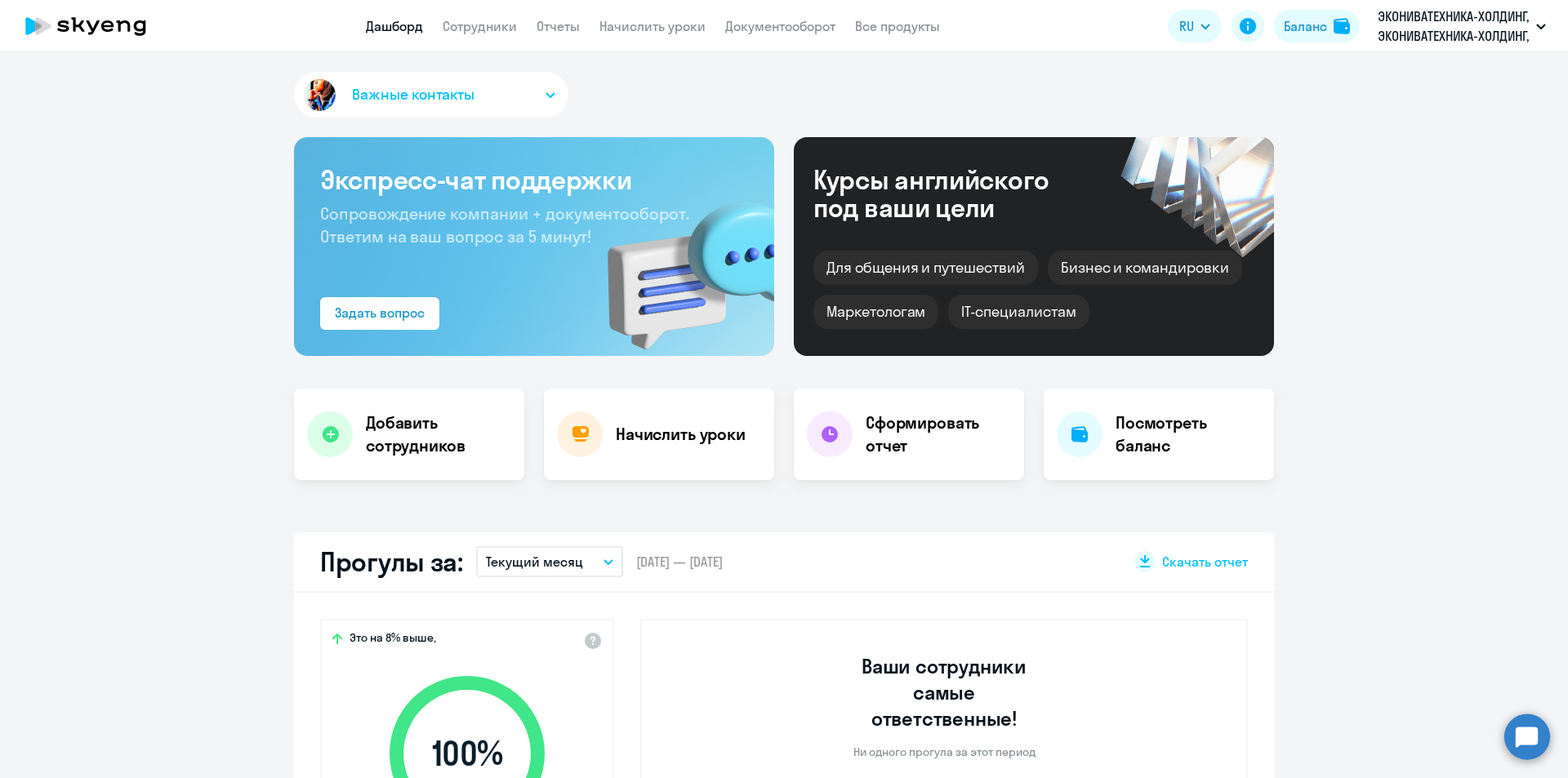
select select "30"
click at [527, 571] on p "Текущий месяц" at bounding box center [534, 561] width 97 height 20
